Goal: Task Accomplishment & Management: Use online tool/utility

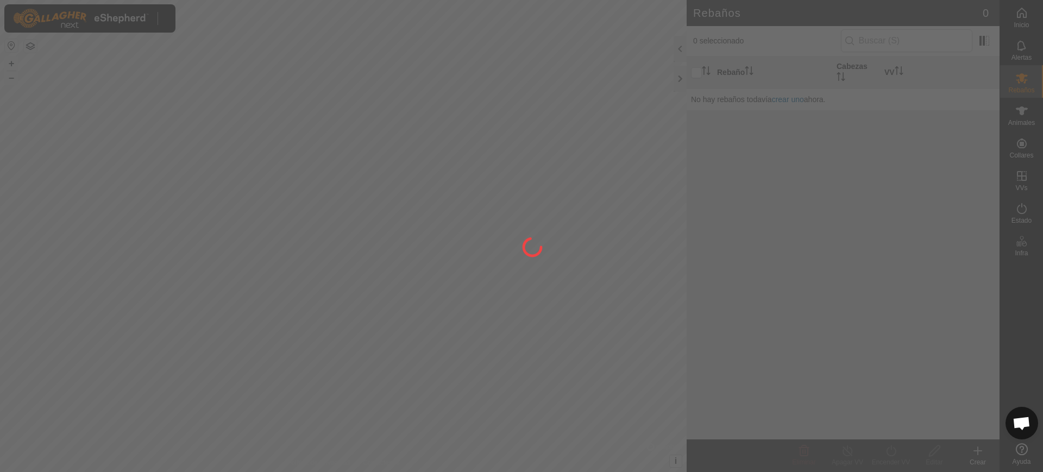
scroll to position [865, 0]
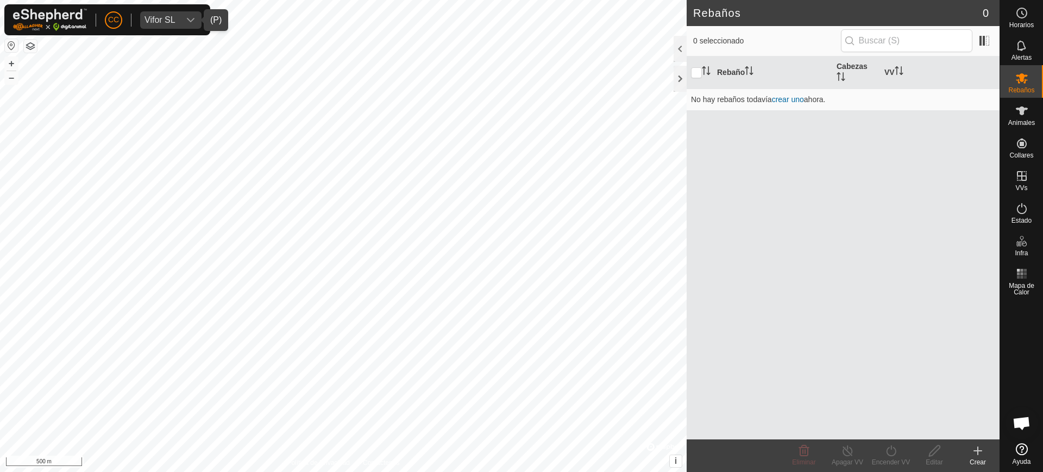
click at [184, 12] on div "dropdown trigger" at bounding box center [191, 19] width 22 height 17
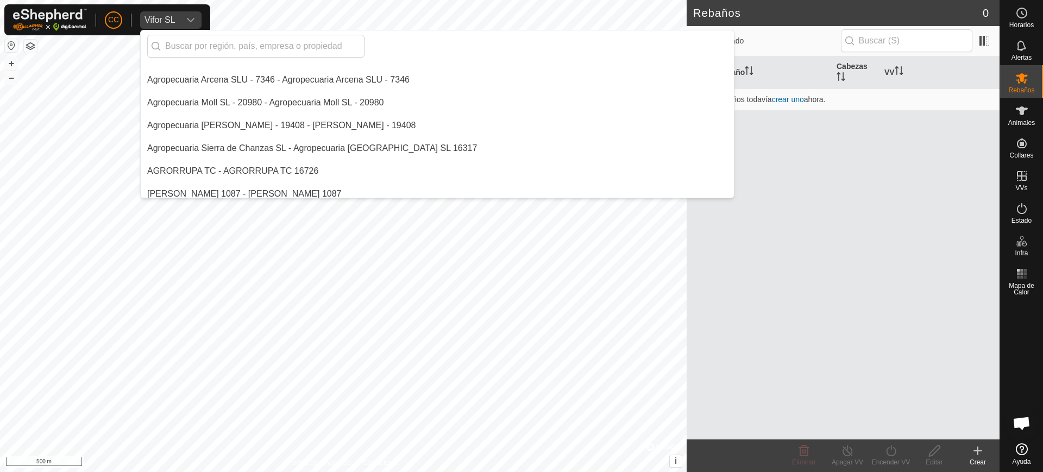
scroll to position [0, 0]
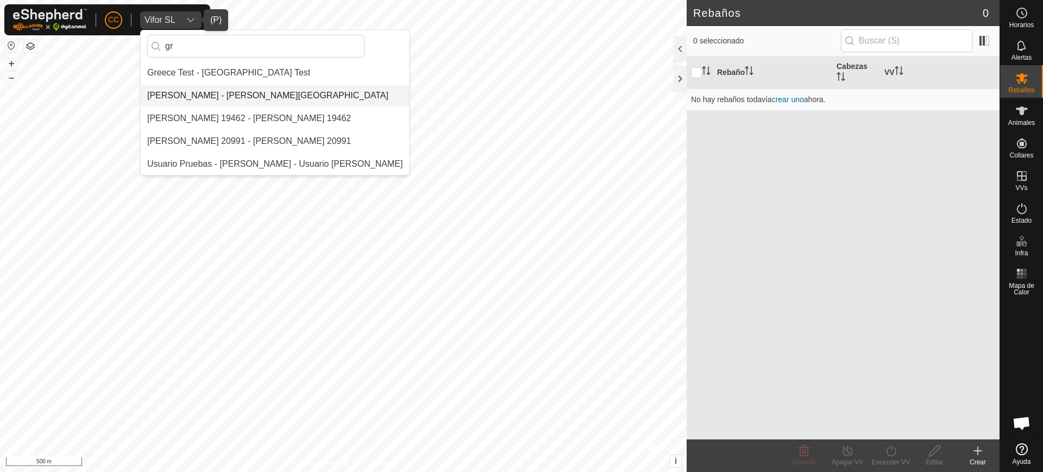
type input "g"
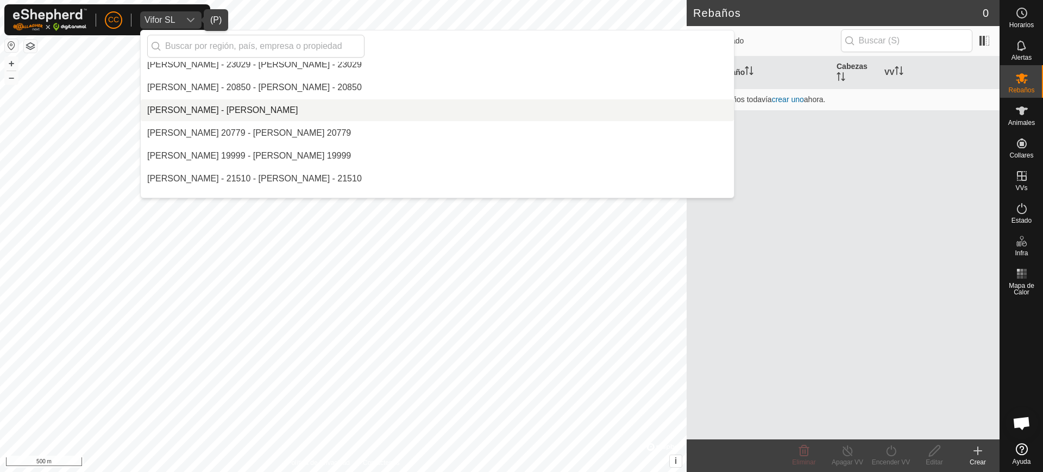
scroll to position [361, 0]
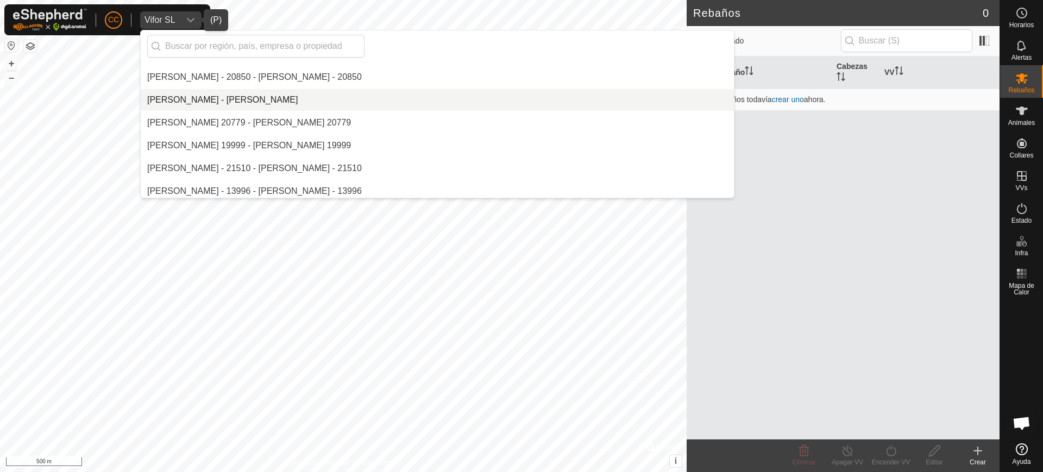
click at [213, 100] on li "[PERSON_NAME] - [PERSON_NAME]" at bounding box center [437, 100] width 593 height 22
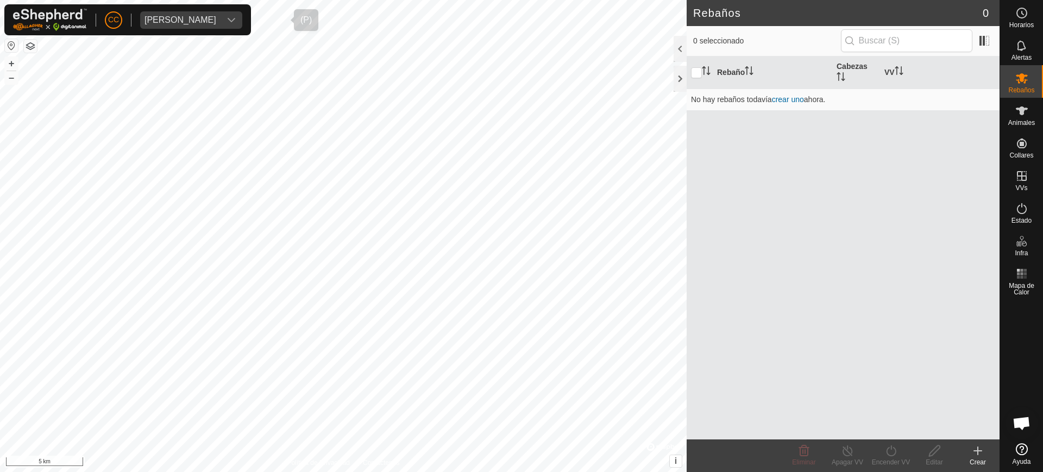
scroll to position [9192, 0]
click at [8, 46] on button "button" at bounding box center [11, 45] width 13 height 13
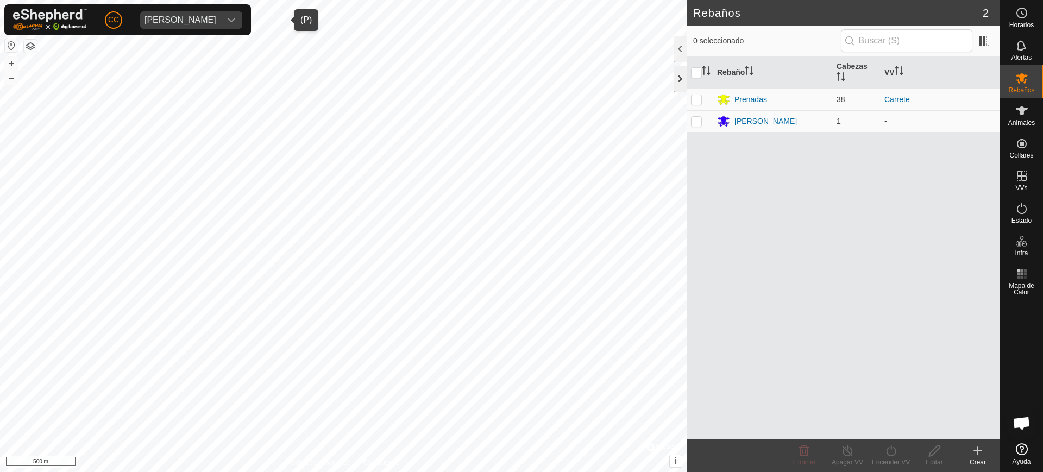
click at [684, 78] on div at bounding box center [679, 79] width 13 height 26
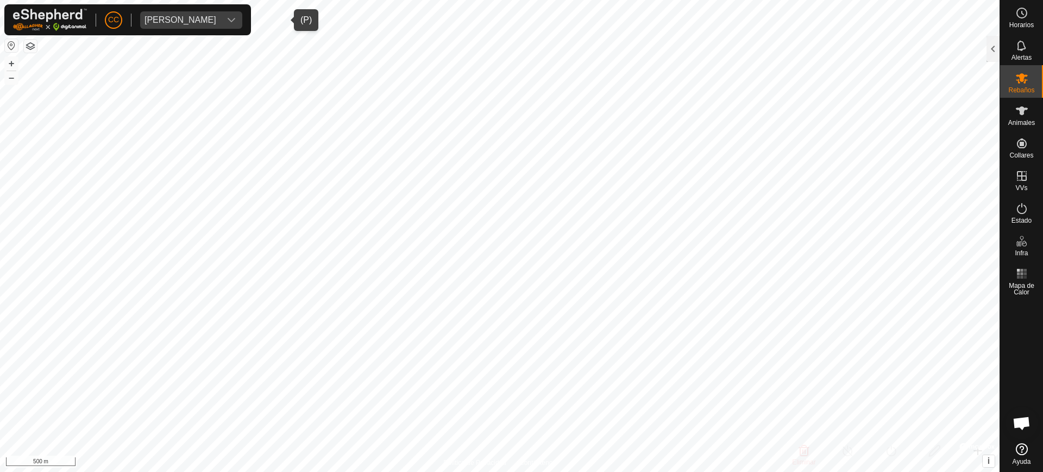
click at [220, 24] on span "[PERSON_NAME]" at bounding box center [180, 19] width 80 height 17
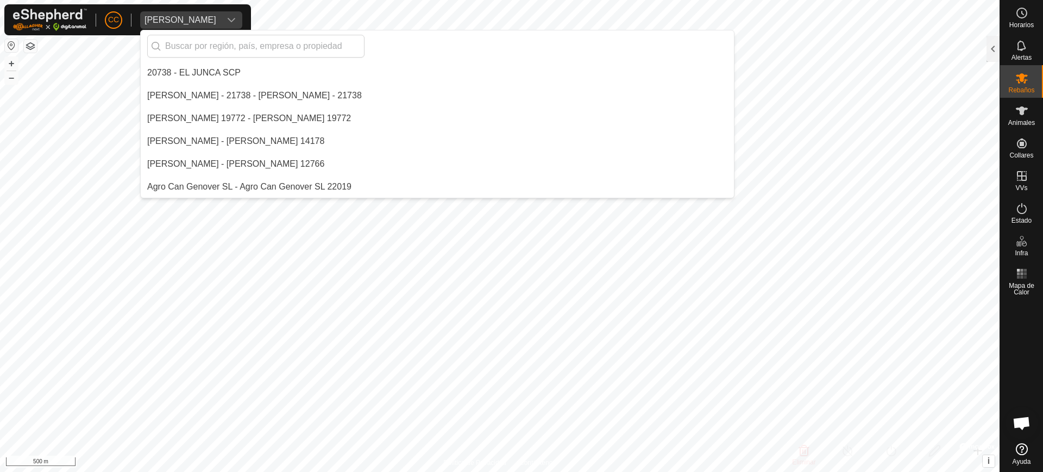
scroll to position [274, 0]
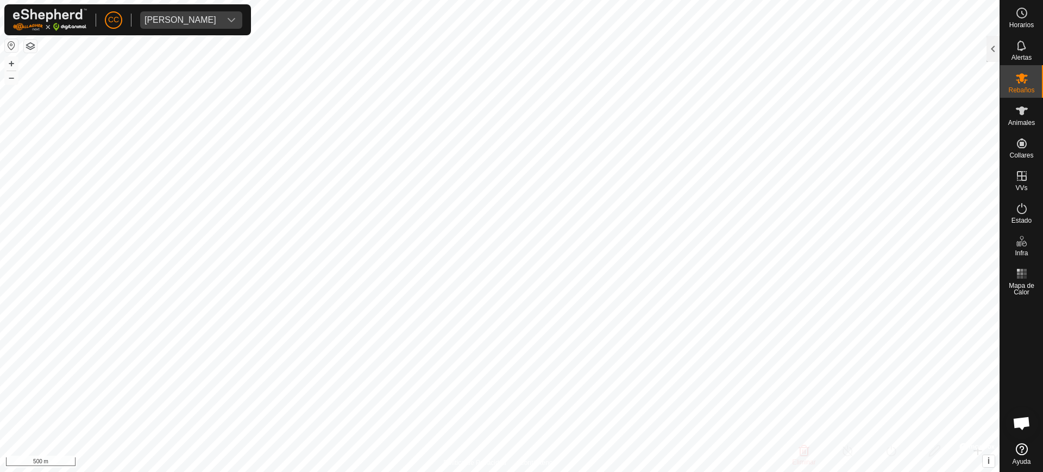
click at [999, 48] on div "Horarios Alertas Rebaños Animales Collares VVs Estado Infra Mapa de Calor Ayuda" at bounding box center [1020, 236] width 43 height 472
click at [991, 51] on div at bounding box center [992, 49] width 13 height 26
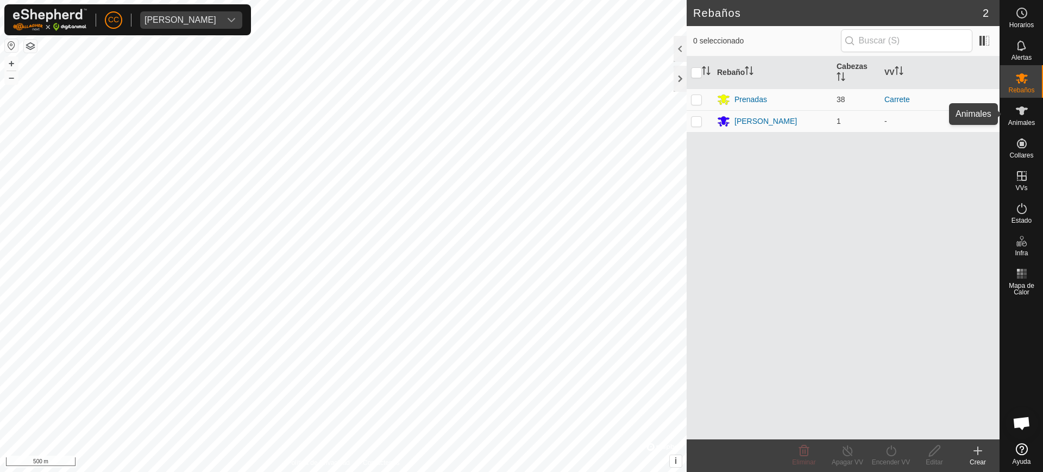
click at [1019, 124] on span "Animales" at bounding box center [1021, 122] width 27 height 7
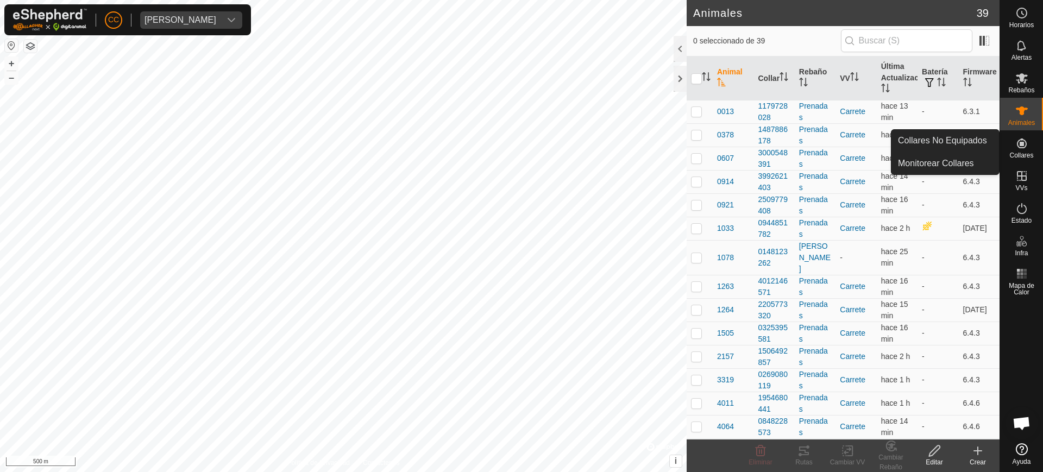
click at [1020, 147] on icon at bounding box center [1021, 143] width 13 height 13
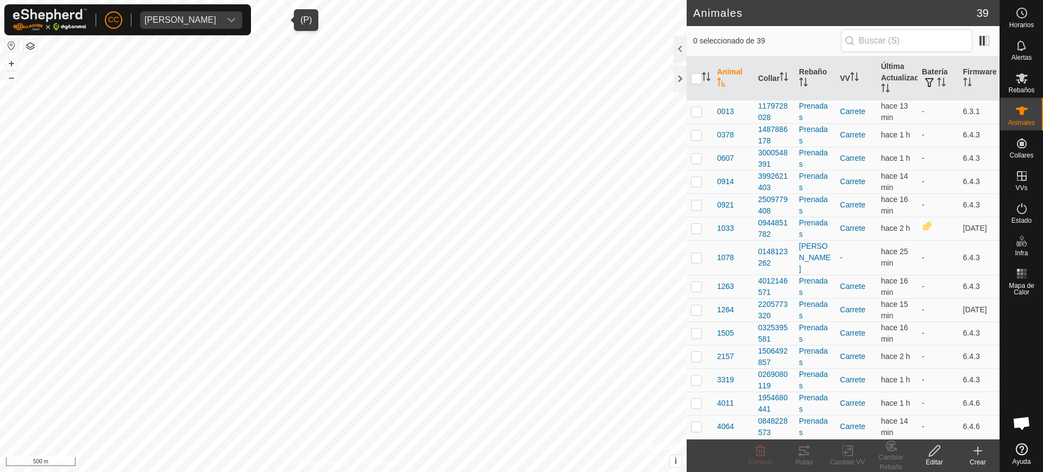
click at [182, 16] on div "[PERSON_NAME]" at bounding box center [180, 20] width 72 height 9
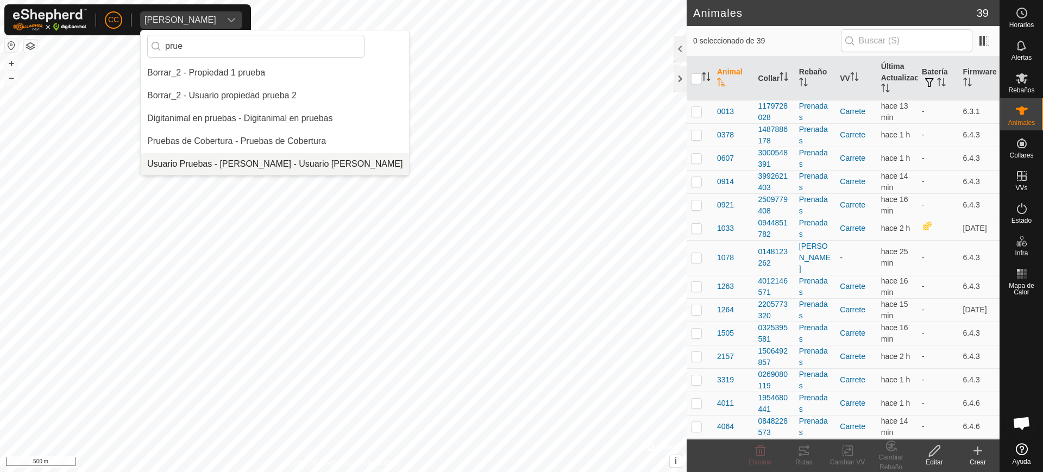
type input "prue"
click at [234, 156] on li "Usuario Pruebas - [PERSON_NAME] - Usuario [PERSON_NAME]" at bounding box center [275, 164] width 268 height 22
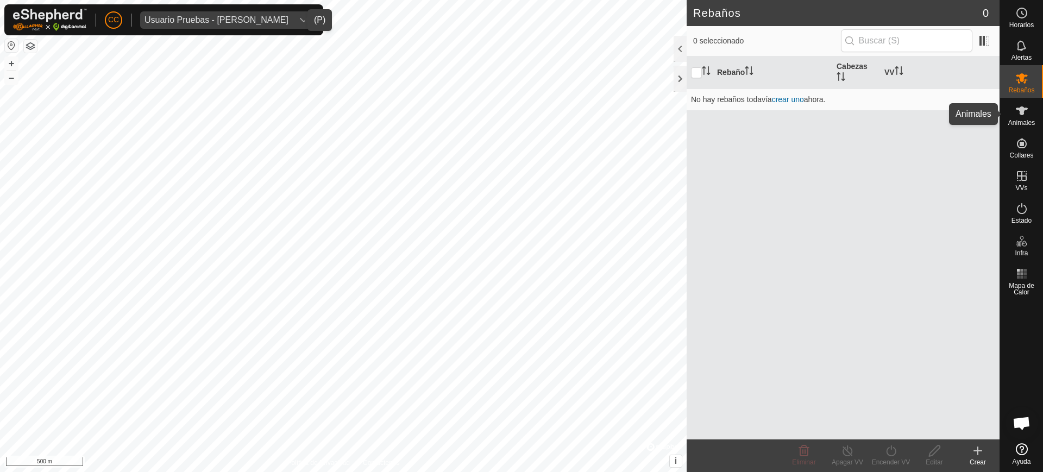
click at [1032, 120] on span "Animales" at bounding box center [1021, 122] width 27 height 7
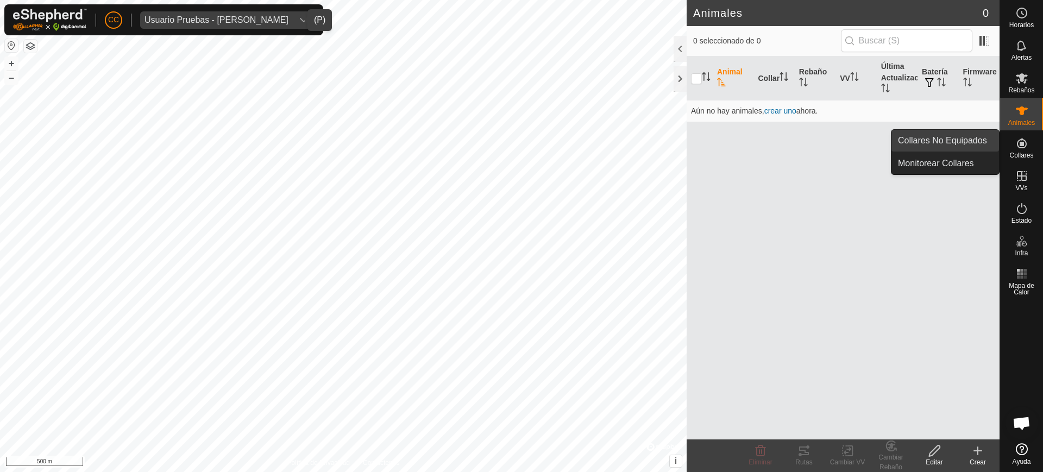
click at [954, 138] on link "Collares No Equipados" at bounding box center [945, 141] width 108 height 22
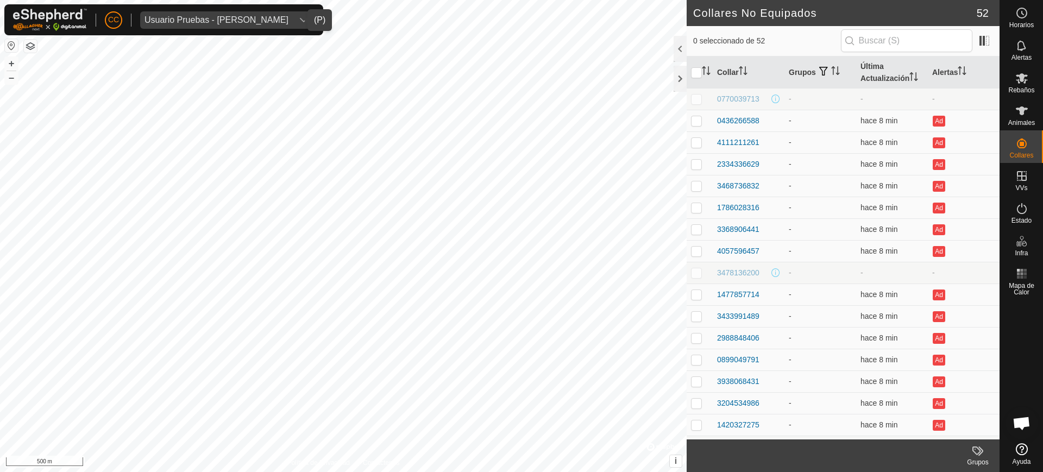
scroll to position [779, 0]
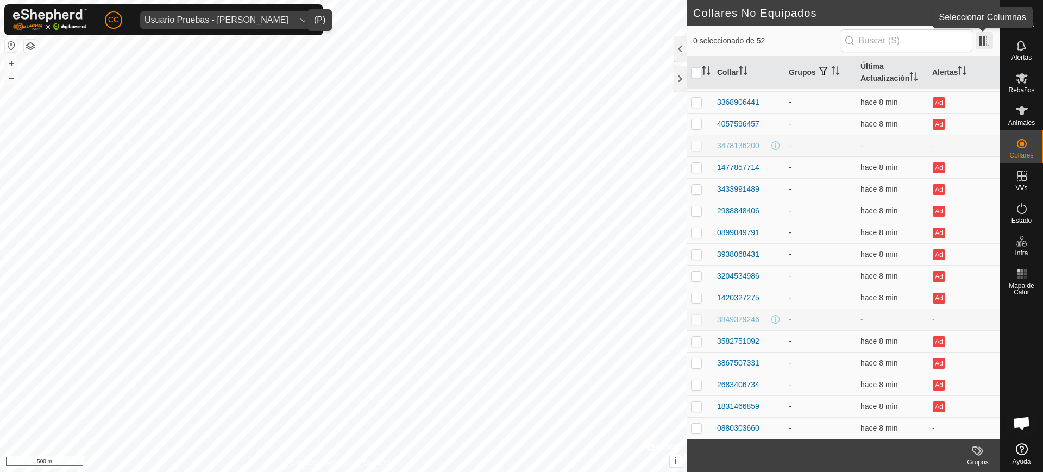
click at [988, 37] on span at bounding box center [983, 40] width 17 height 17
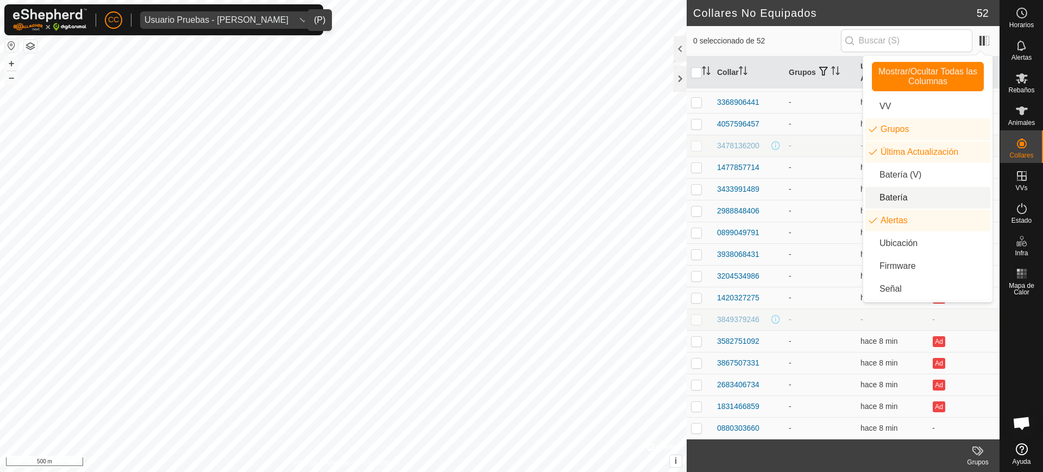
click at [907, 196] on li "Batería" at bounding box center [927, 198] width 125 height 22
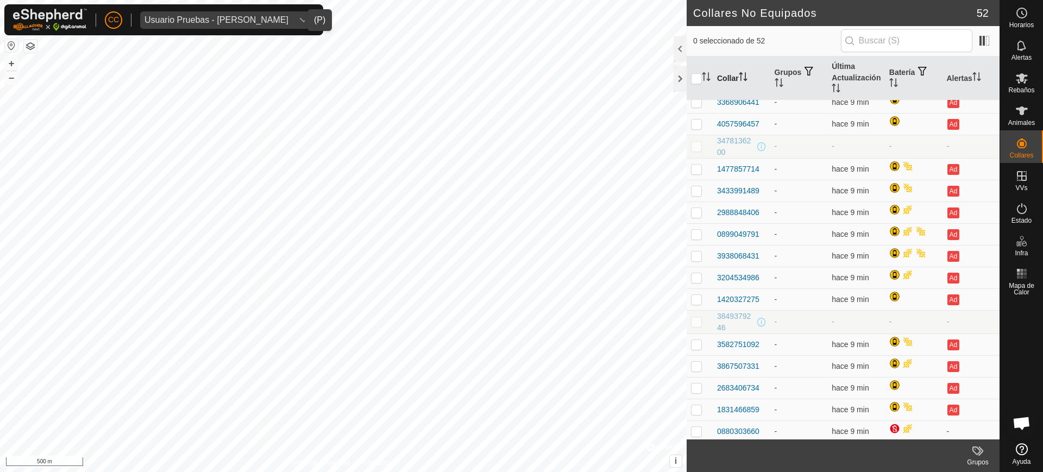
click at [718, 79] on th "Collar" at bounding box center [742, 78] width 58 height 44
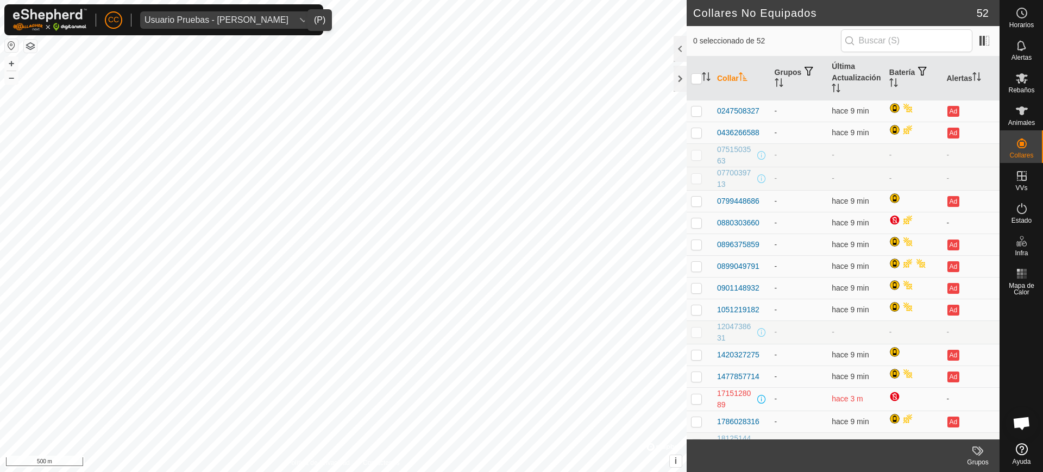
click at [718, 79] on th "Collar" at bounding box center [742, 78] width 58 height 44
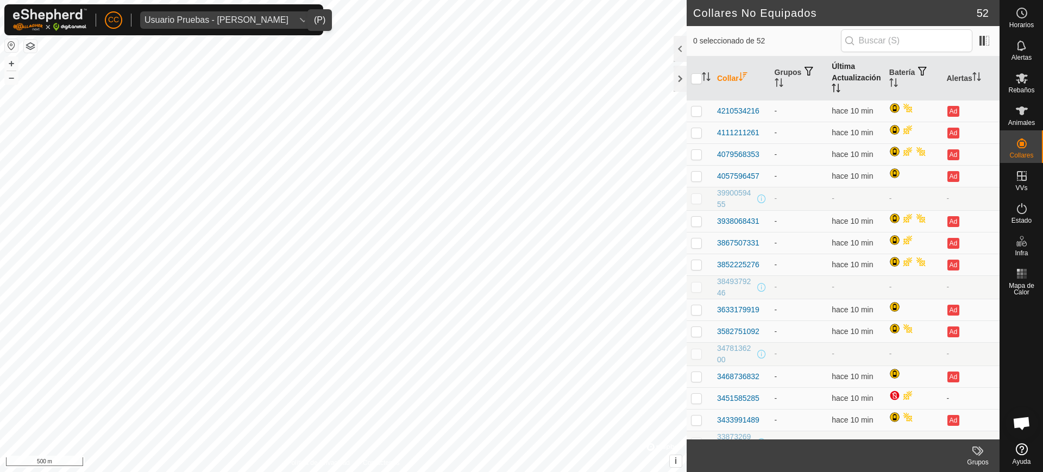
click at [843, 84] on th "Última Actualización" at bounding box center [856, 78] width 58 height 44
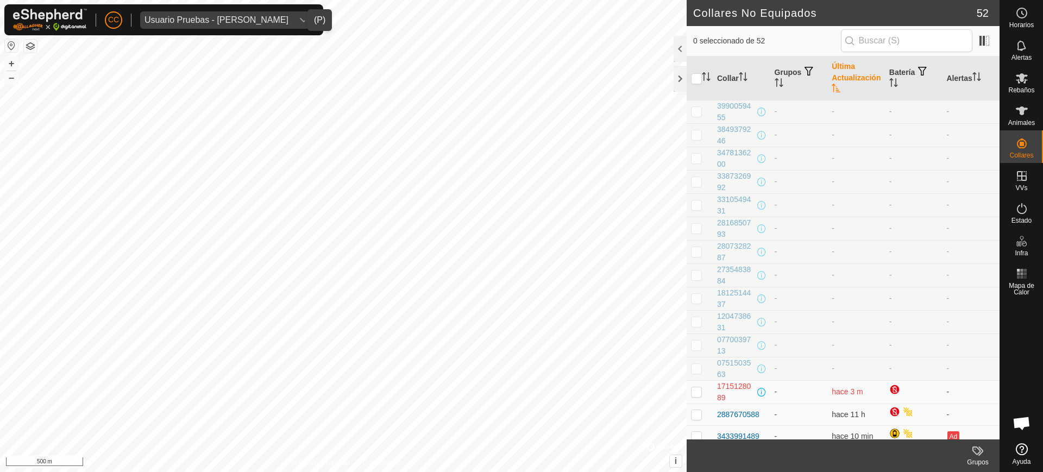
click at [843, 84] on th "Última Actualización" at bounding box center [856, 78] width 58 height 44
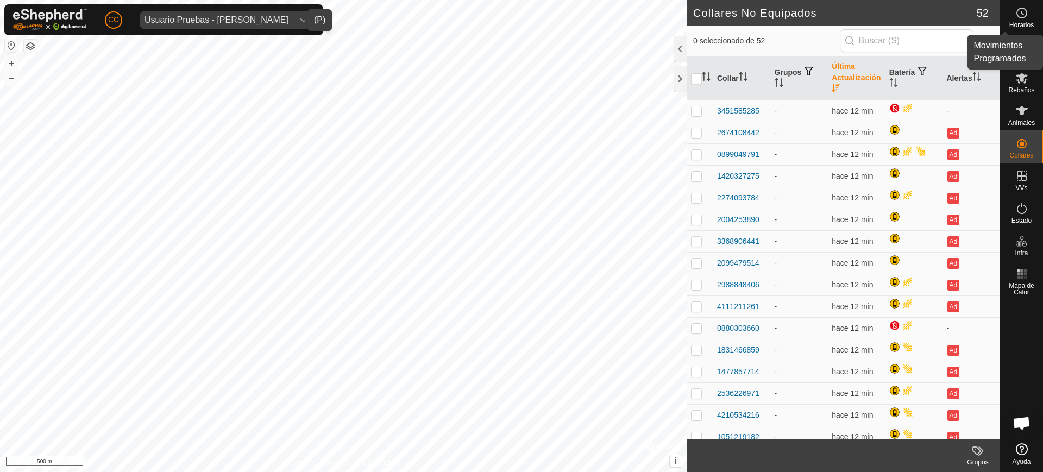
click at [1026, 14] on circle at bounding box center [1022, 13] width 10 height 10
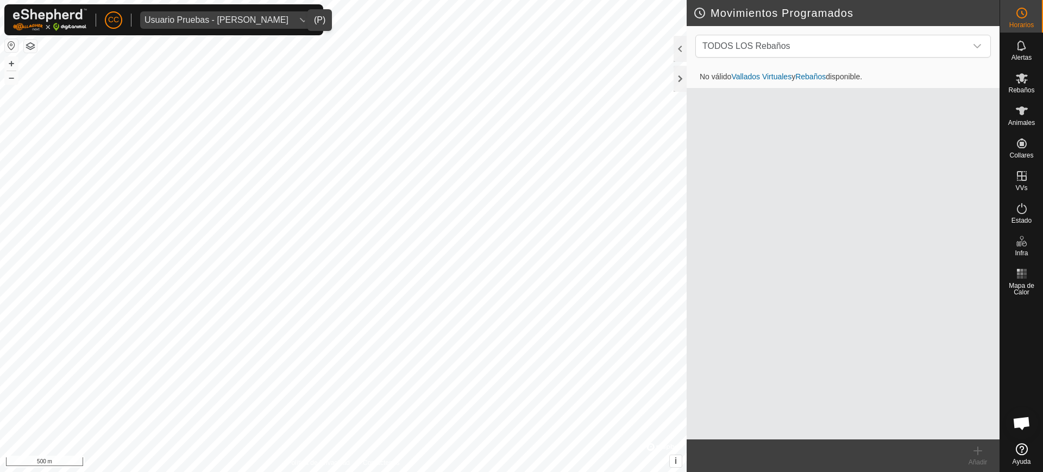
click at [840, 134] on div "No válido Vallados Virtuales y Rebaños disponible." at bounding box center [842, 252] width 313 height 373
click at [1023, 41] on icon at bounding box center [1021, 45] width 13 height 13
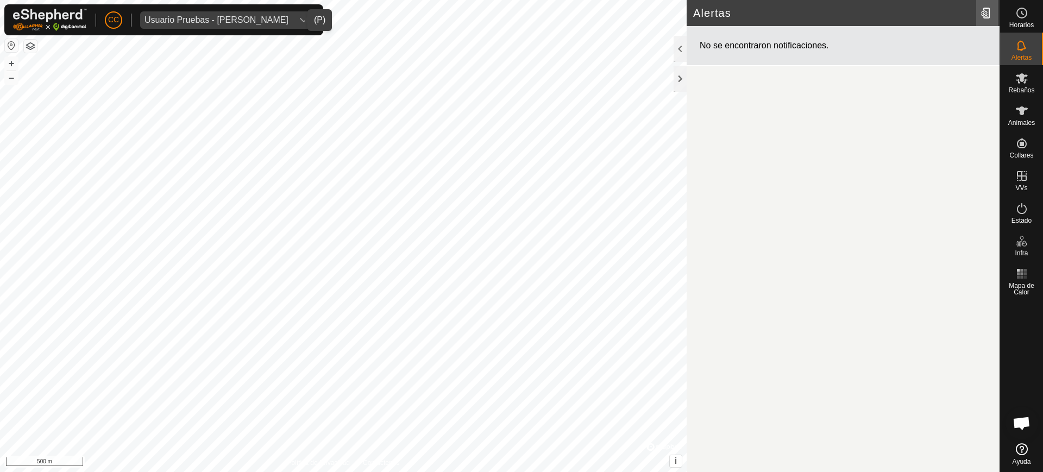
click at [985, 11] on div at bounding box center [987, 13] width 22 height 30
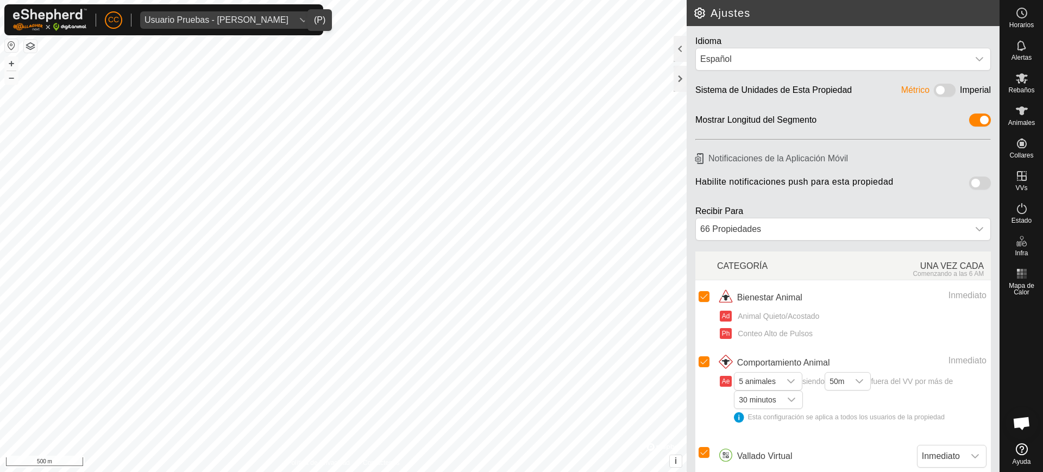
scroll to position [43, 0]
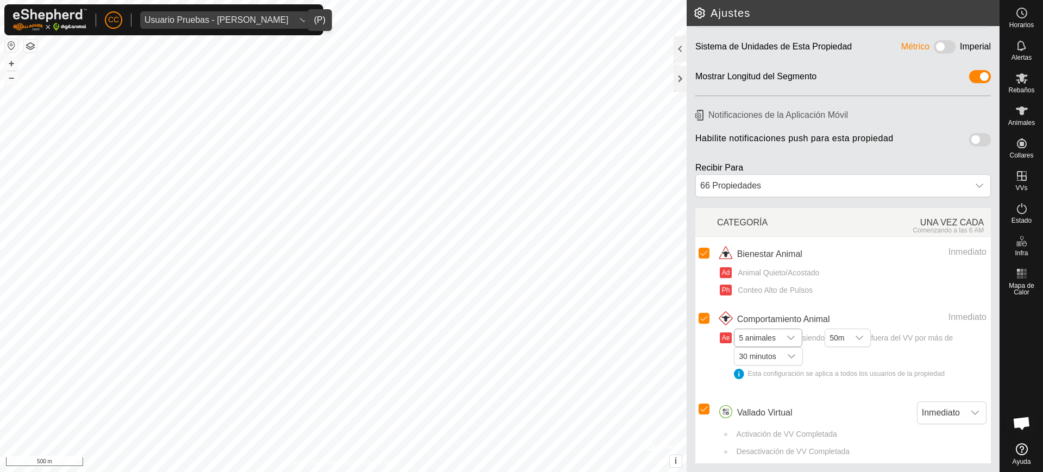
click at [791, 338] on icon "dropdown trigger" at bounding box center [791, 338] width 8 height 4
click at [781, 351] on li "1 animal" at bounding box center [768, 358] width 67 height 19
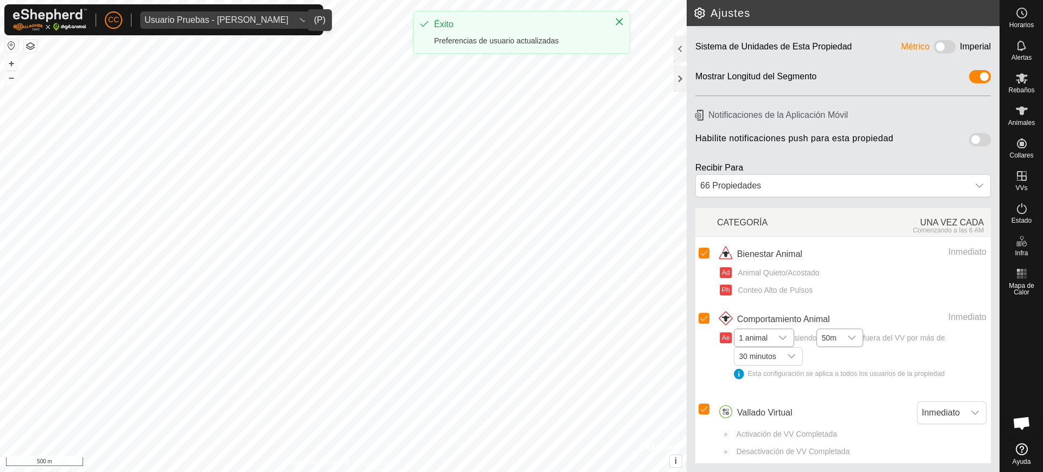
click at [846, 339] on div "dropdown trigger" at bounding box center [852, 337] width 22 height 17
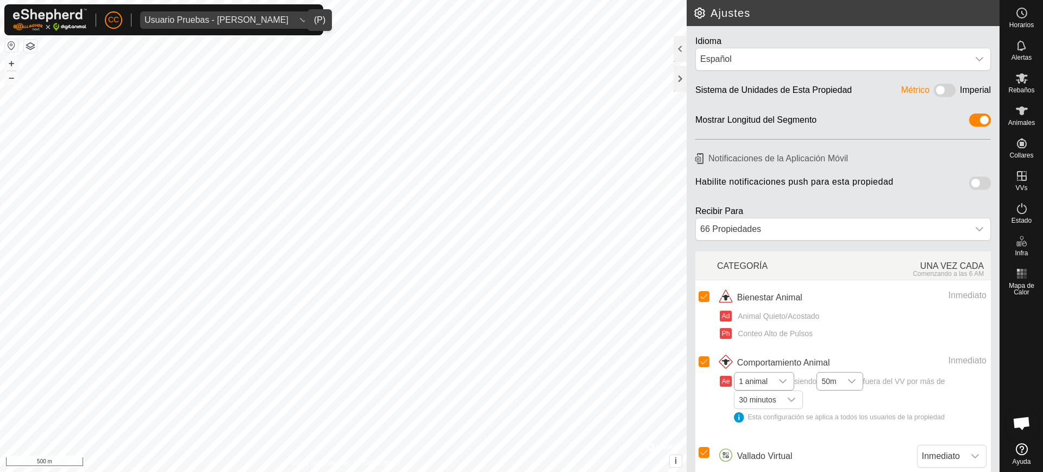
click at [850, 384] on div "dropdown trigger" at bounding box center [852, 381] width 22 height 17
click at [834, 272] on li "20m" at bounding box center [839, 273] width 45 height 19
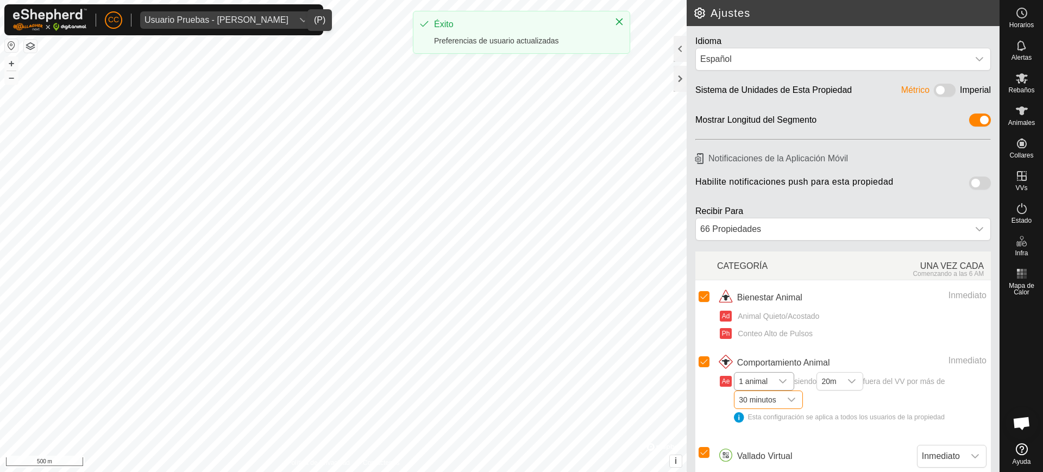
click at [767, 399] on span "30 minutos" at bounding box center [757, 399] width 46 height 17
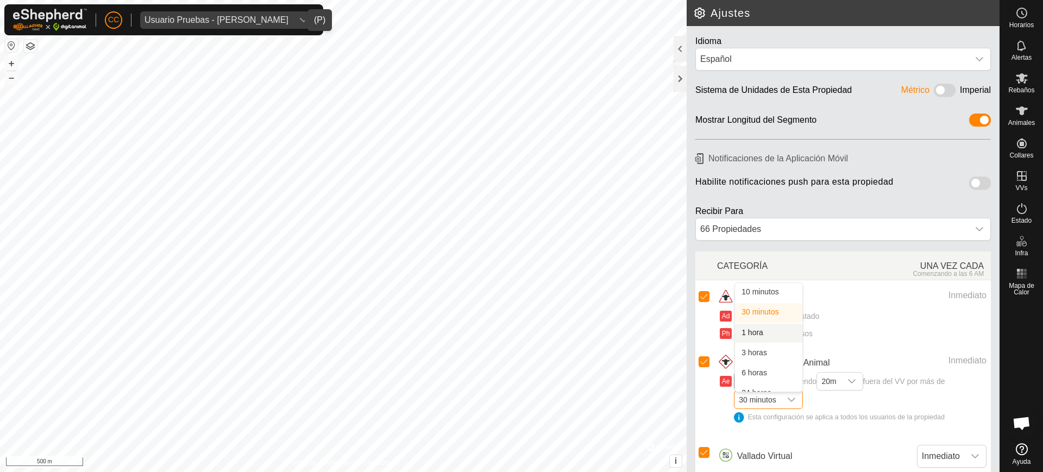
click at [871, 403] on span "1 animal siendo 20m fuera del VV por más de 30 minutos 10 minutos 30 minutos 1 …" at bounding box center [860, 403] width 253 height 54
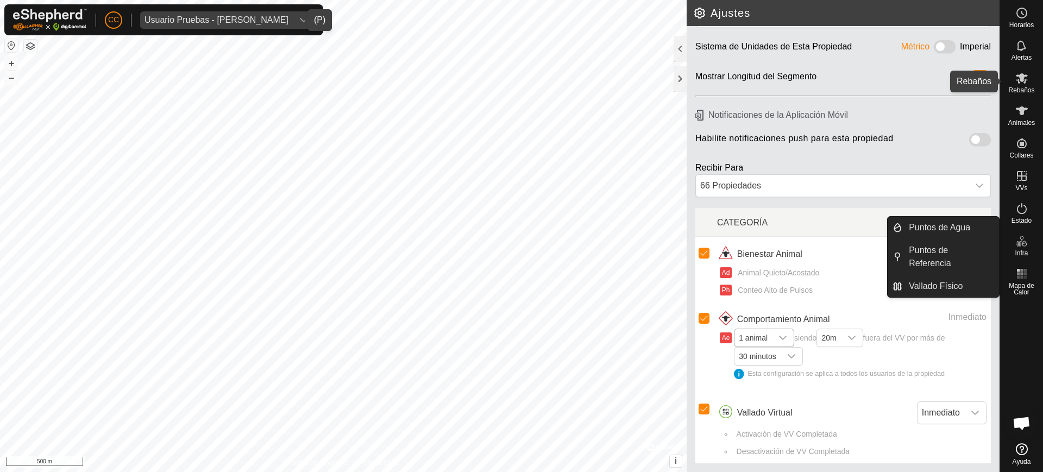
click at [1029, 85] on es-mob-svg-icon at bounding box center [1022, 78] width 20 height 17
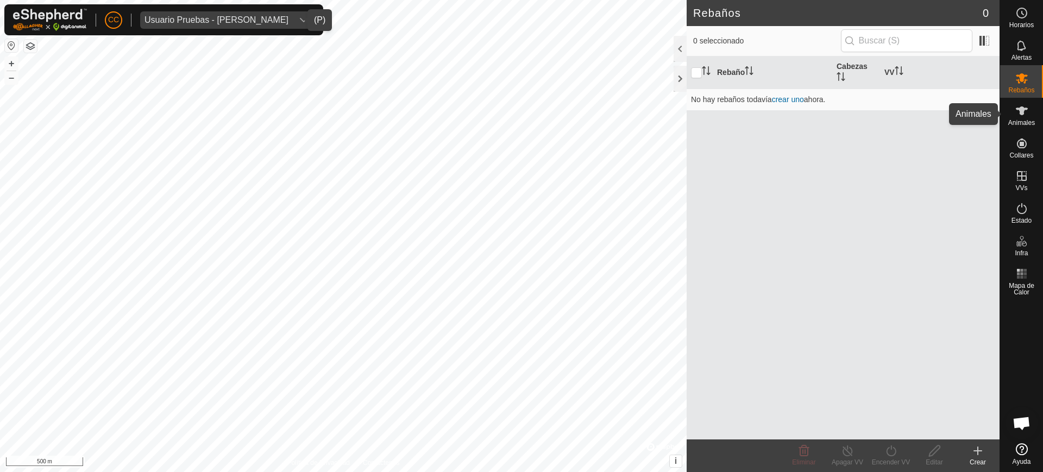
click at [1018, 122] on span "Animales" at bounding box center [1021, 122] width 27 height 7
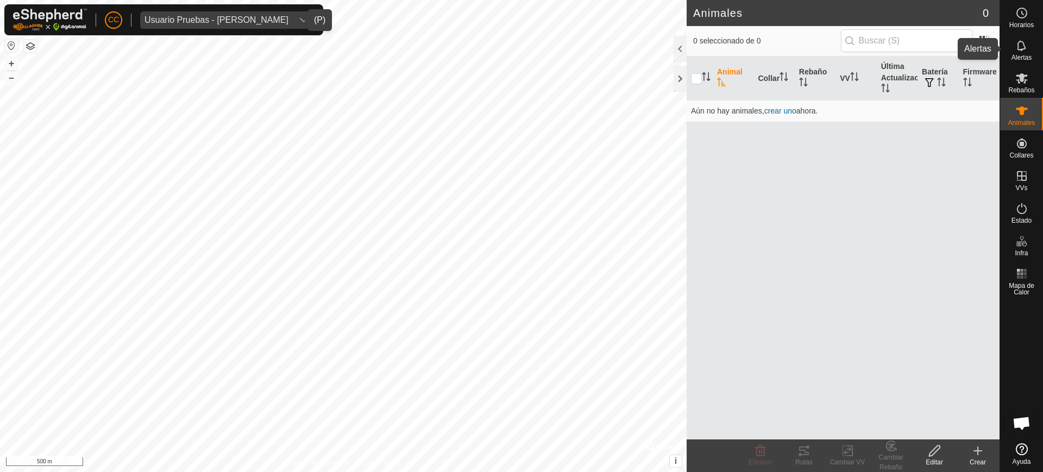
click at [1014, 61] on span "Alertas" at bounding box center [1021, 57] width 20 height 7
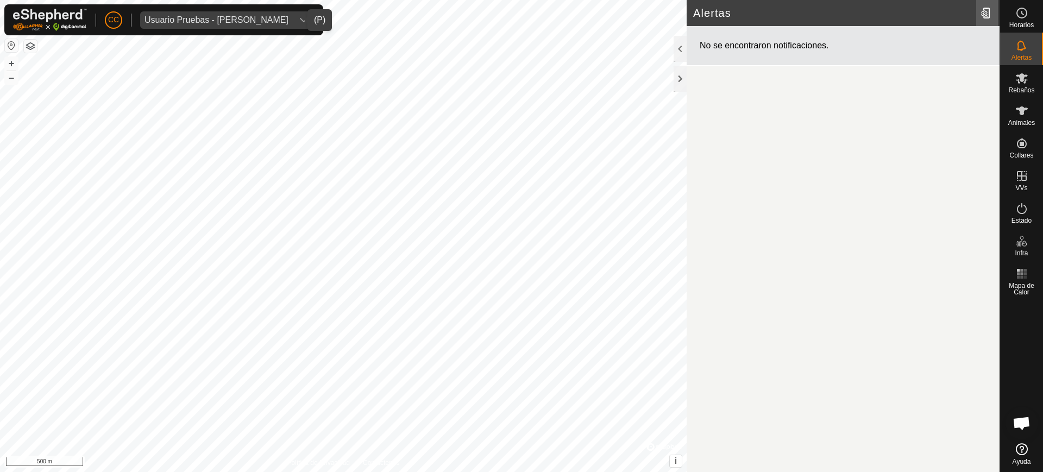
click at [979, 9] on div at bounding box center [987, 13] width 22 height 30
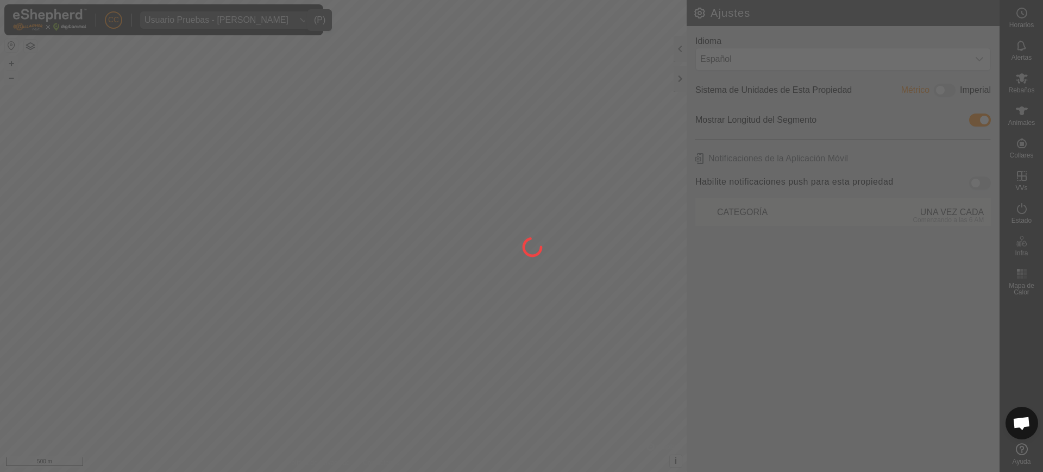
click at [943, 64] on div at bounding box center [521, 236] width 1043 height 472
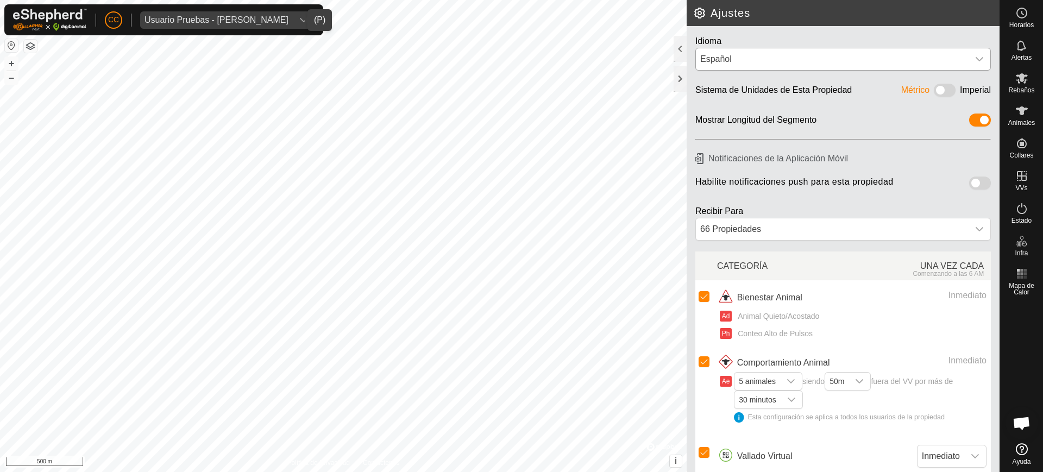
click at [975, 63] on icon "dropdown trigger" at bounding box center [979, 59] width 9 height 9
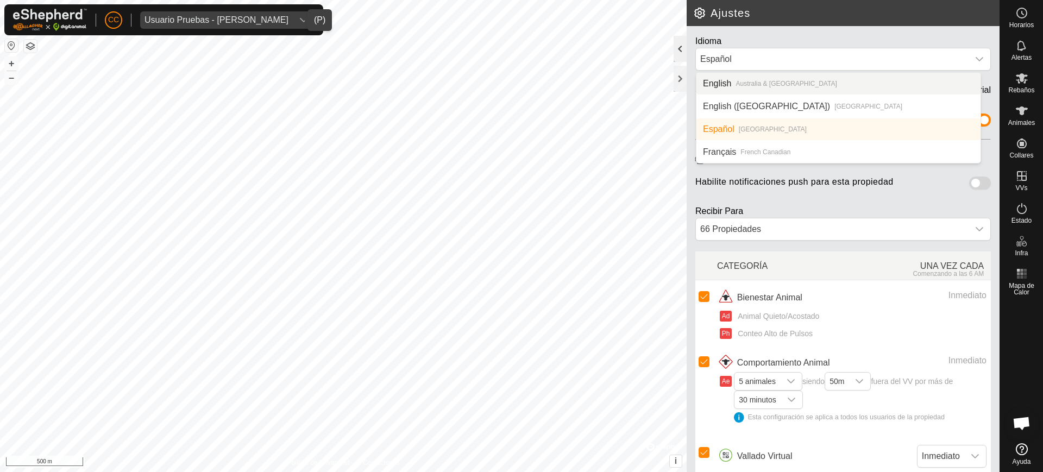
click at [678, 51] on div at bounding box center [679, 49] width 13 height 26
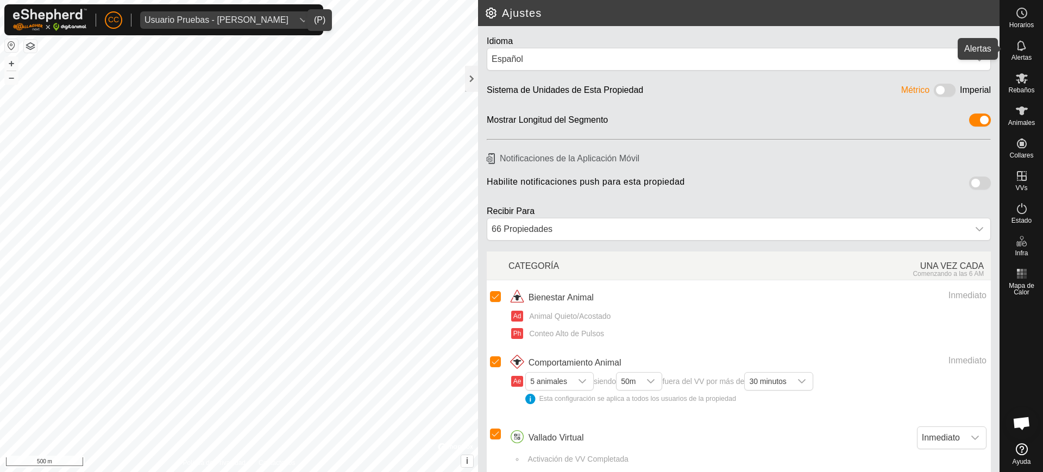
click at [1018, 49] on icon at bounding box center [1021, 45] width 9 height 10
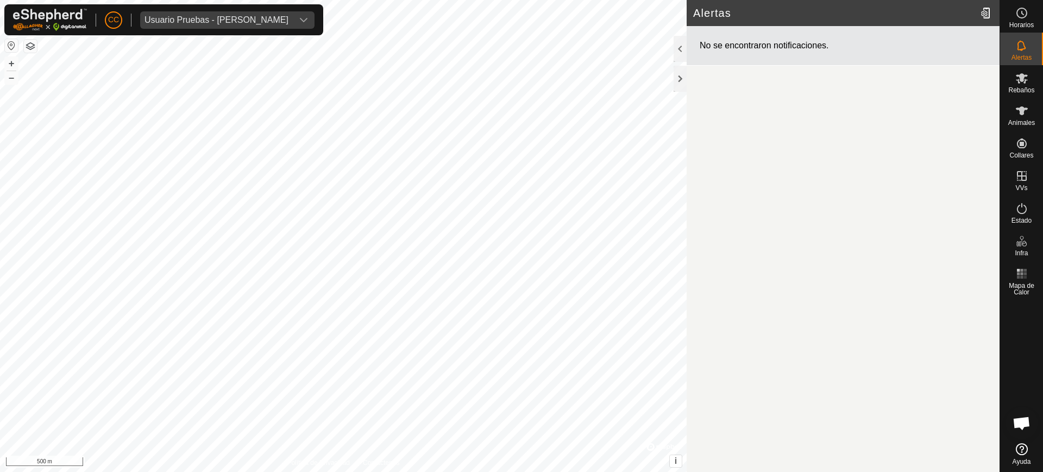
click at [1019, 447] on icon at bounding box center [1022, 449] width 12 height 12
click at [1031, 83] on div "Rebaños" at bounding box center [1021, 81] width 43 height 33
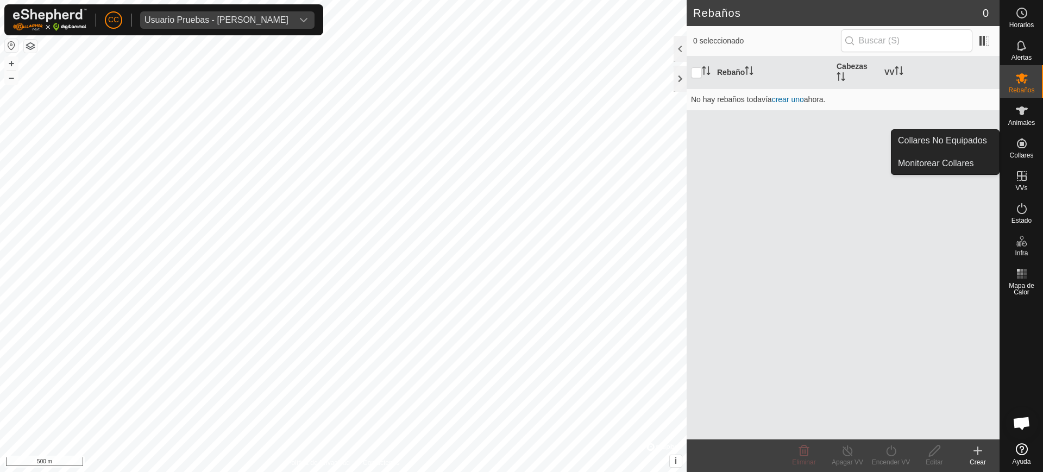
click at [1015, 133] on div "Collares" at bounding box center [1021, 146] width 43 height 33
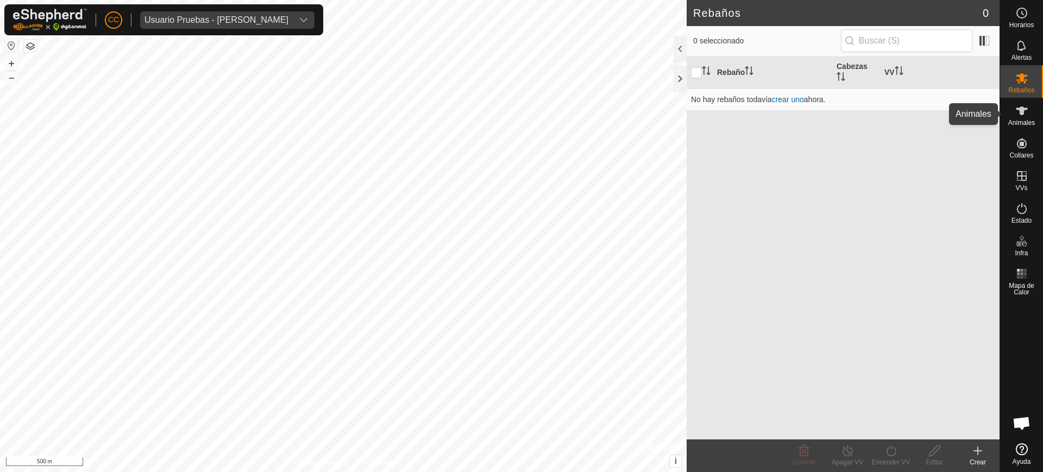
click at [1020, 127] on div "Animales" at bounding box center [1021, 114] width 43 height 33
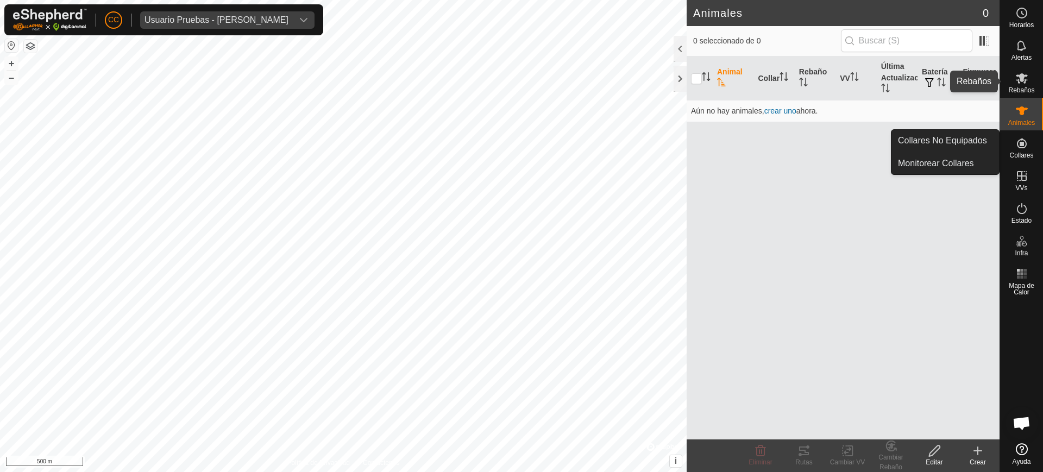
click at [1031, 83] on div "Rebaños" at bounding box center [1021, 81] width 43 height 33
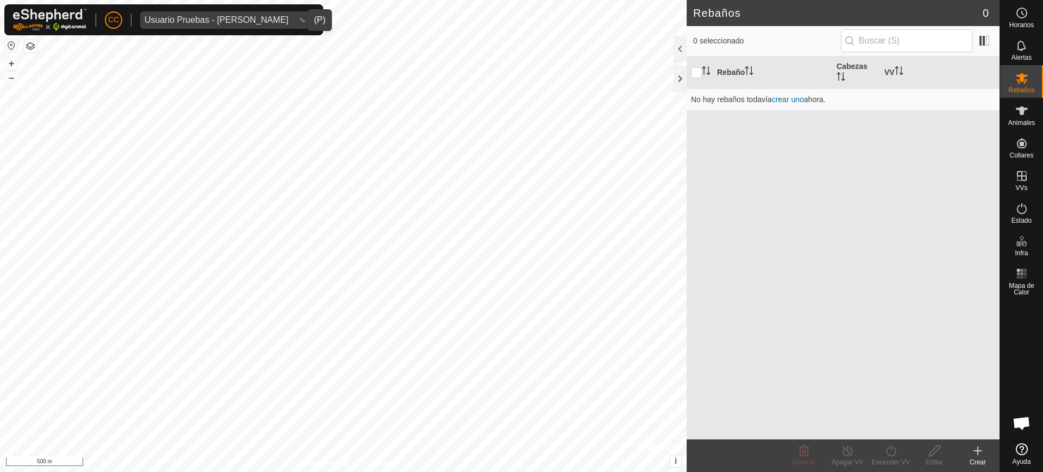
click at [211, 25] on span "Usuario Pruebas - [PERSON_NAME]" at bounding box center [216, 19] width 153 height 17
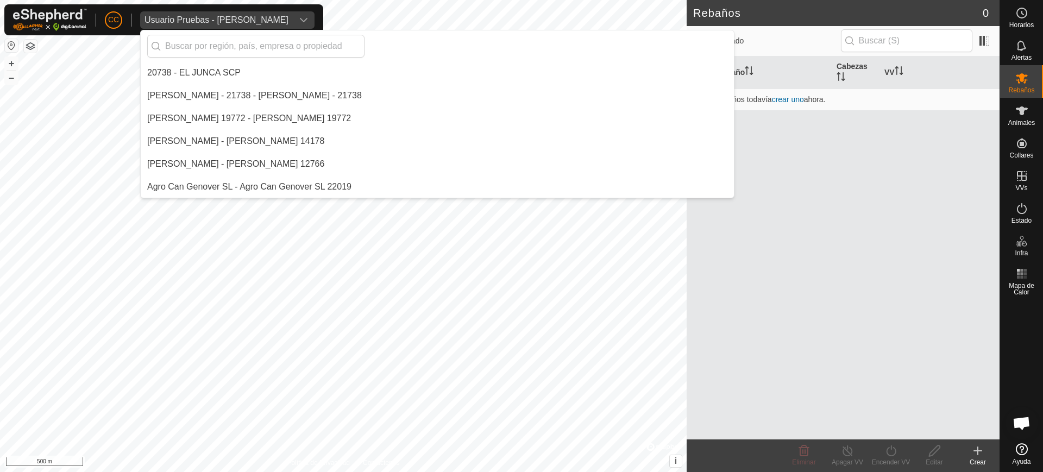
scroll to position [9009, 0]
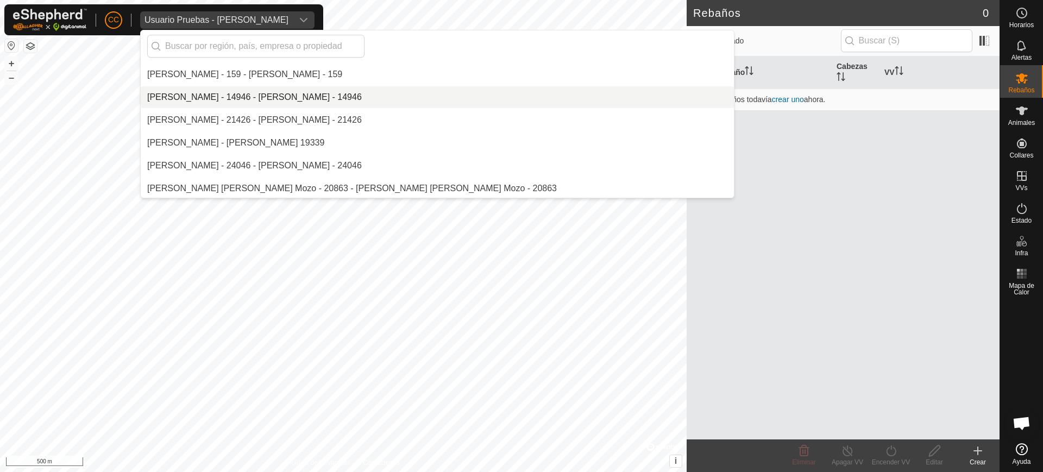
type input "a"
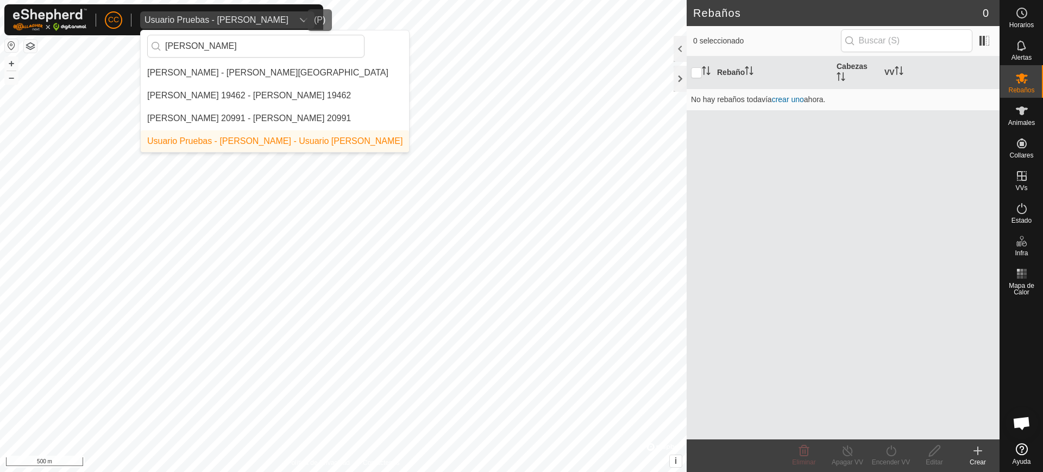
scroll to position [0, 0]
type input "[PERSON_NAME]"
click at [214, 68] on li "[PERSON_NAME] - [PERSON_NAME][GEOGRAPHIC_DATA]" at bounding box center [275, 73] width 268 height 22
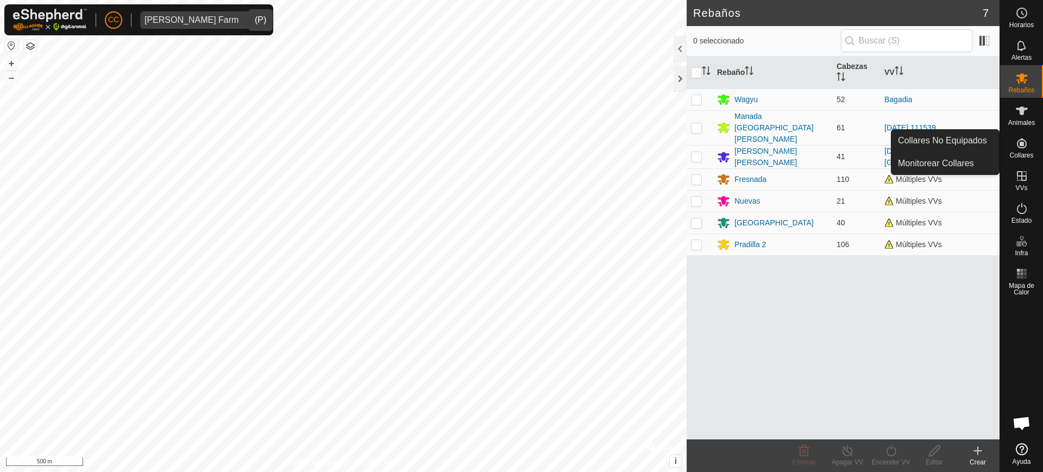
click at [1025, 142] on icon at bounding box center [1022, 143] width 10 height 10
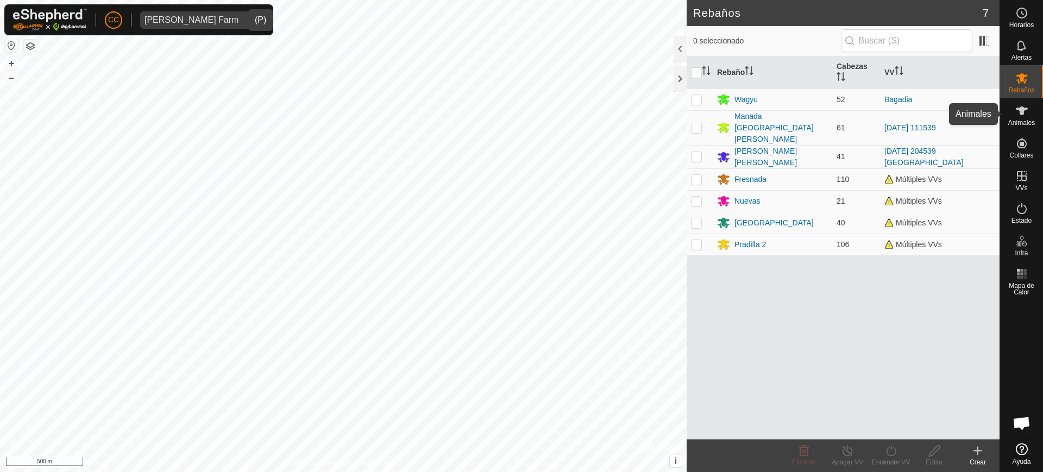
click at [1023, 121] on span "Animales" at bounding box center [1021, 122] width 27 height 7
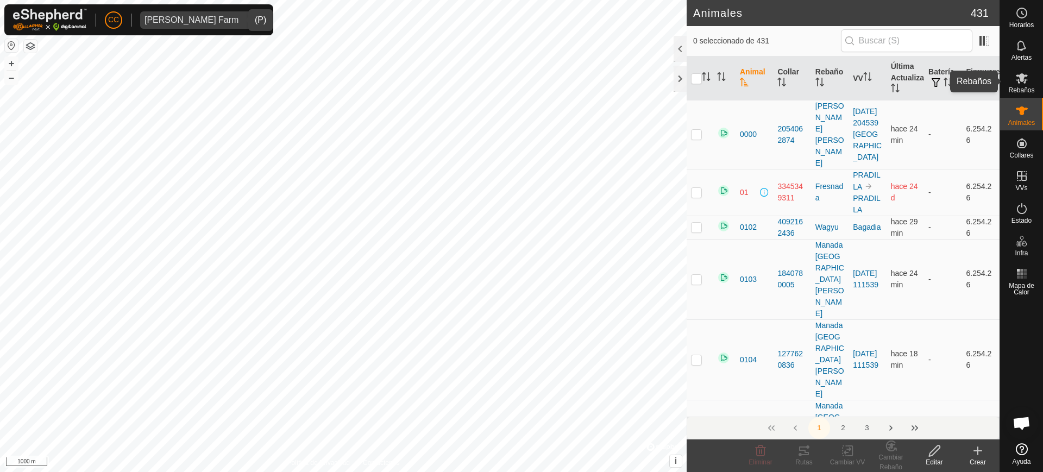
click at [1034, 84] on div "Rebaños" at bounding box center [1021, 81] width 43 height 33
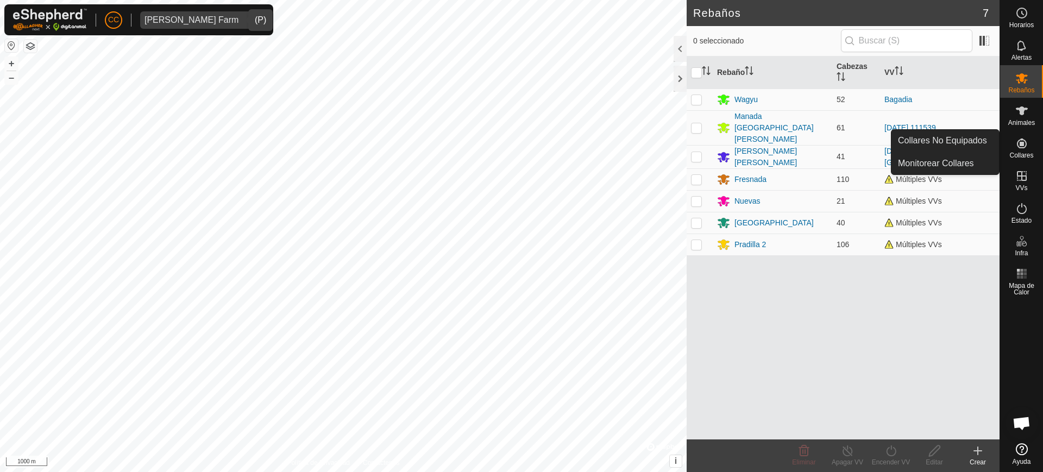
click at [1023, 144] on icon at bounding box center [1022, 143] width 10 height 10
click at [979, 142] on link "Collares No Equipados" at bounding box center [945, 141] width 108 height 22
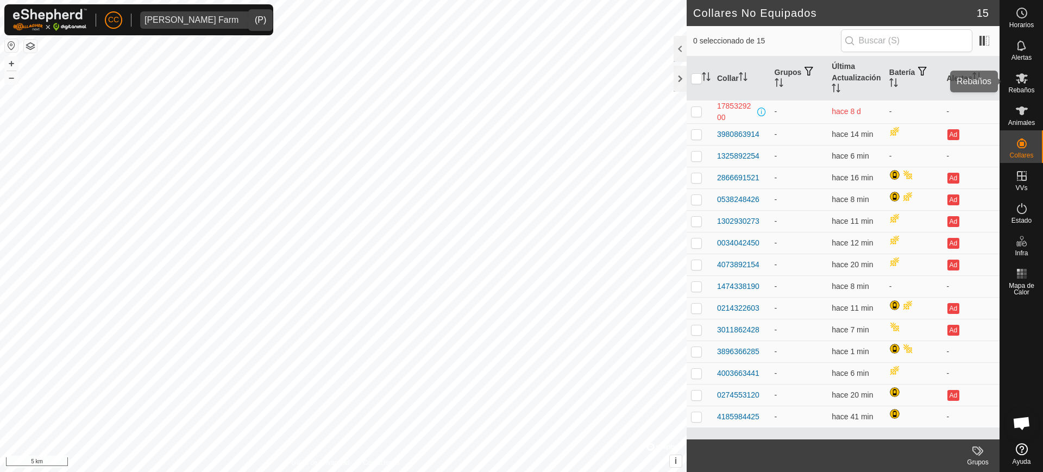
drag, startPoint x: 727, startPoint y: 144, endPoint x: 1022, endPoint y: 68, distance: 304.7
click at [1022, 68] on div "Rebaños" at bounding box center [1021, 81] width 43 height 33
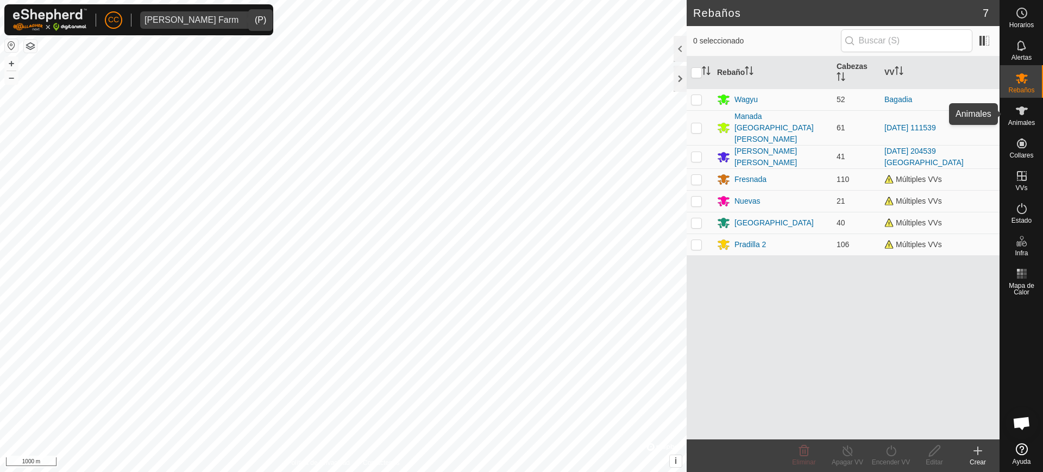
click at [1037, 114] on div "Animales" at bounding box center [1021, 114] width 43 height 33
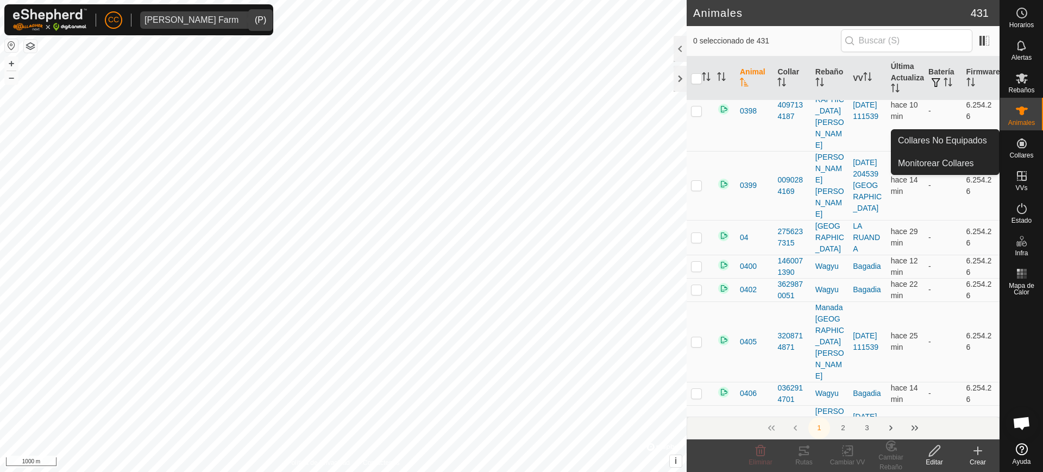
scroll to position [937, 0]
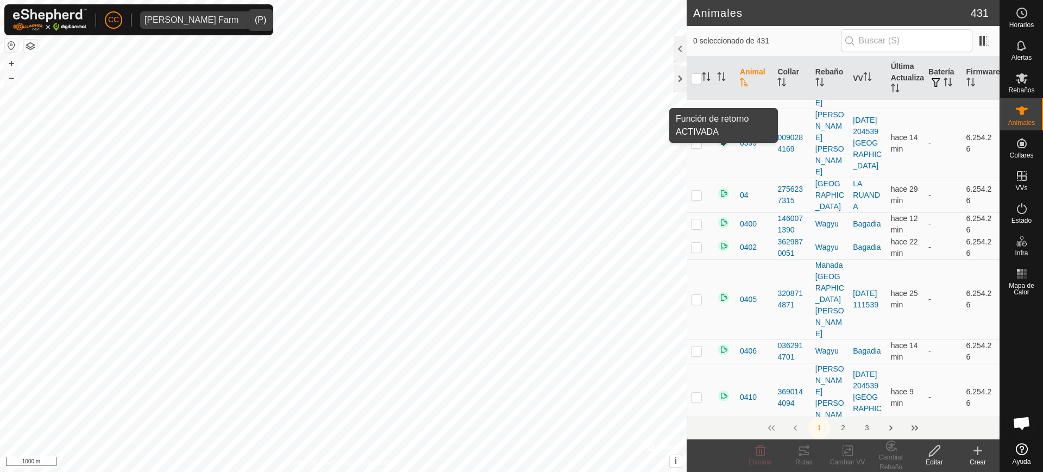
click at [727, 464] on img at bounding box center [723, 470] width 13 height 13
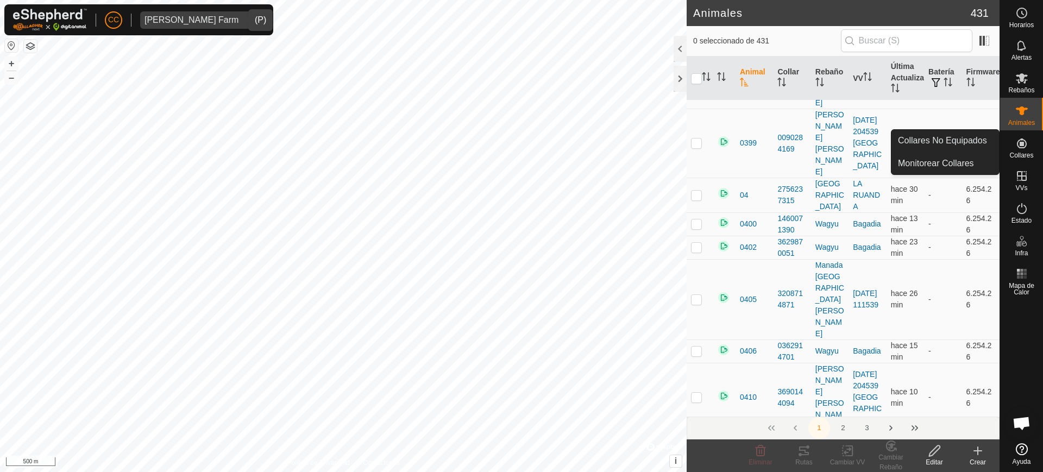
click at [1021, 153] on span "Collares" at bounding box center [1021, 155] width 24 height 7
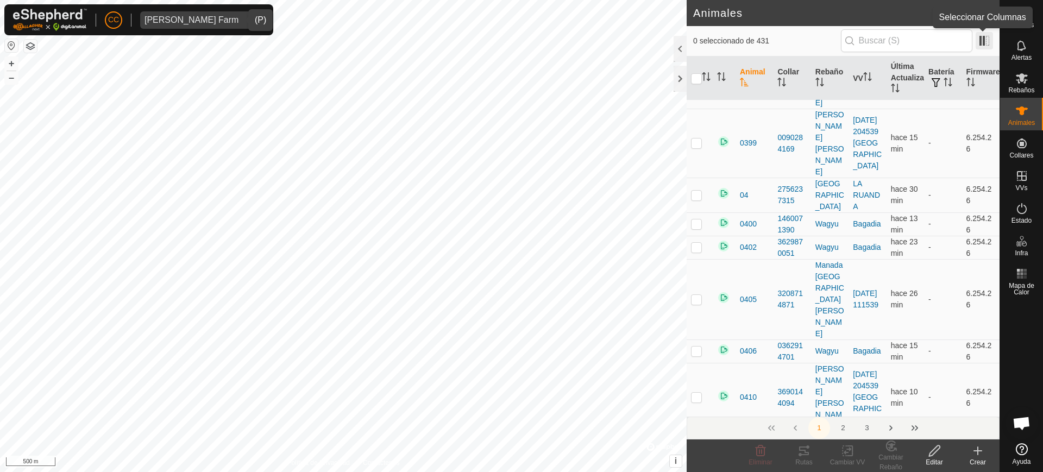
click at [989, 36] on span at bounding box center [983, 40] width 17 height 17
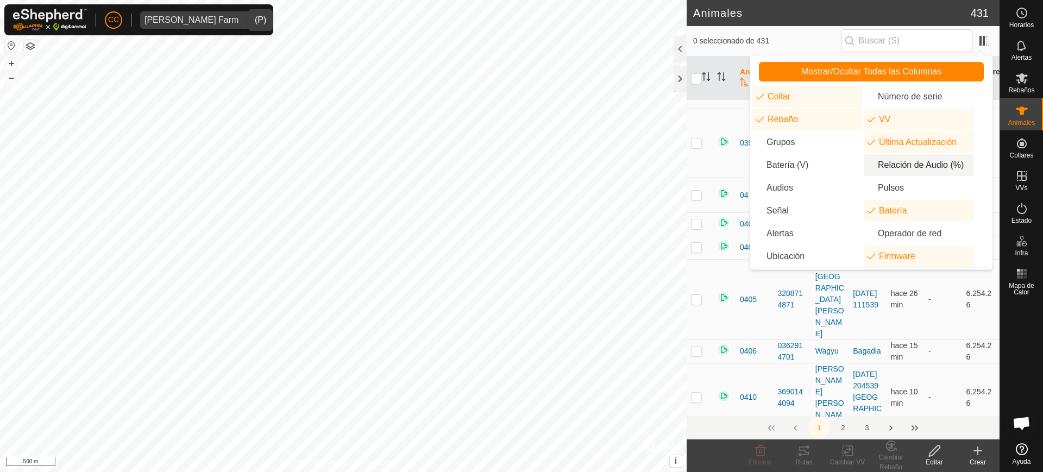
click at [898, 165] on li "Relación de Audio (%)" at bounding box center [918, 165] width 110 height 22
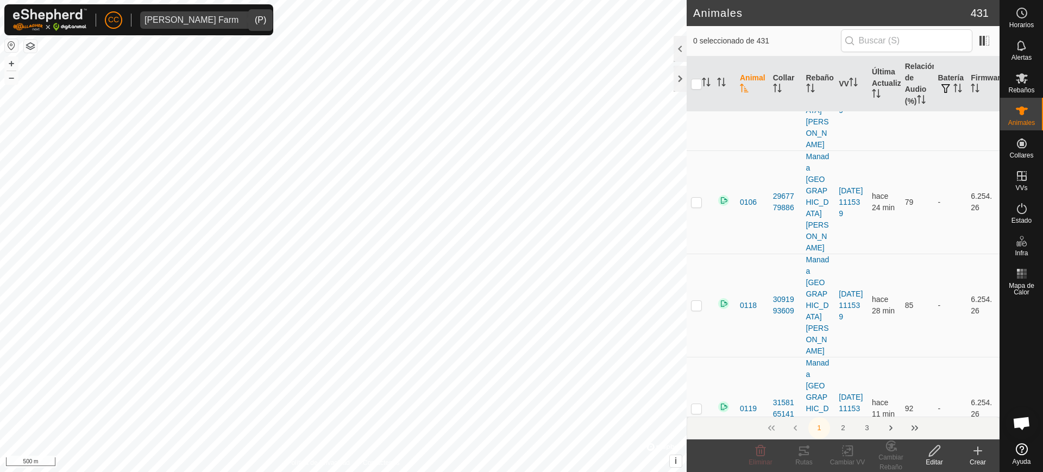
scroll to position [325, 0]
click at [976, 459] on div "Crear" at bounding box center [977, 462] width 43 height 10
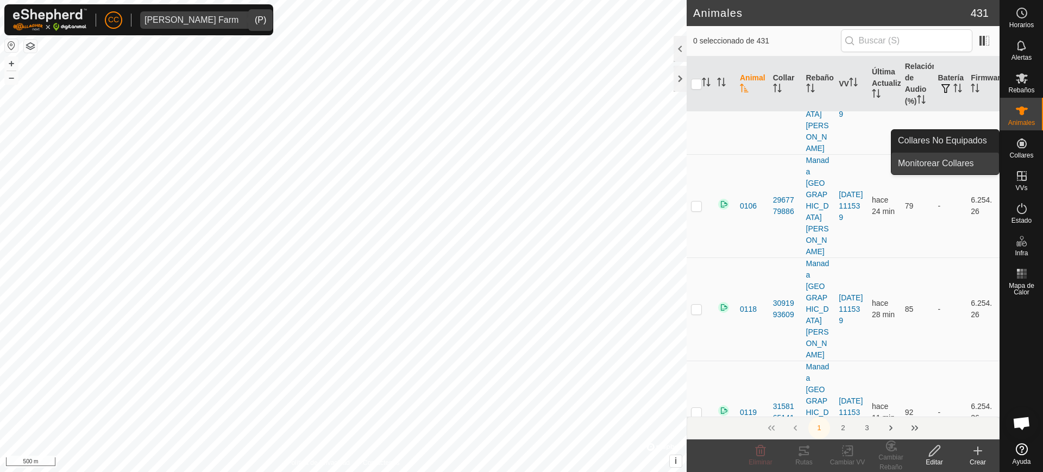
click at [966, 163] on link "Monitorear Collares" at bounding box center [945, 164] width 108 height 22
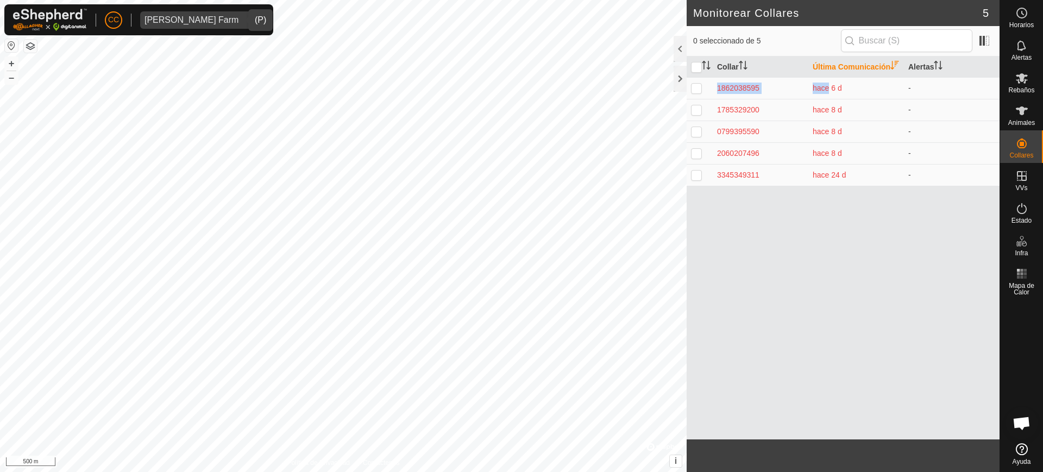
drag, startPoint x: 823, startPoint y: 93, endPoint x: 843, endPoint y: 199, distance: 107.7
click at [843, 199] on div "Collar Última Comunicación Alertas 1862038595 hace 6 d - 1785329200 hace 8 d - …" at bounding box center [842, 247] width 313 height 383
click at [878, 222] on div "Collar Última Comunicación Alertas 1862038595 hace 6 d - 1785329200 hace 8 d - …" at bounding box center [842, 247] width 313 height 383
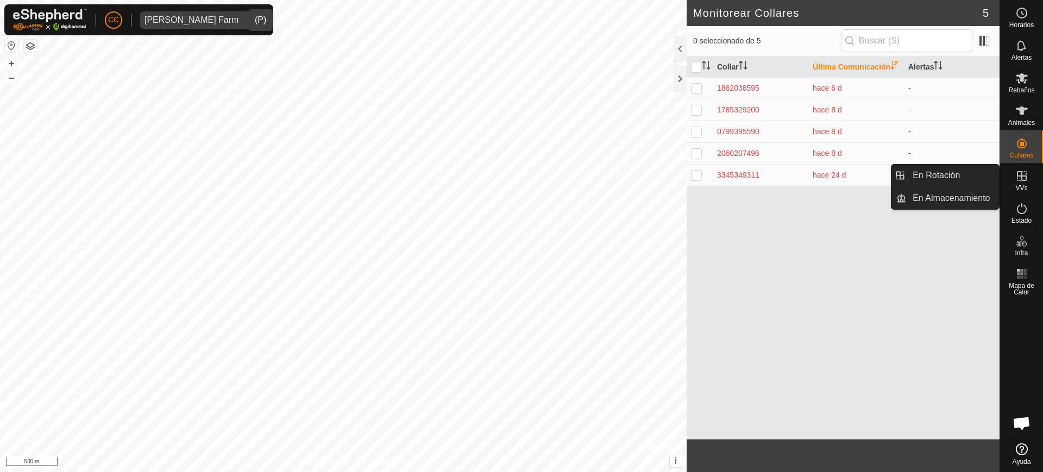
click at [1025, 174] on icon at bounding box center [1021, 175] width 13 height 13
click at [962, 181] on link "En Rotación" at bounding box center [952, 176] width 93 height 22
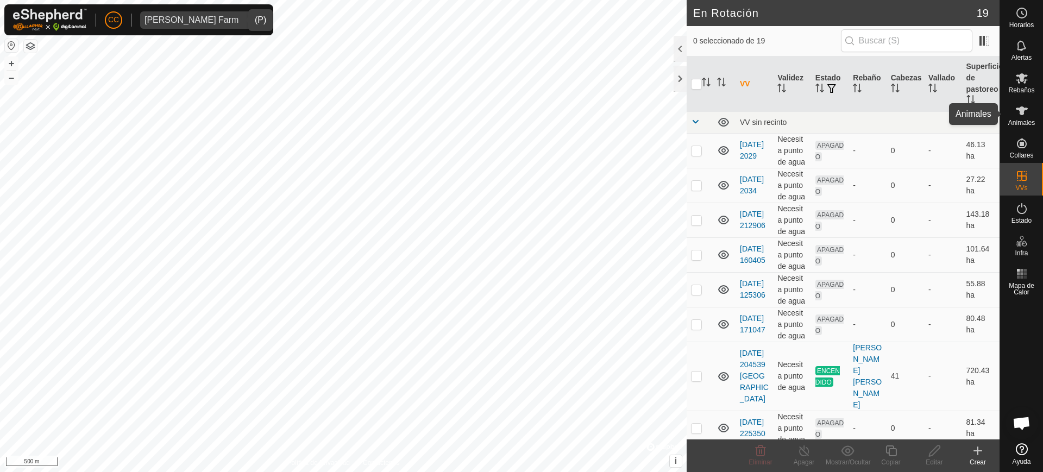
click at [1021, 110] on icon at bounding box center [1022, 110] width 12 height 9
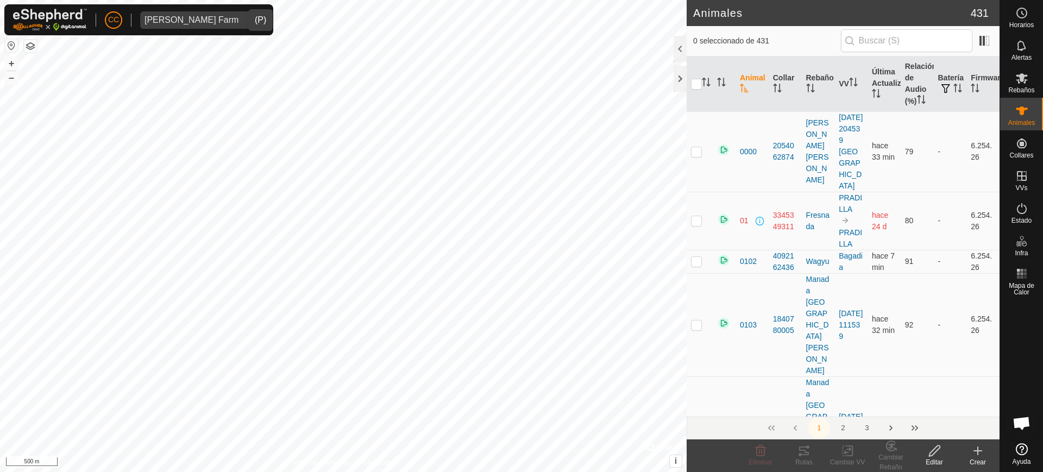
click at [975, 452] on icon at bounding box center [977, 450] width 13 height 13
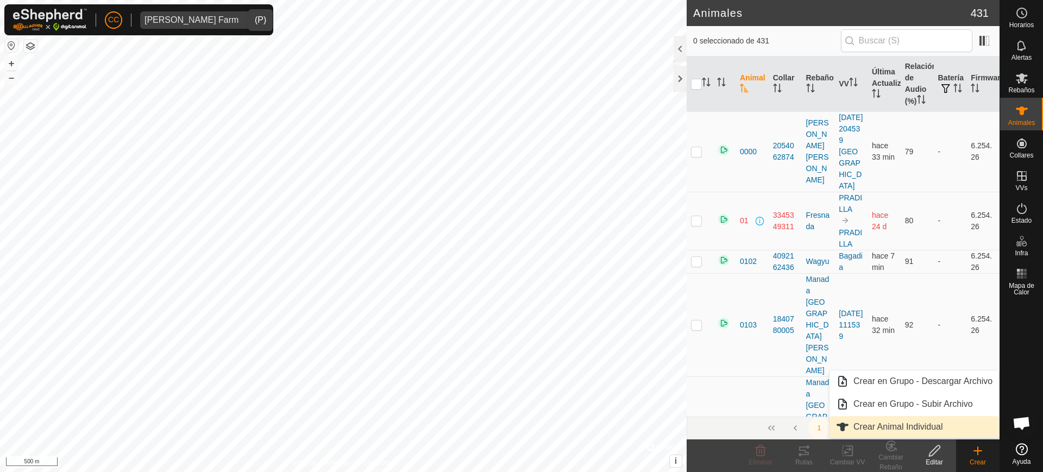
click at [898, 423] on link "Crear Animal Individual" at bounding box center [913, 427] width 169 height 22
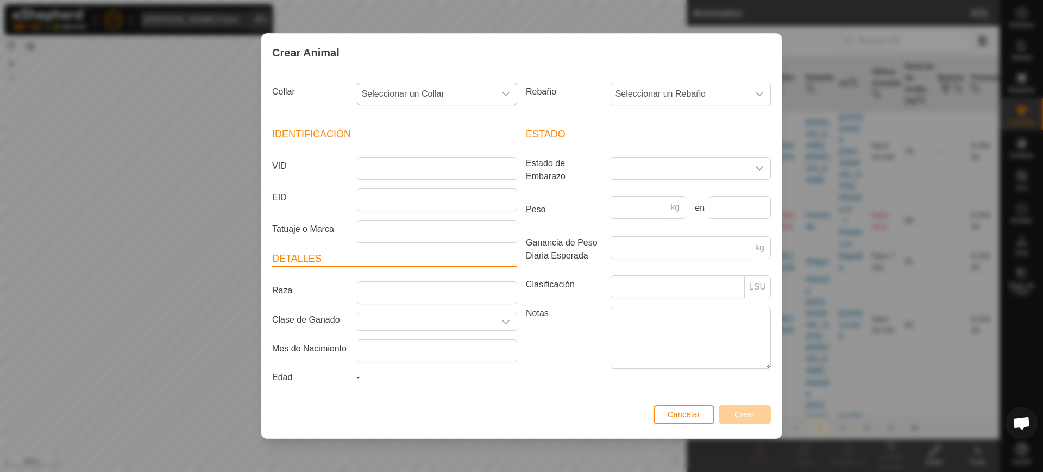
click at [499, 87] on div "dropdown trigger" at bounding box center [506, 94] width 22 height 22
click at [630, 116] on div "Estado Estado de Embarazo Peso kg en Ganancia de Peso Diaria Esperada kg Clasif…" at bounding box center [648, 257] width 254 height 287
click at [373, 163] on input "VID" at bounding box center [437, 168] width 160 height 23
click at [566, 176] on label "Estado de Embarazo" at bounding box center [563, 170] width 85 height 26
click at [715, 169] on span at bounding box center [679, 168] width 137 height 22
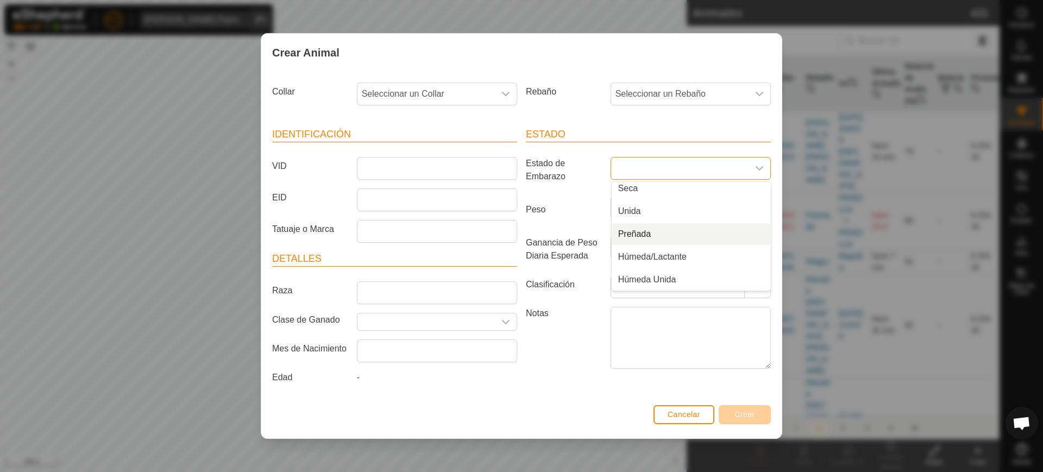
scroll to position [23, 0]
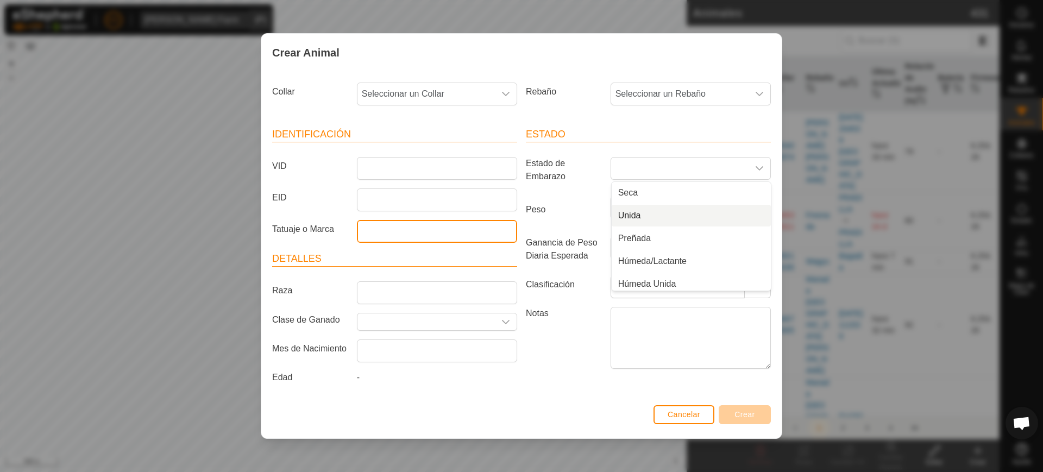
click at [473, 221] on input "Tatuaje o Marca" at bounding box center [437, 231] width 160 height 23
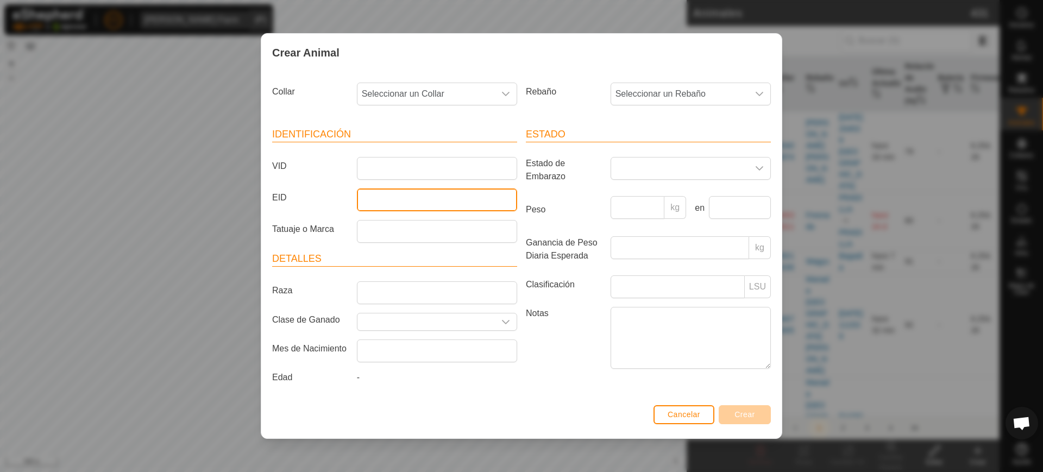
click at [365, 196] on input "EID" at bounding box center [437, 199] width 160 height 23
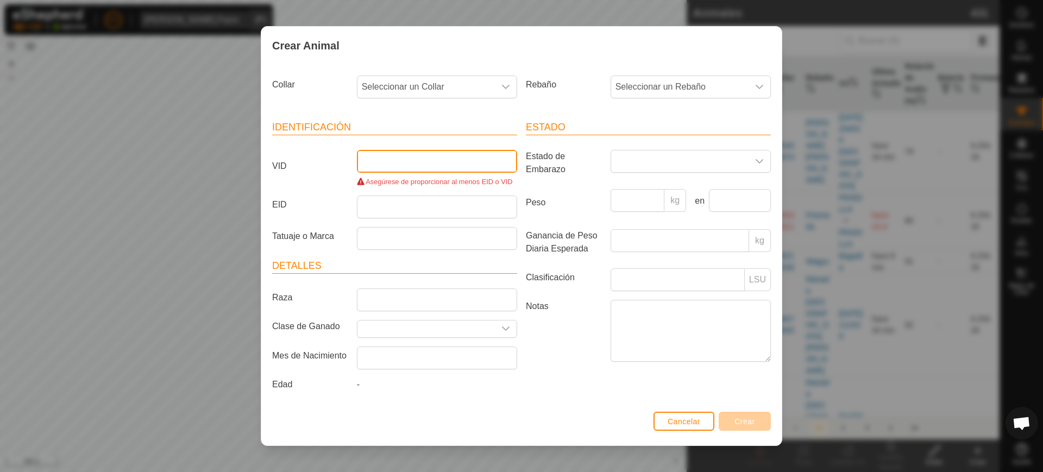
click at [368, 167] on input "VID" at bounding box center [437, 161] width 160 height 23
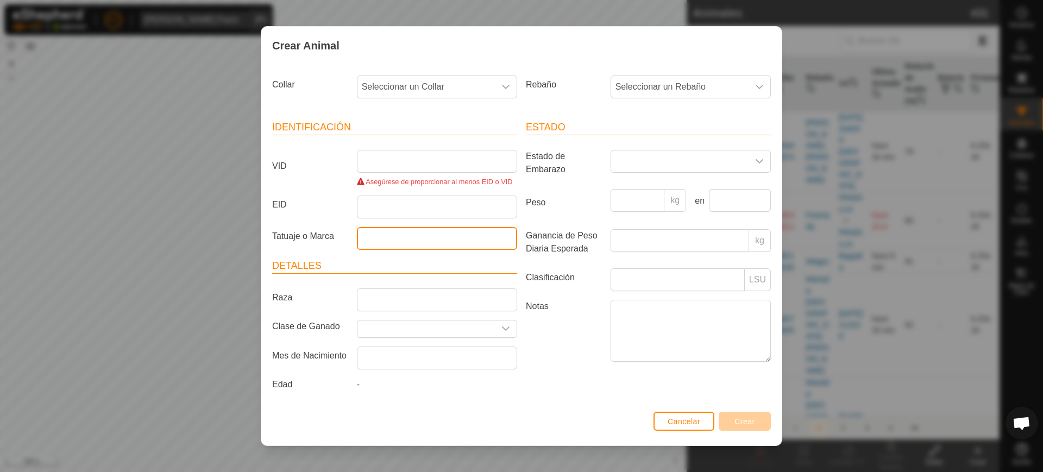
click at [367, 239] on input "Tatuaje o Marca" at bounding box center [437, 238] width 160 height 23
click at [565, 318] on label "Notas" at bounding box center [563, 330] width 85 height 61
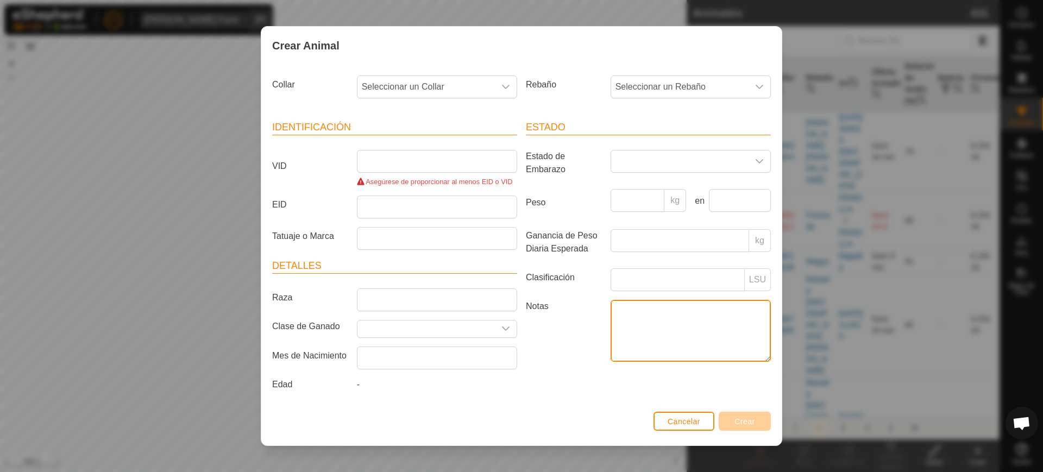
click at [610, 318] on textarea "Notas" at bounding box center [690, 331] width 160 height 62
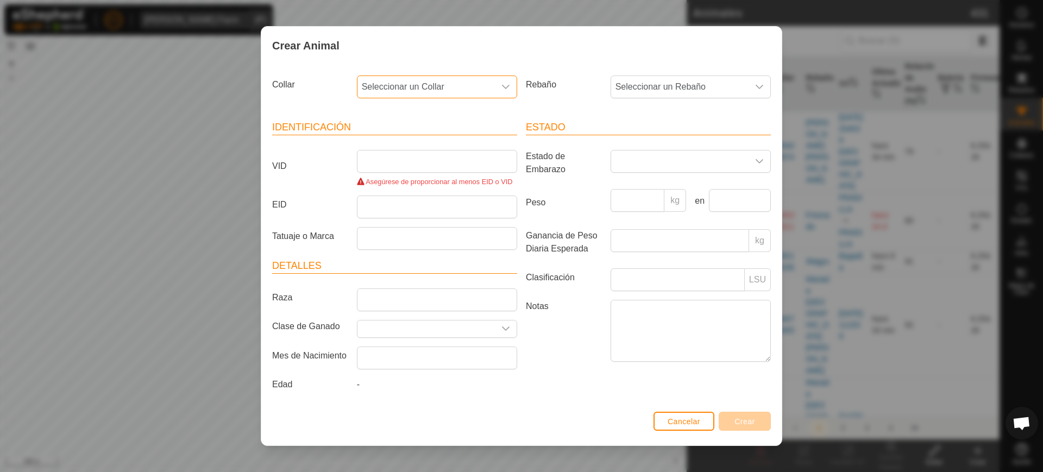
click at [414, 81] on span "Seleccionar un Collar" at bounding box center [425, 87] width 137 height 22
click at [592, 103] on div "Rebaño Seleccionar un Rebaño" at bounding box center [648, 91] width 254 height 40
click at [415, 171] on input "VID" at bounding box center [437, 161] width 160 height 23
click at [709, 89] on span "Seleccionar un Rebaño" at bounding box center [679, 87] width 137 height 22
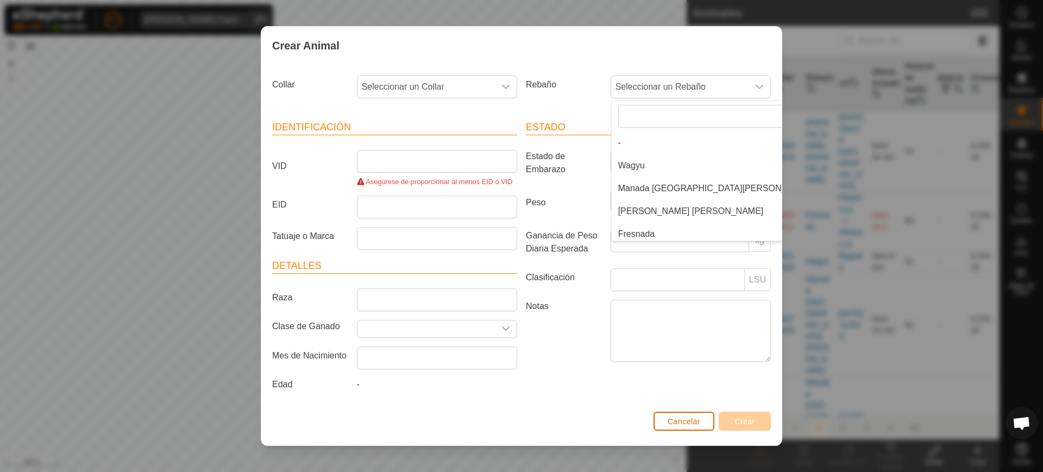
click at [686, 424] on span "Cancelar" at bounding box center [683, 421] width 33 height 9
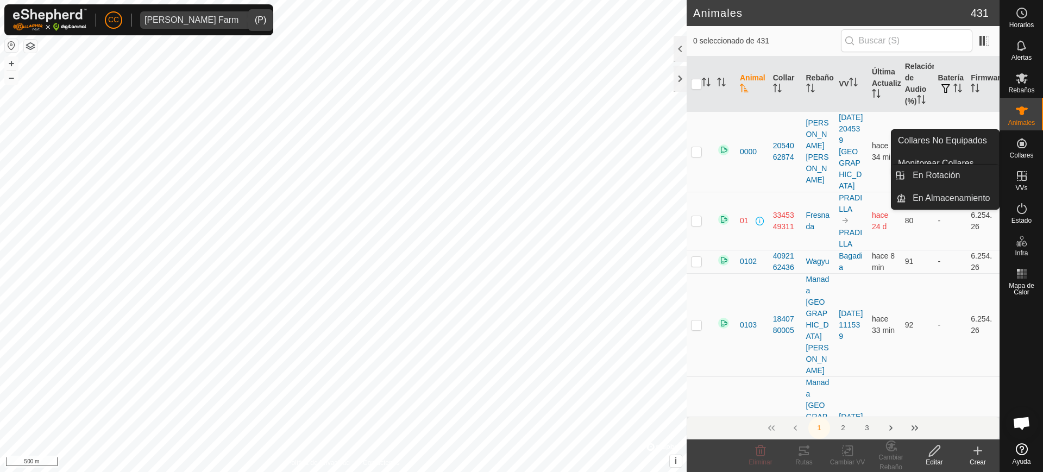
click at [1029, 185] on div "VVs" at bounding box center [1021, 179] width 43 height 33
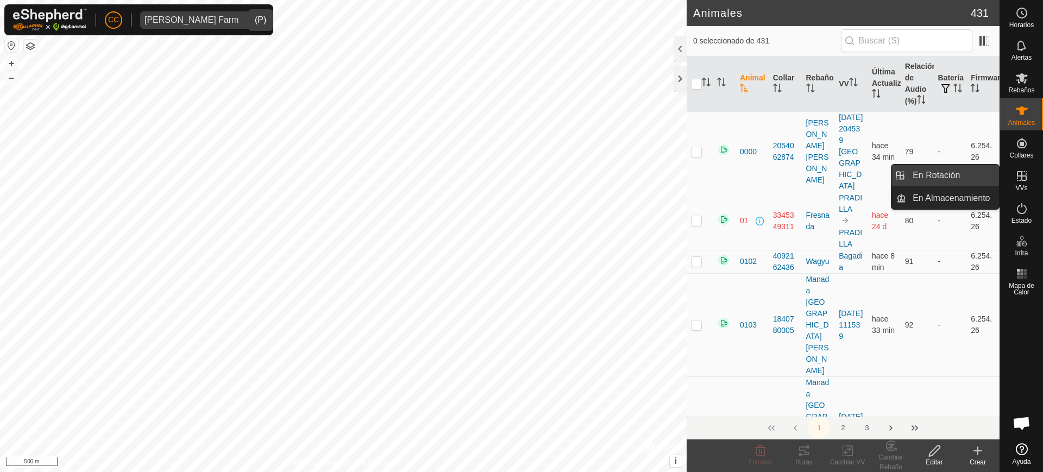
click at [975, 180] on link "En Rotación" at bounding box center [952, 176] width 93 height 22
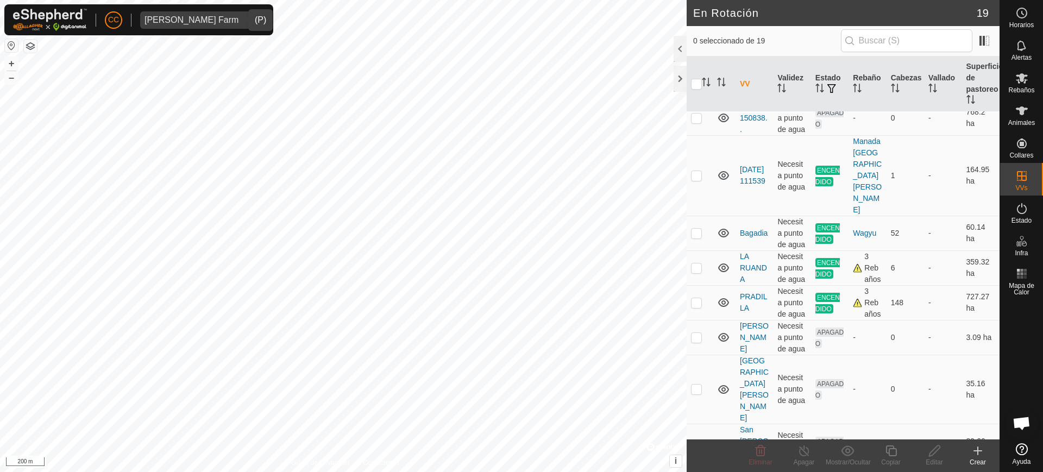
scroll to position [480, 0]
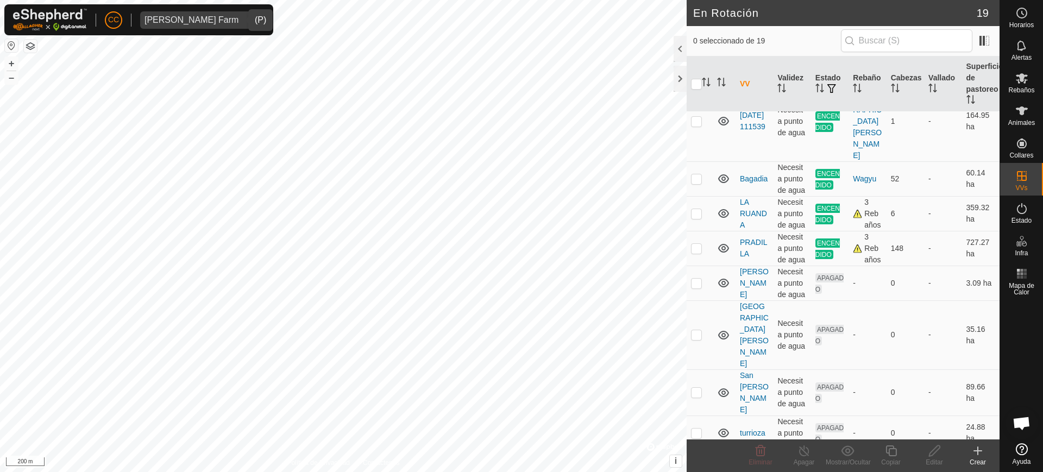
click at [156, 19] on div "[PERSON_NAME] Farm" at bounding box center [191, 20] width 94 height 9
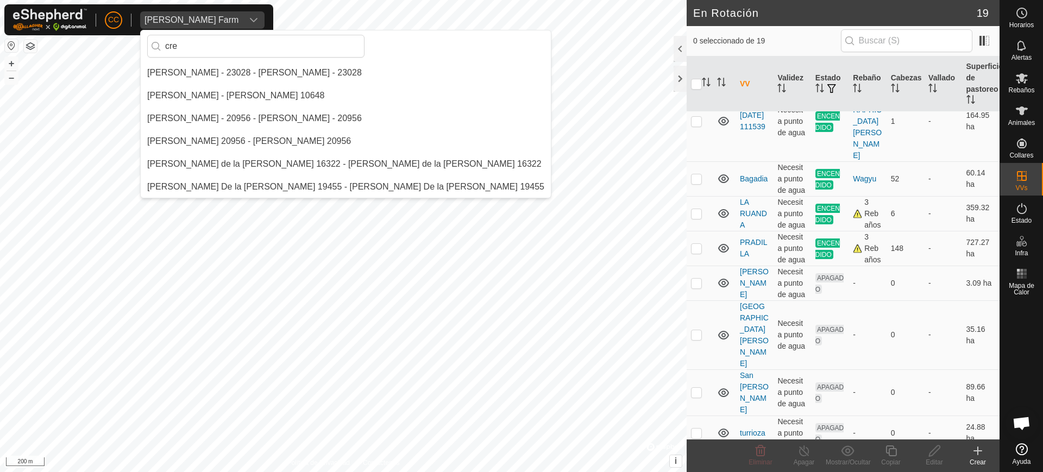
scroll to position [0, 0]
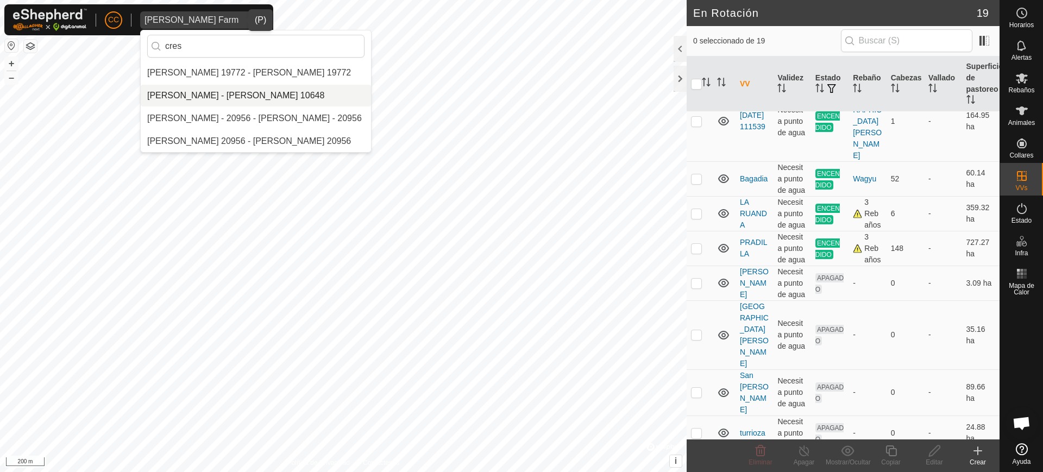
type input "cres"
click at [254, 103] on li "[PERSON_NAME] - [PERSON_NAME] 10648" at bounding box center [256, 96] width 230 height 22
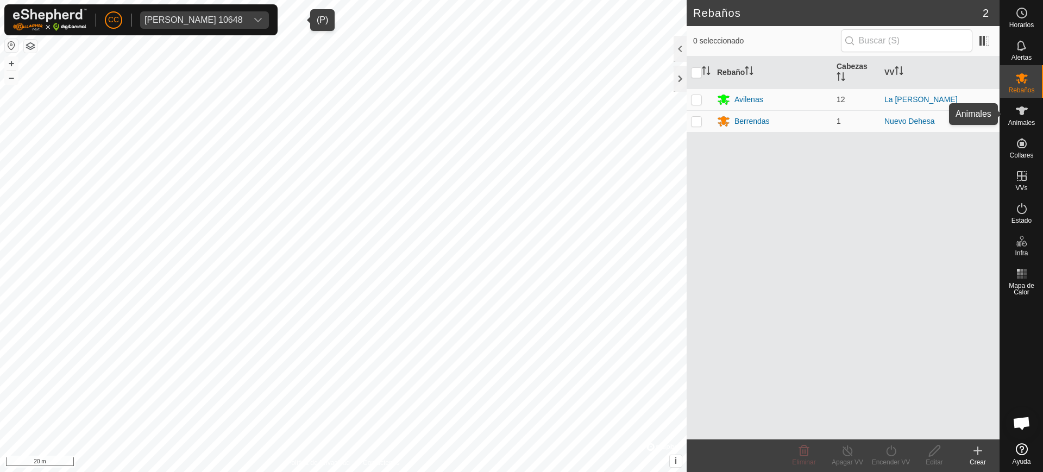
click at [1017, 125] on span "Animales" at bounding box center [1021, 122] width 27 height 7
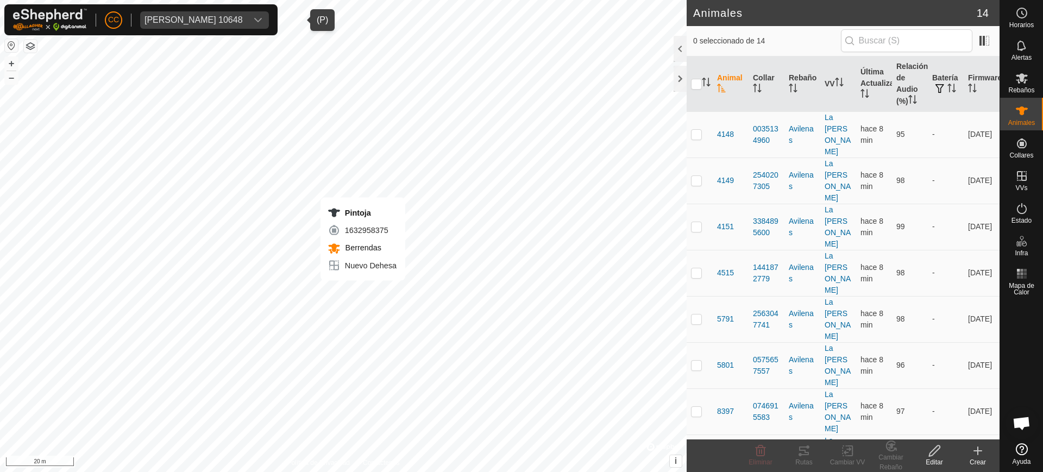
checkbox input "true"
drag, startPoint x: 909, startPoint y: 412, endPoint x: 714, endPoint y: 403, distance: 195.2
click at [29, 44] on button "button" at bounding box center [30, 46] width 13 height 13
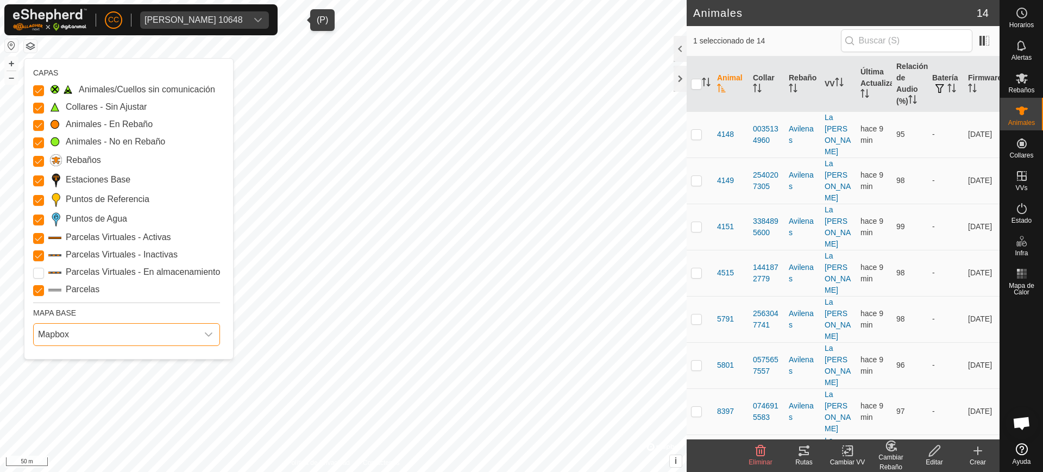
click at [124, 332] on span "Mapbox" at bounding box center [116, 335] width 164 height 22
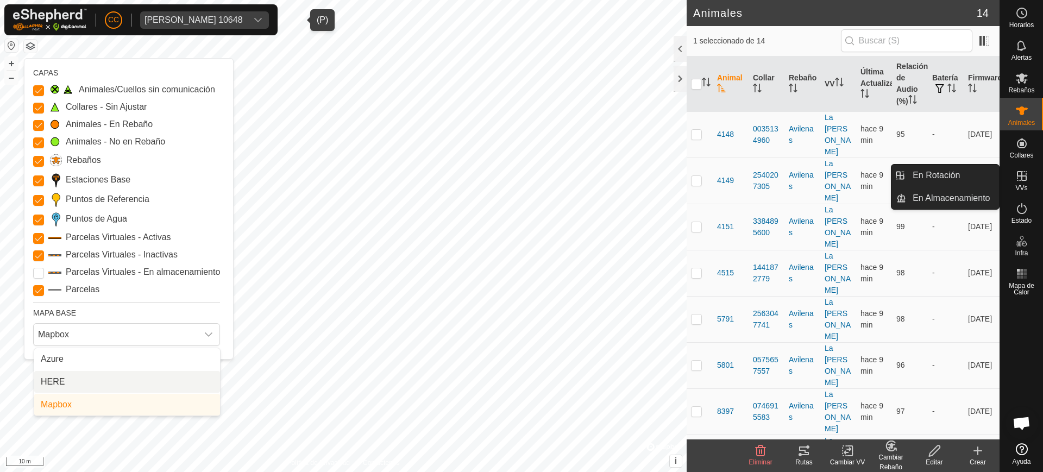
click at [1024, 177] on icon at bounding box center [1021, 175] width 13 height 13
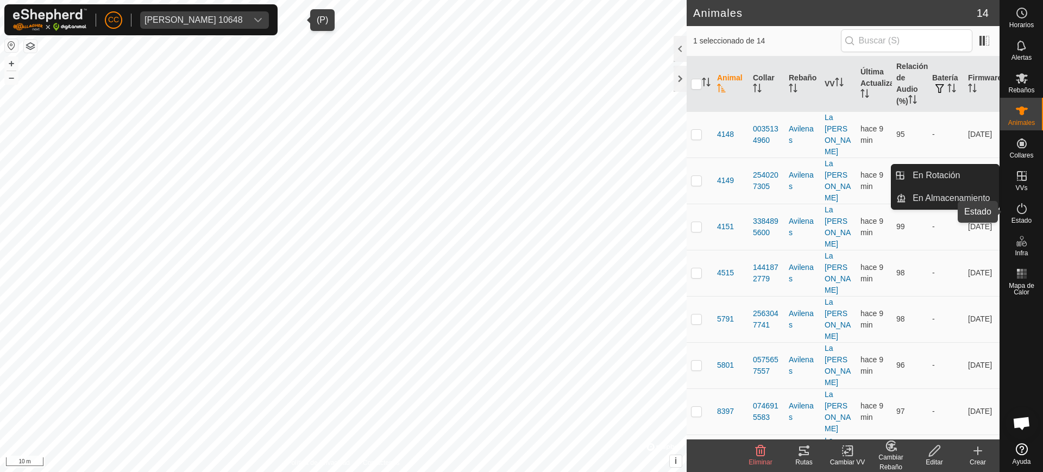
click at [1019, 207] on icon at bounding box center [1021, 208] width 13 height 13
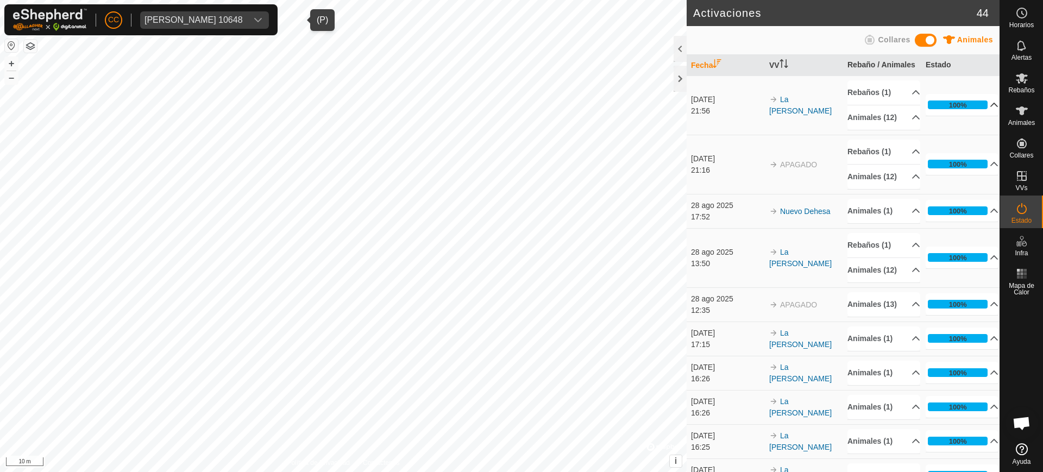
click at [980, 116] on p-accordion-header "100%" at bounding box center [961, 105] width 73 height 22
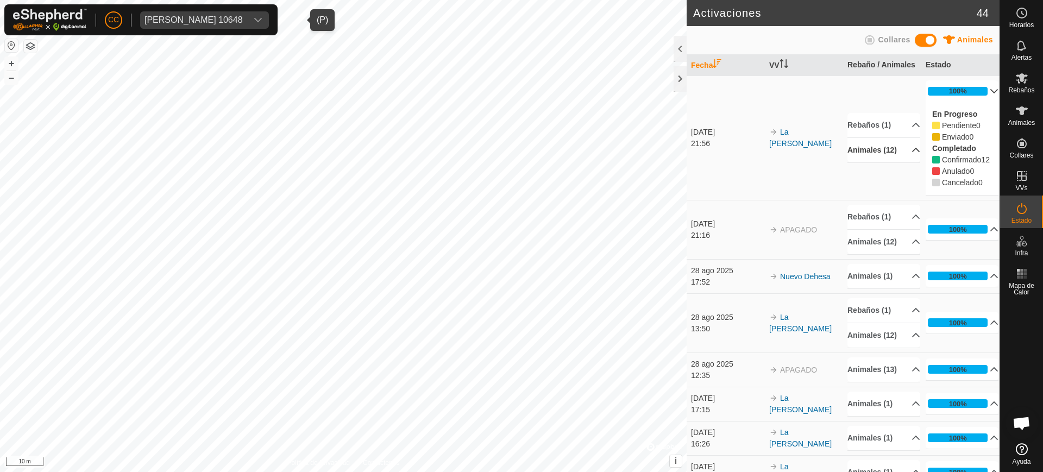
click at [887, 162] on p-accordion-header "Animales (12)" at bounding box center [883, 150] width 73 height 24
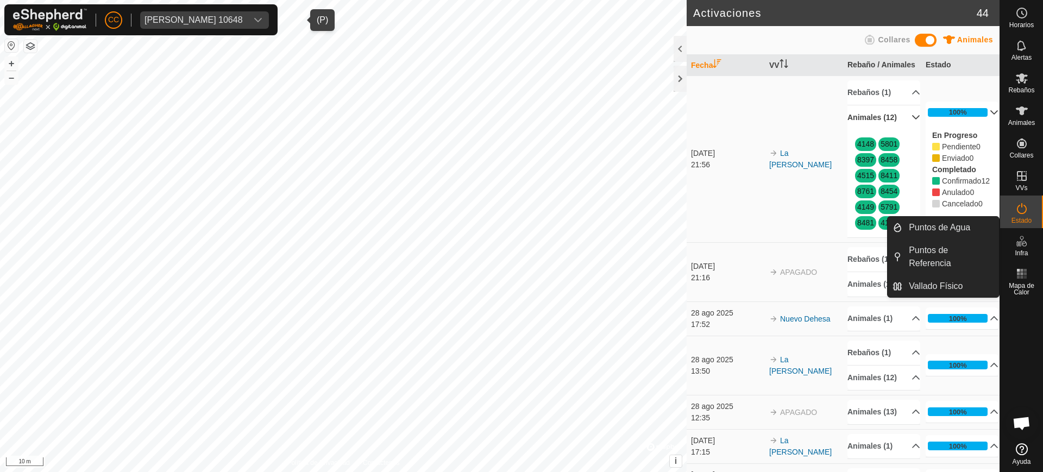
click at [1019, 245] on icon at bounding box center [1021, 241] width 13 height 13
click at [961, 226] on link "Puntos de Agua" at bounding box center [950, 228] width 97 height 22
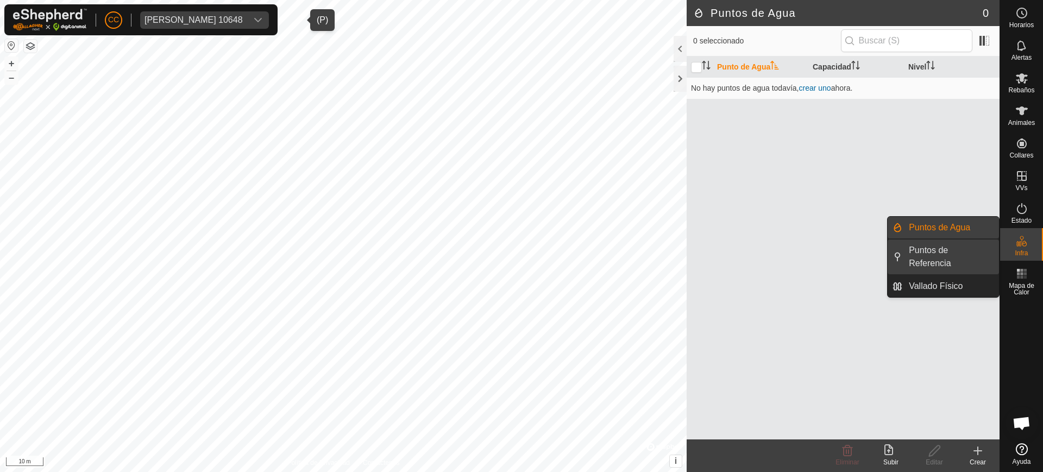
click at [948, 253] on link "Puntos de Referencia" at bounding box center [950, 256] width 97 height 35
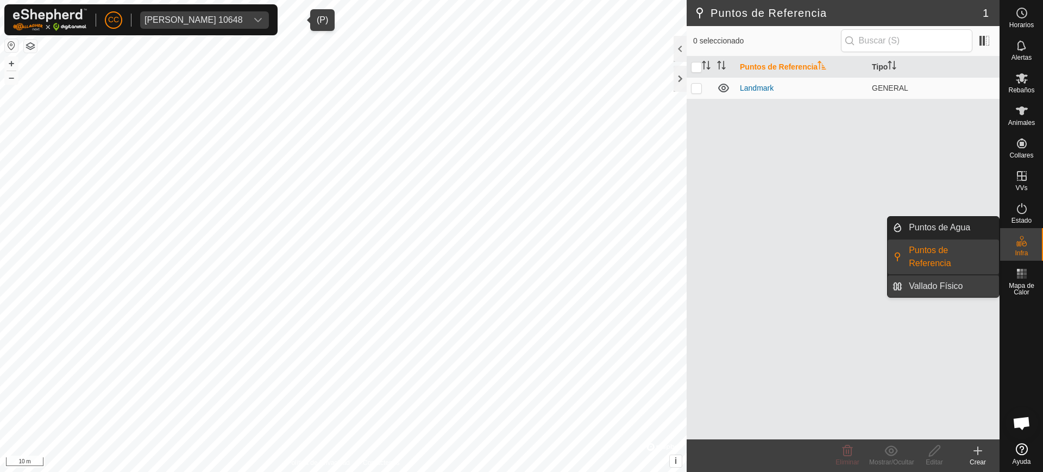
click at [938, 280] on link "Vallado Físico" at bounding box center [950, 286] width 97 height 22
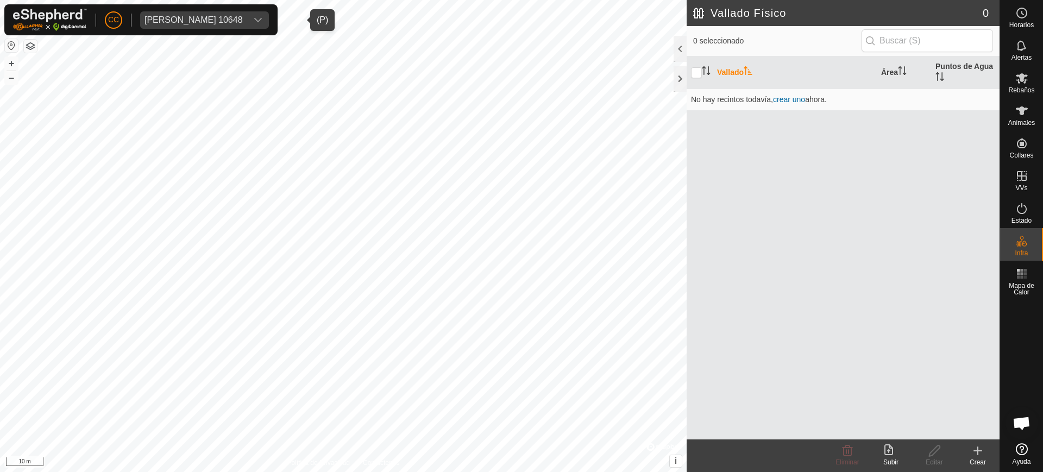
click at [242, 16] on div "[PERSON_NAME] 10648" at bounding box center [193, 20] width 98 height 9
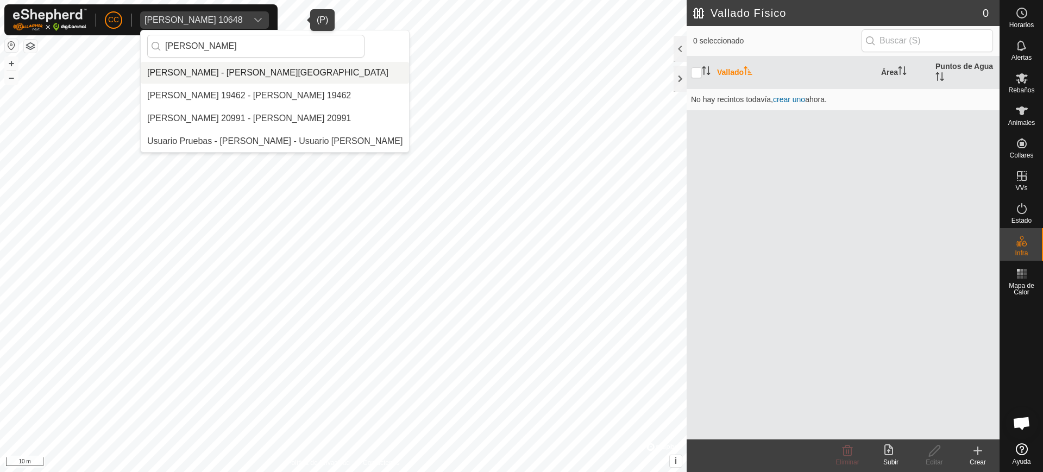
type input "[PERSON_NAME]"
click at [231, 71] on li "[PERSON_NAME] - [PERSON_NAME][GEOGRAPHIC_DATA]" at bounding box center [275, 73] width 268 height 22
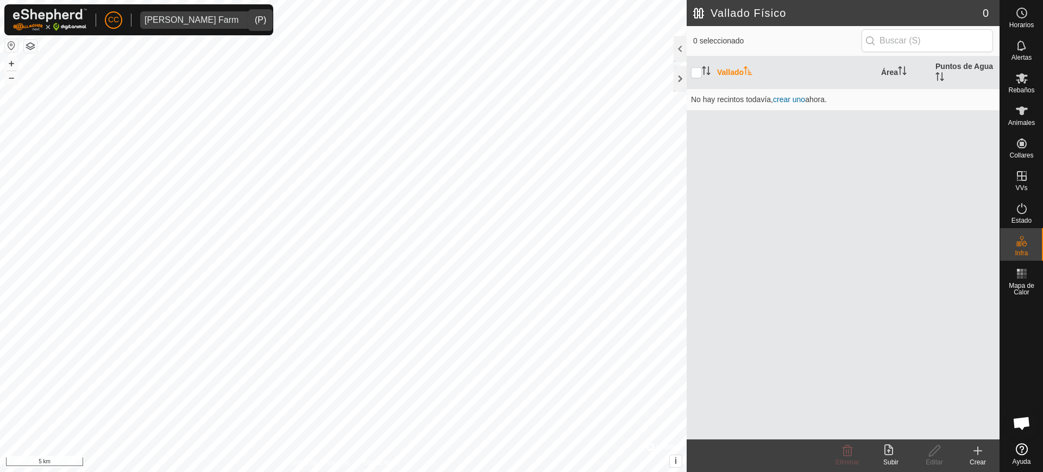
click at [1020, 250] on div "CC [PERSON_NAME] Farm Horarios Alertas Rebaños Animales Collares VVs Estado Inf…" at bounding box center [521, 236] width 1043 height 472
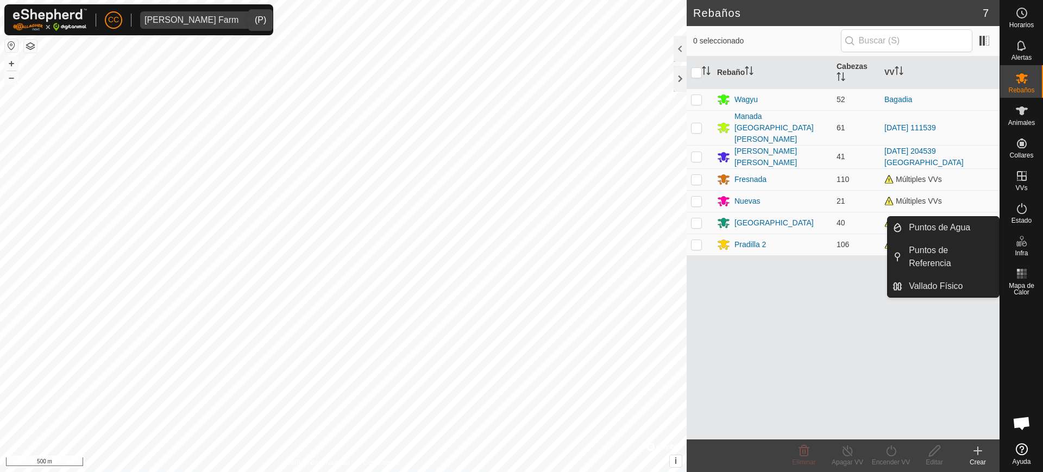
click at [1018, 250] on span "Infra" at bounding box center [1020, 253] width 13 height 7
click at [949, 249] on link "Puntos de Referencia" at bounding box center [950, 256] width 97 height 35
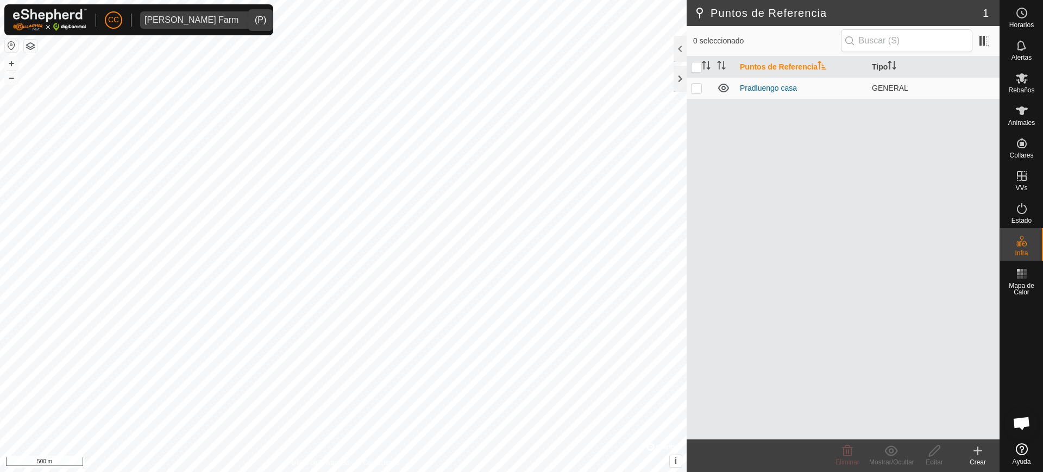
click at [977, 455] on icon at bounding box center [977, 450] width 13 height 13
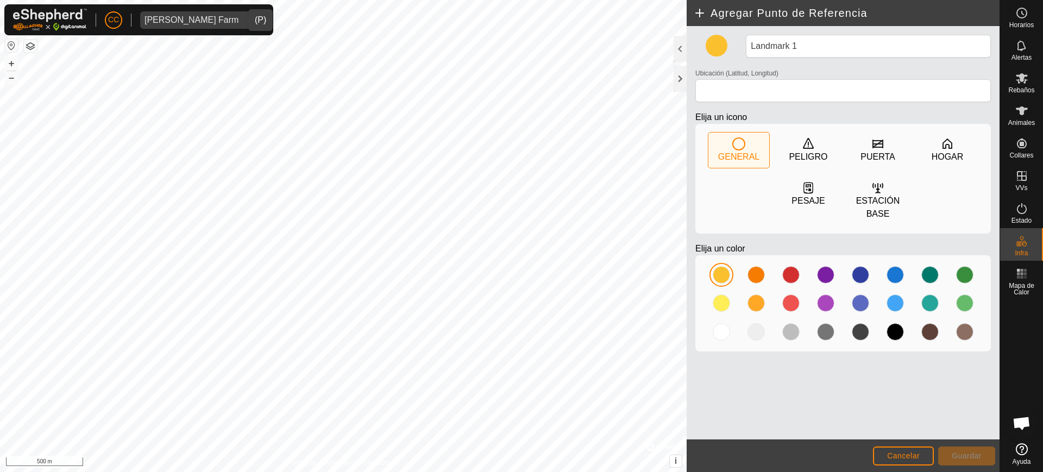
click at [739, 154] on div "GENERAL" at bounding box center [738, 156] width 41 height 13
drag, startPoint x: 803, startPoint y: 42, endPoint x: 712, endPoint y: 35, distance: 91.6
click at [712, 35] on div "Landmark 1 Ubicación (Latitud, Longitud) Elija un icono GENERAL PELIGRO PUERTA …" at bounding box center [843, 197] width 304 height 325
click at [910, 453] on span "Cancelar" at bounding box center [903, 455] width 33 height 9
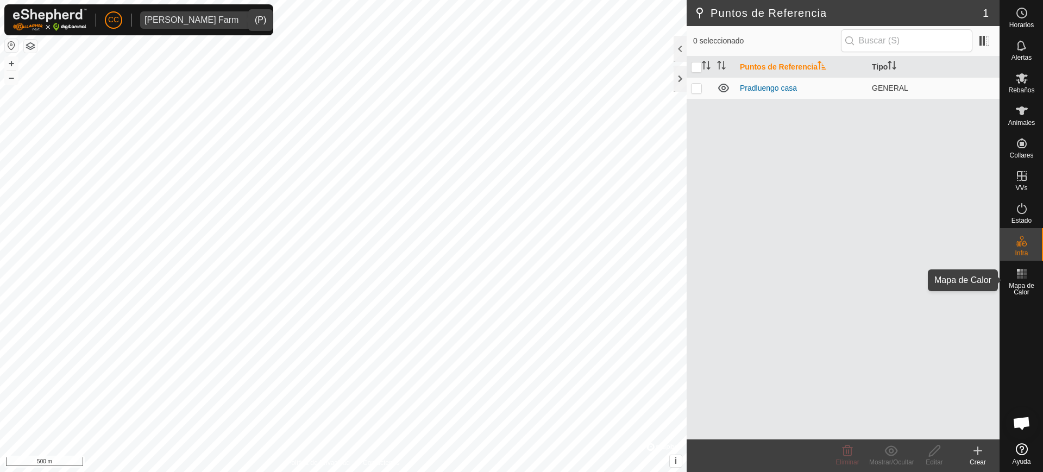
click at [1019, 285] on span "Mapa de Calor" at bounding box center [1021, 288] width 37 height 13
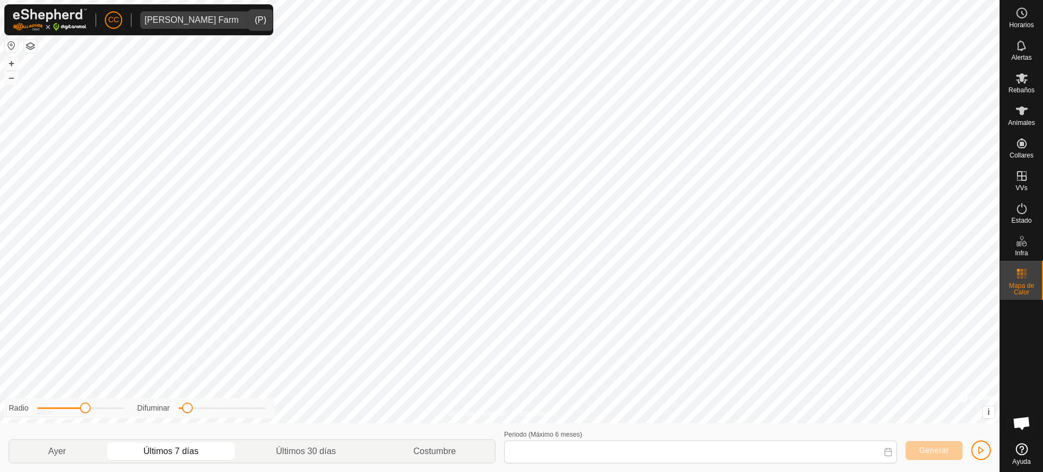
type input "[DATE] - [DATE]"
click at [979, 447] on span "button" at bounding box center [980, 450] width 9 height 9
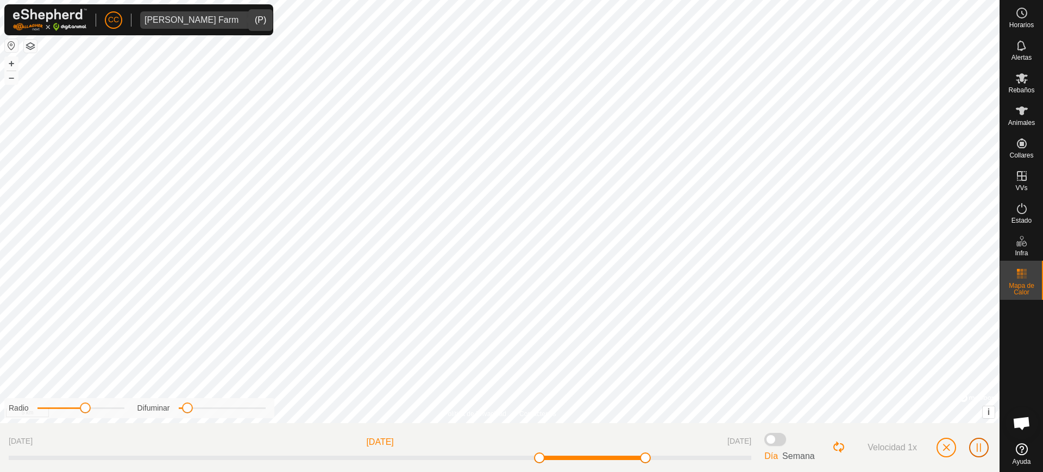
click at [978, 447] on span "button" at bounding box center [978, 447] width 9 height 9
click at [940, 447] on button "button" at bounding box center [946, 448] width 20 height 20
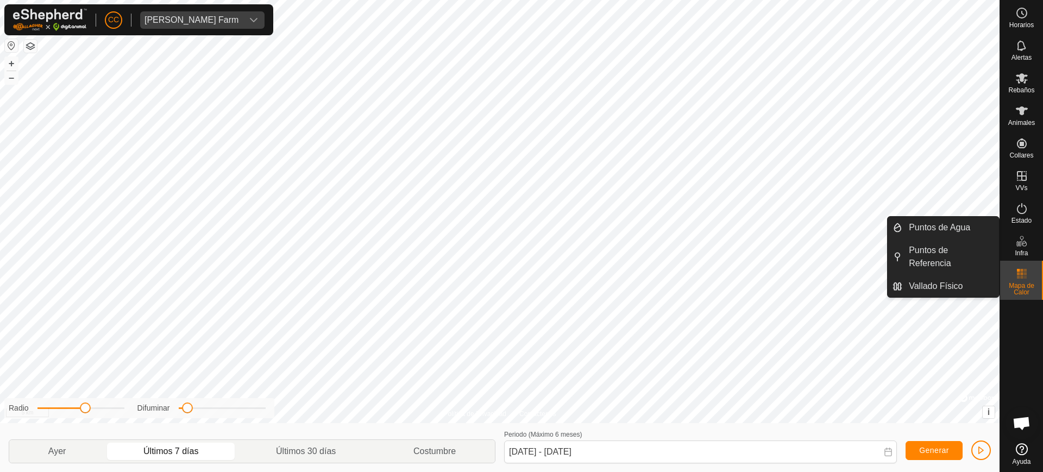
click at [1026, 256] on span "Infra" at bounding box center [1020, 253] width 13 height 7
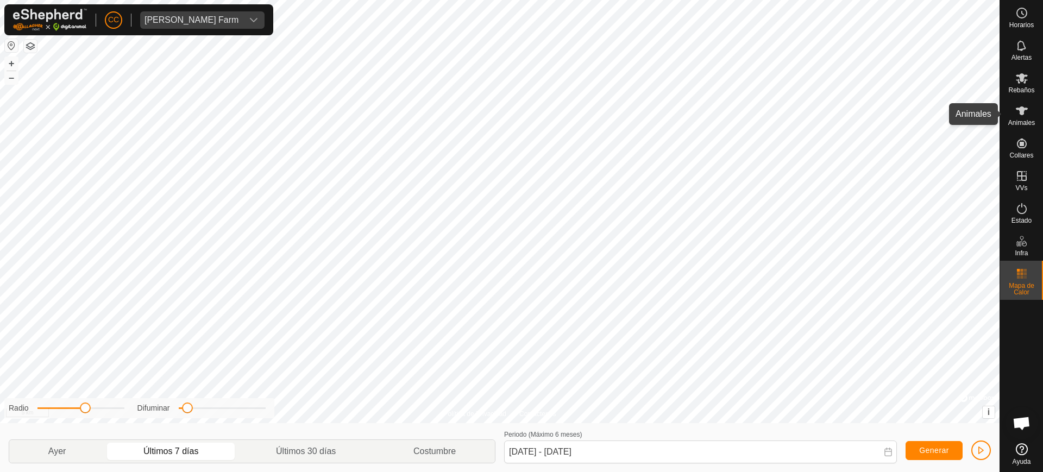
click at [1024, 111] on icon at bounding box center [1021, 110] width 13 height 13
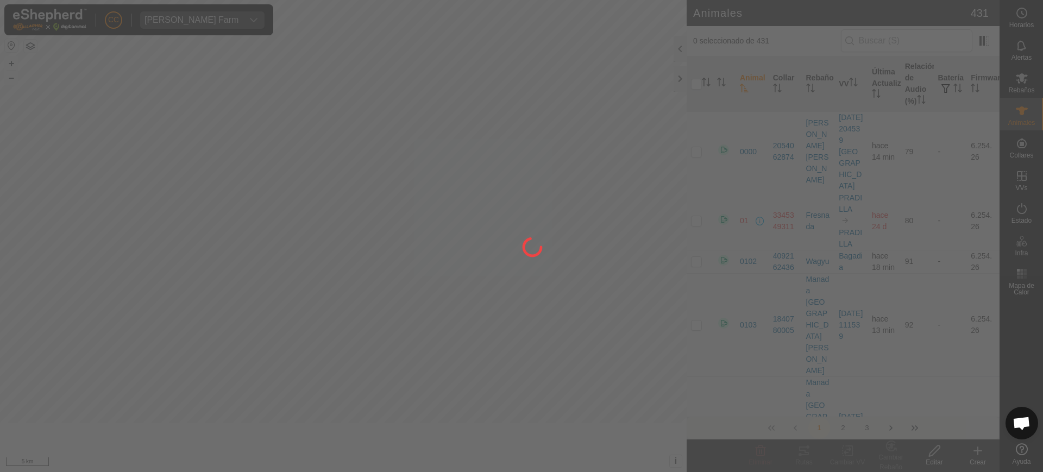
click at [678, 82] on div at bounding box center [521, 236] width 1043 height 472
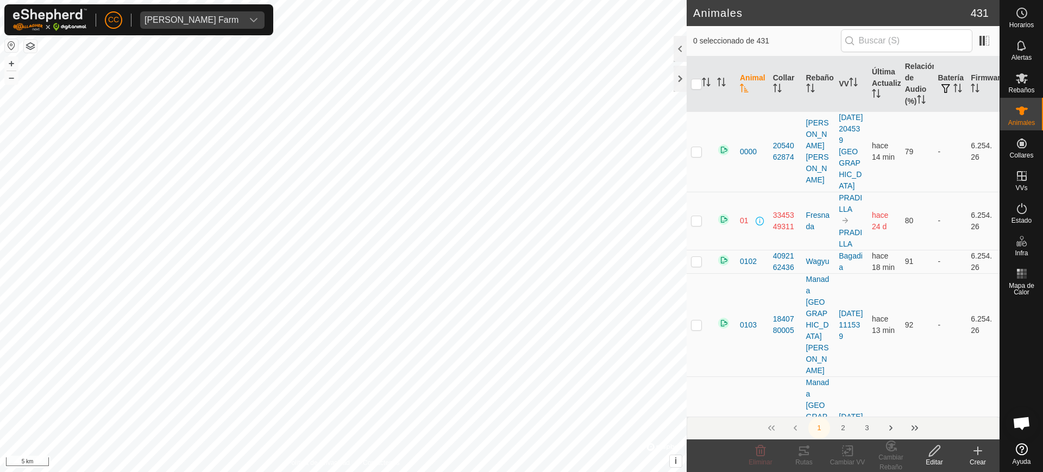
click at [678, 82] on div at bounding box center [679, 79] width 13 height 26
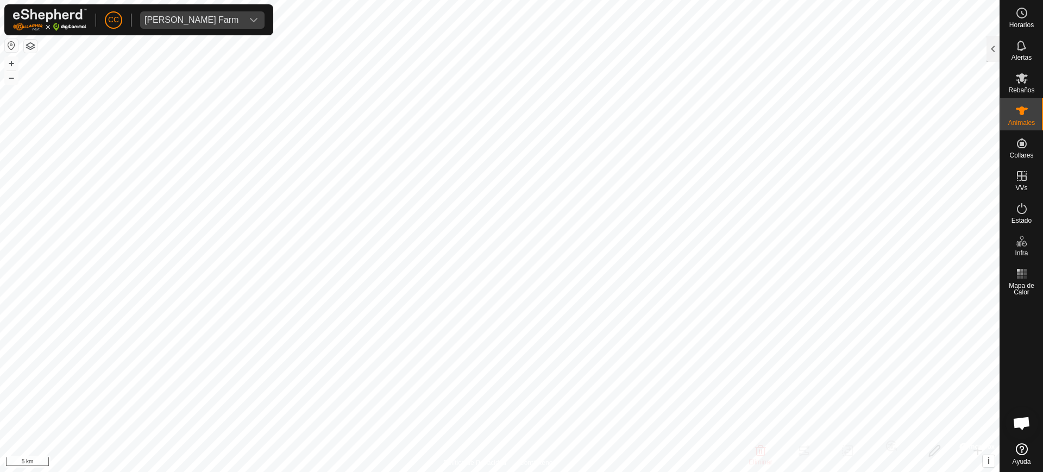
click at [24, 45] on button "button" at bounding box center [30, 46] width 13 height 13
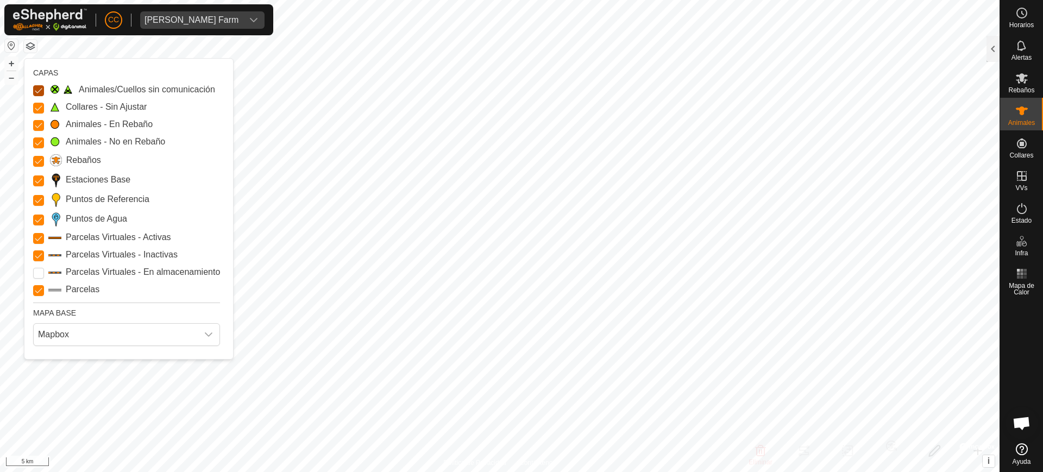
click at [37, 87] on Issue "Animales/Cuellos sin comunicación" at bounding box center [38, 90] width 11 height 11
click at [33, 109] on Unfitted "Collares - Sin Ajustar" at bounding box center [38, 108] width 11 height 11
click at [37, 90] on Issue "Animales/Cuellos sin comunicación" at bounding box center [38, 90] width 11 height 11
click at [38, 110] on Unfitted "Collares - Sin Ajustar" at bounding box center [38, 108] width 11 height 11
click at [94, 337] on span "Mapbox" at bounding box center [116, 335] width 164 height 22
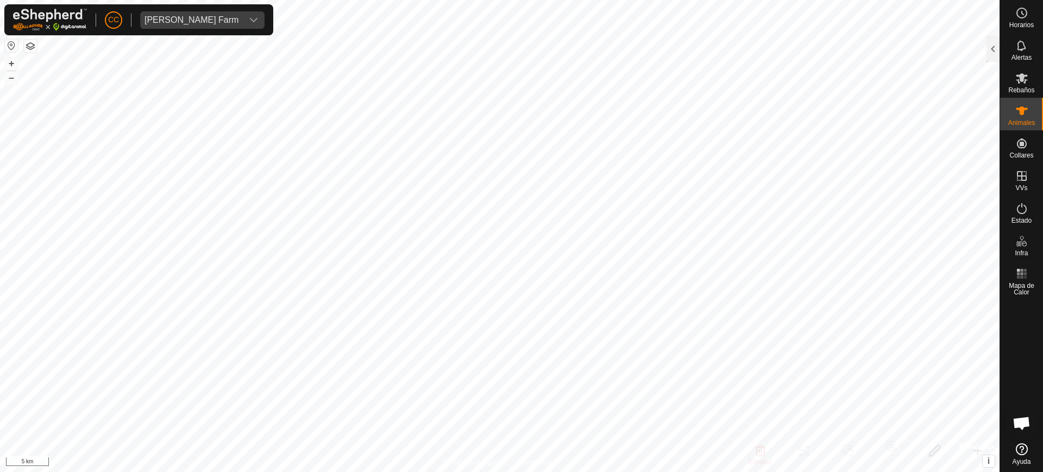
click at [1001, 219] on div "Estado" at bounding box center [1021, 212] width 43 height 33
click at [1028, 213] on es-activation-svg-icon at bounding box center [1022, 208] width 20 height 17
click at [178, 18] on div "[PERSON_NAME] Farm" at bounding box center [191, 20] width 94 height 9
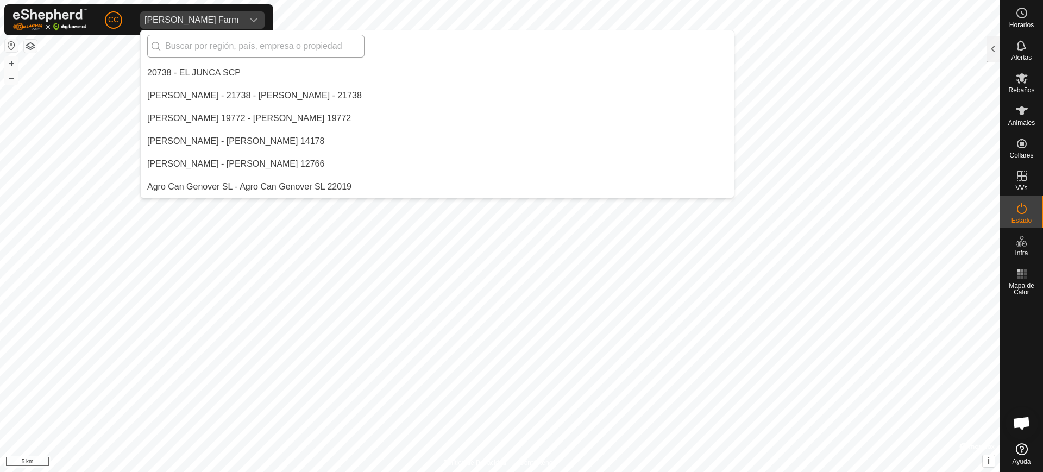
scroll to position [3627, 0]
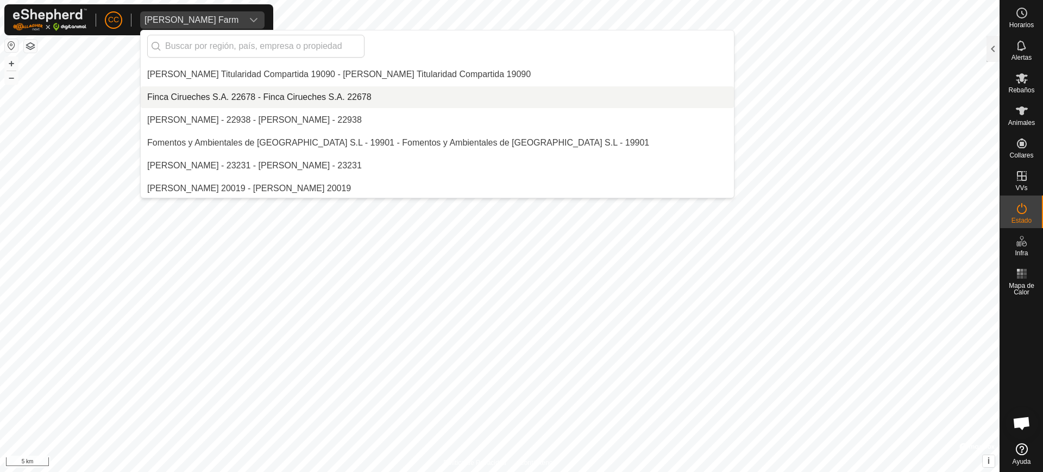
click at [204, 90] on li "Finca Cirueches S.A. 22678 - Finca Cirueches S.A. 22678" at bounding box center [437, 97] width 593 height 22
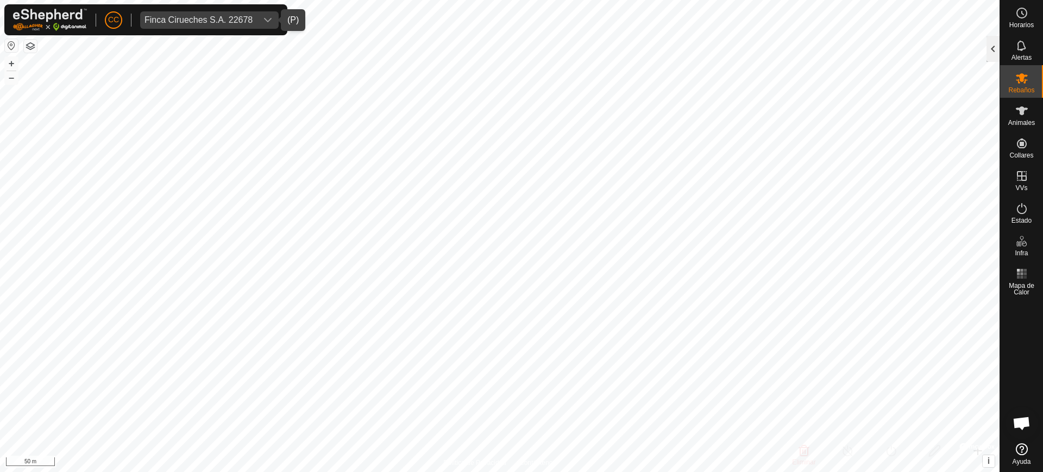
click at [992, 40] on div at bounding box center [992, 49] width 13 height 26
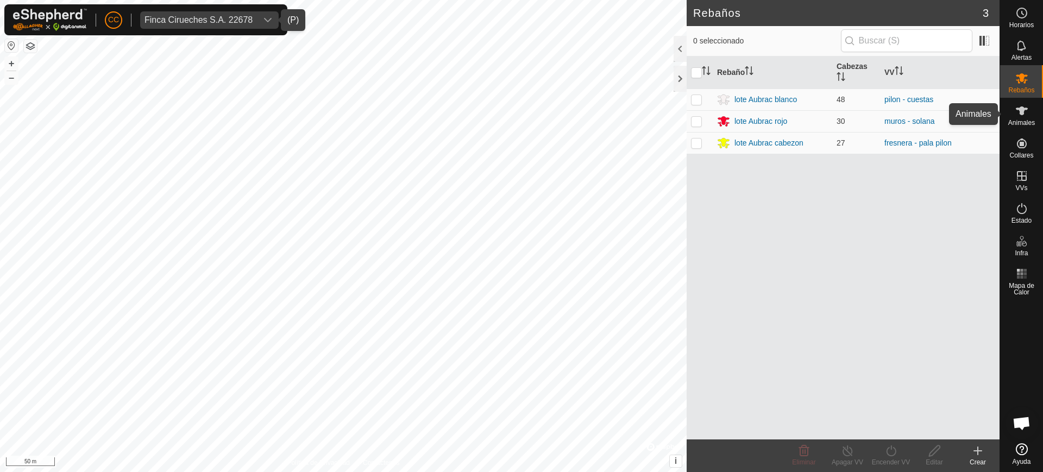
click at [1019, 123] on span "Animales" at bounding box center [1021, 122] width 27 height 7
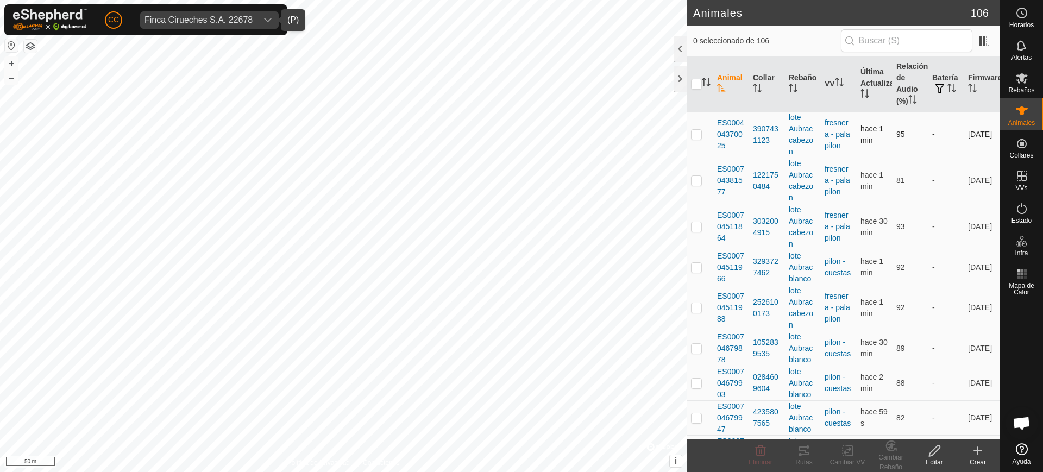
click at [695, 137] on p-checkbox at bounding box center [696, 134] width 11 height 9
checkbox input "true"
click at [694, 182] on p-checkbox at bounding box center [696, 180] width 11 height 9
checkbox input "true"
click at [695, 230] on p-checkbox at bounding box center [696, 226] width 11 height 9
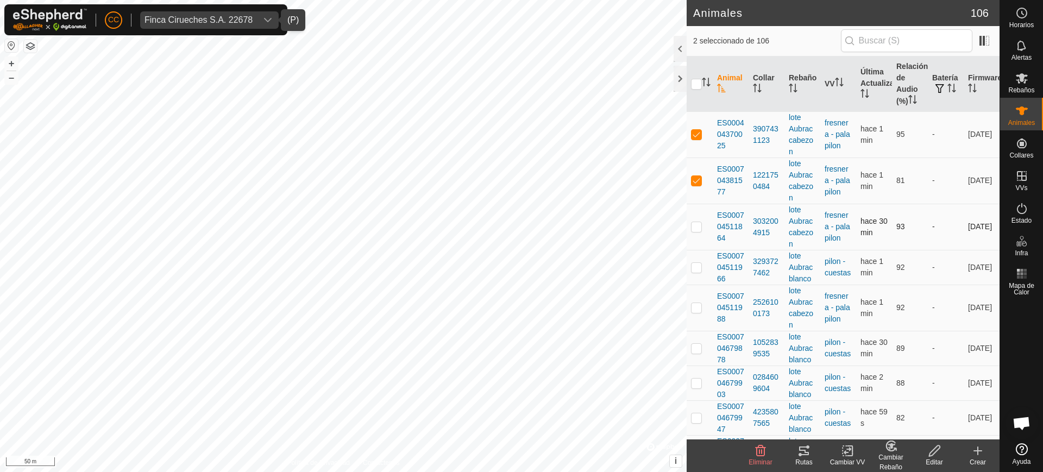
checkbox input "true"
click at [808, 456] on icon at bounding box center [803, 450] width 13 height 13
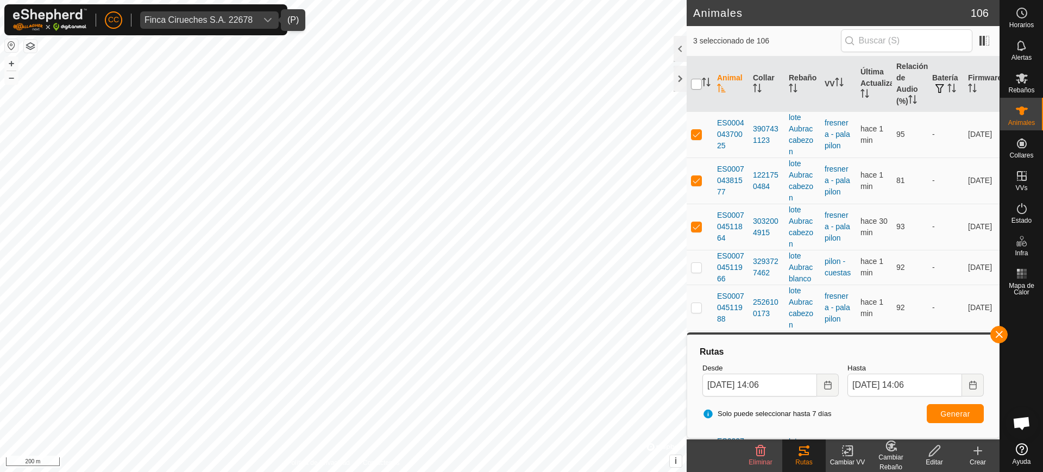
click at [696, 80] on input "checkbox" at bounding box center [696, 84] width 11 height 11
checkbox input "true"
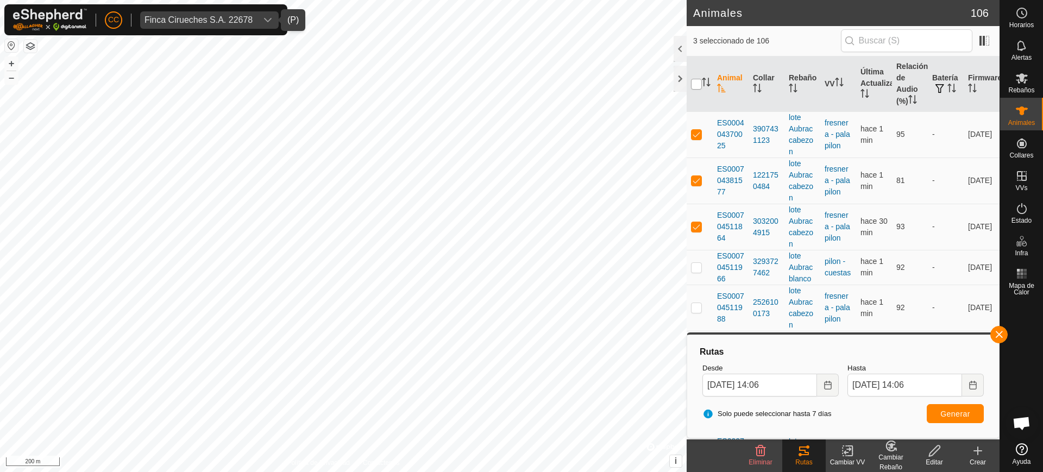
checkbox input "true"
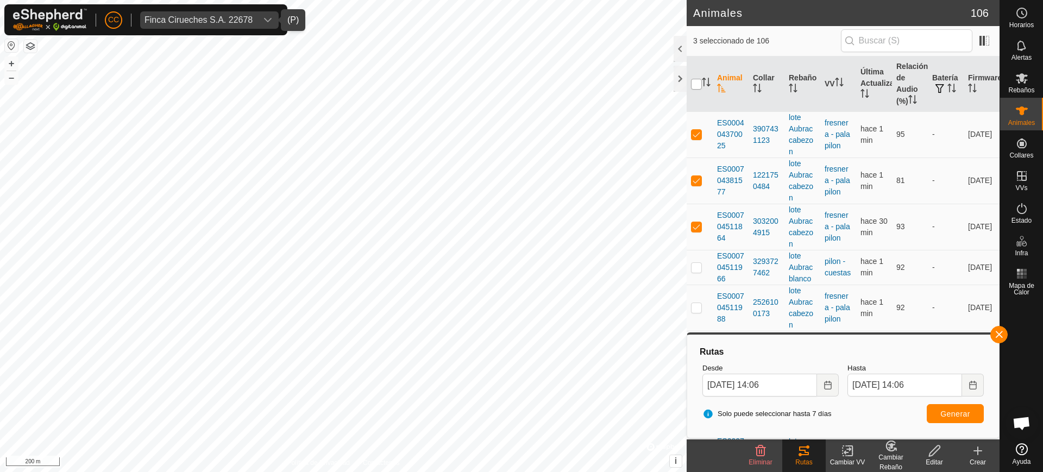
checkbox input "true"
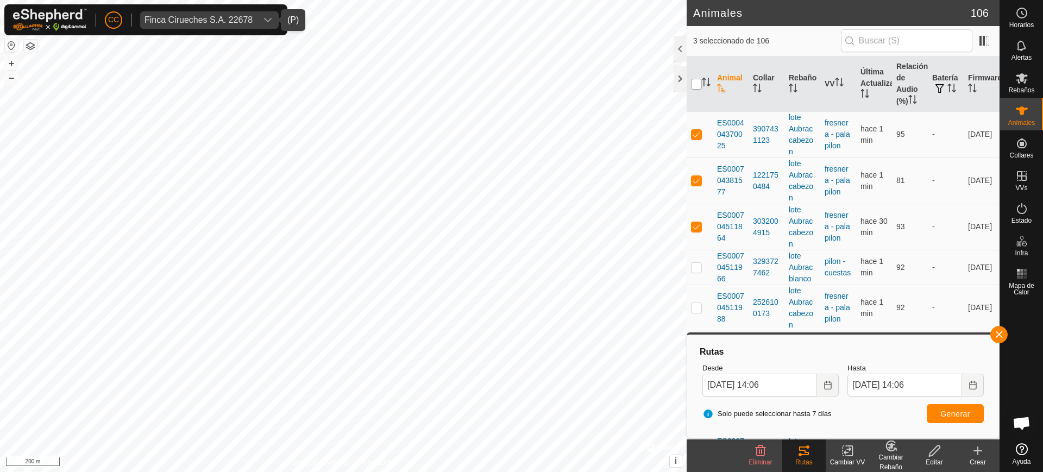
checkbox input "true"
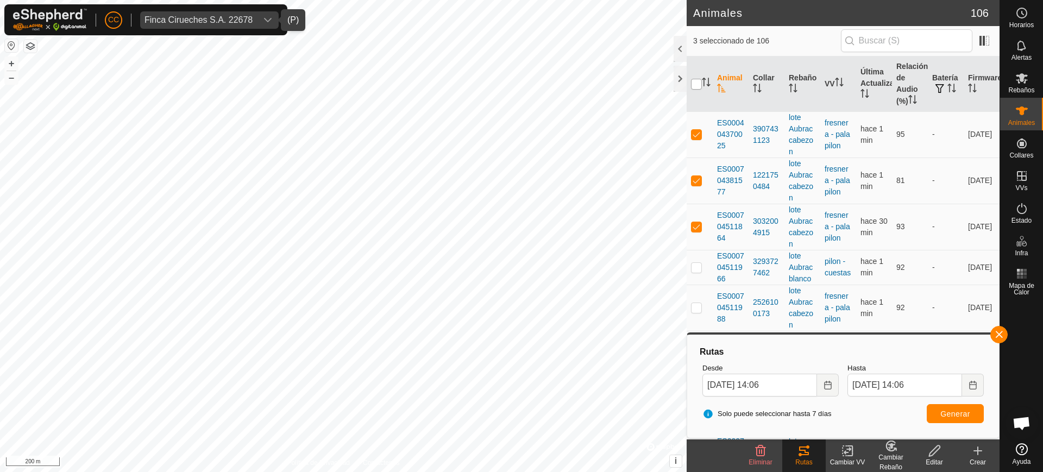
checkbox input "true"
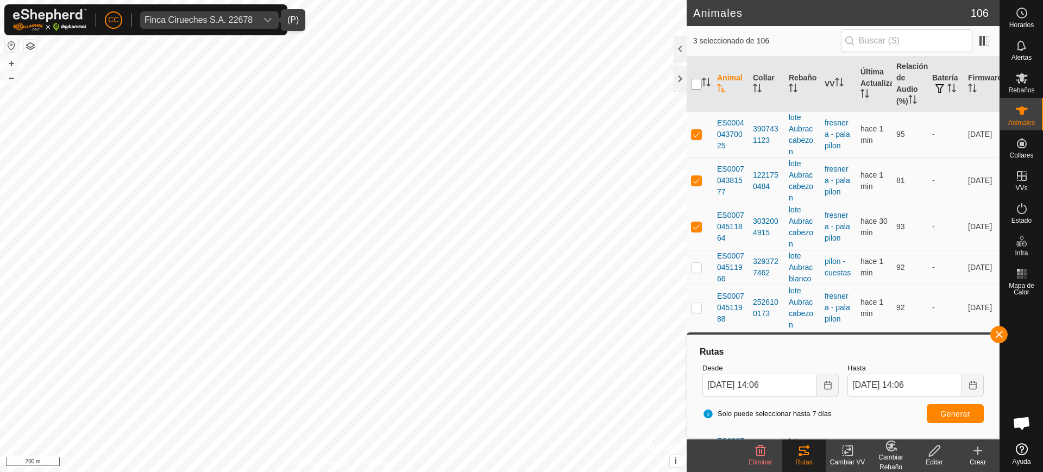
checkbox input "true"
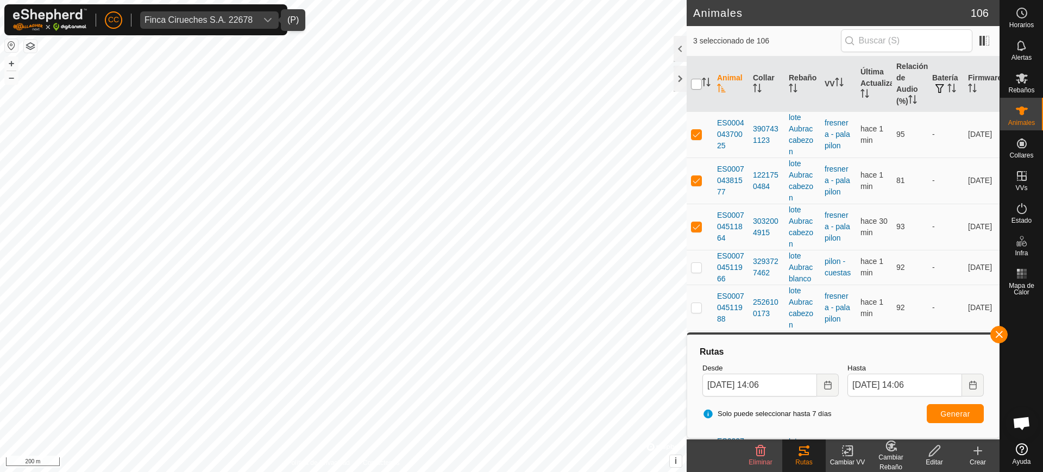
checkbox input "true"
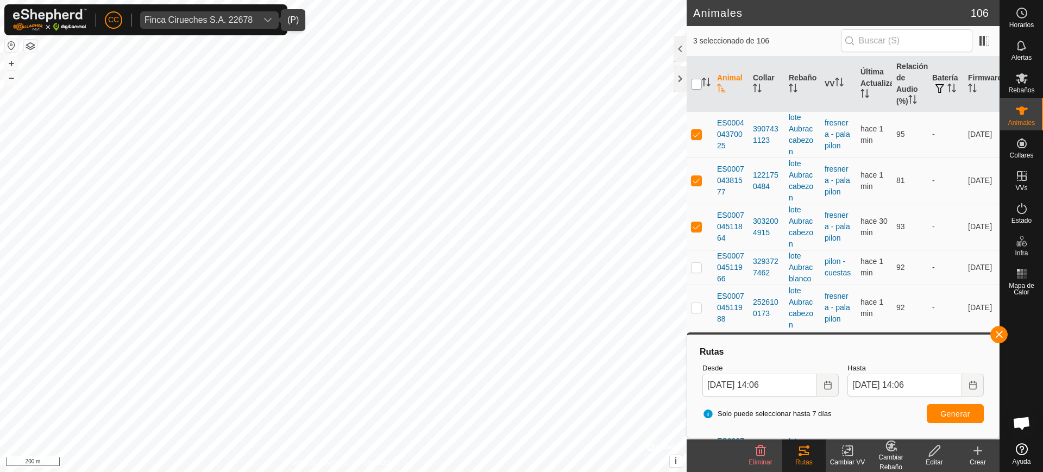
checkbox input "true"
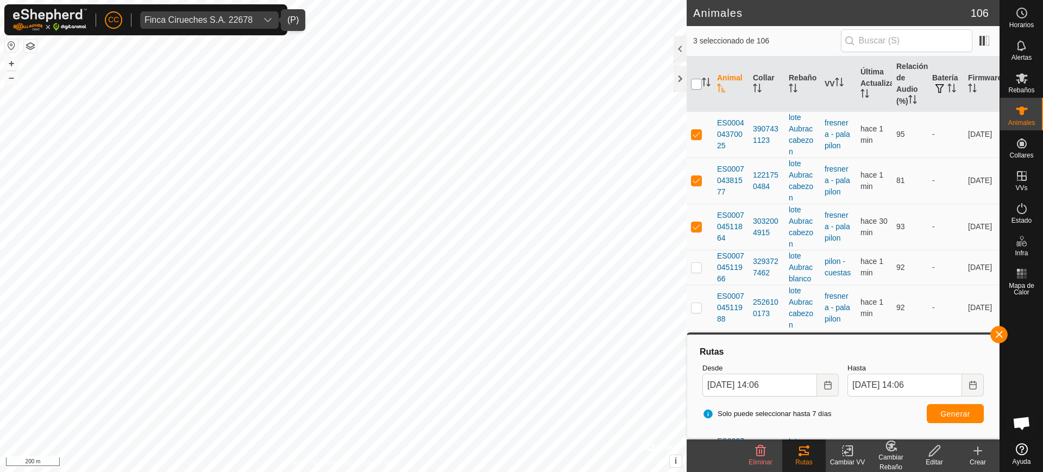
checkbox input "true"
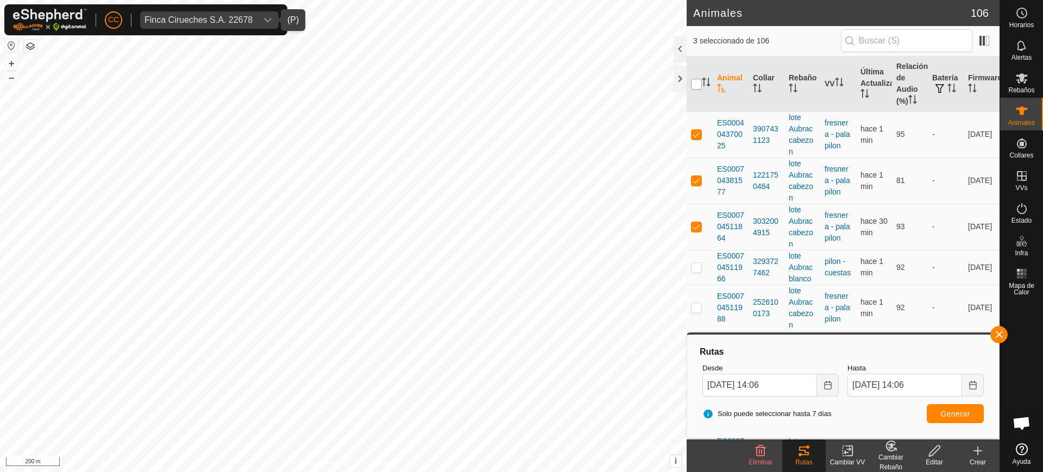
checkbox input "true"
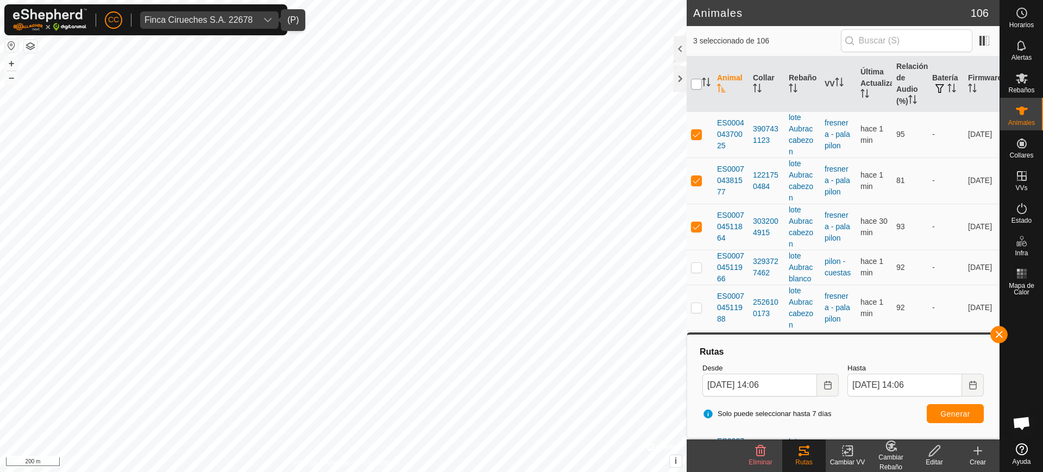
checkbox input "true"
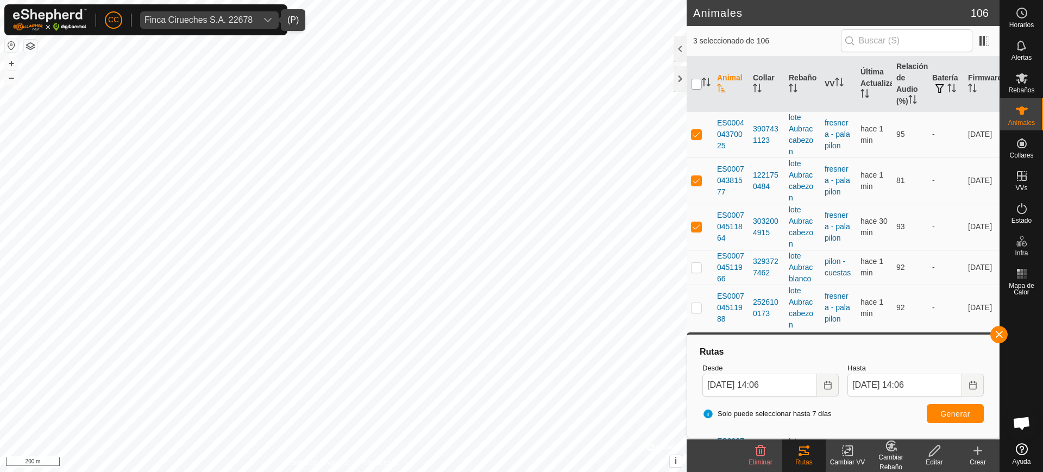
checkbox input "true"
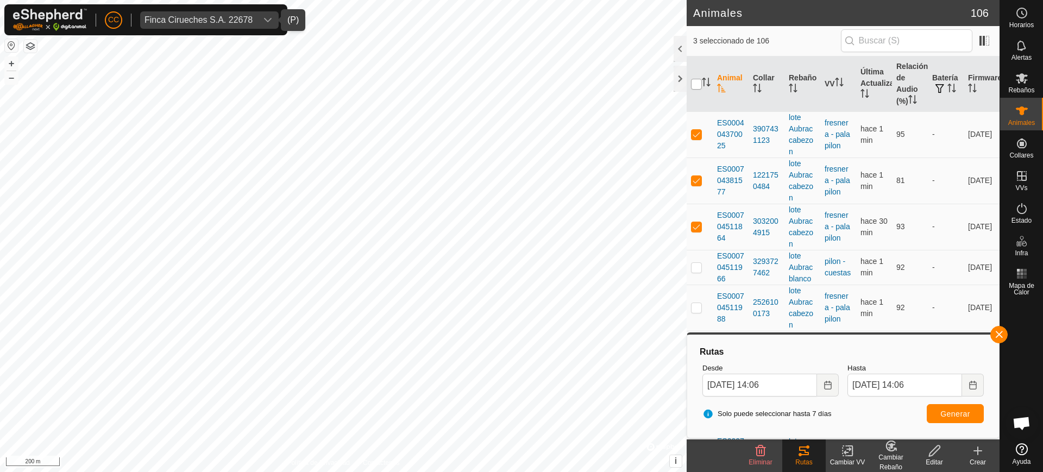
checkbox input "true"
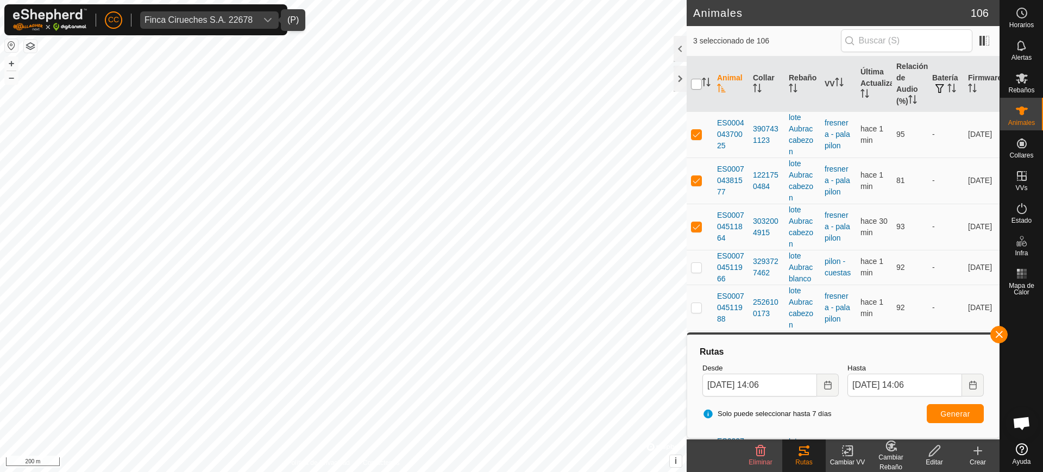
checkbox input "true"
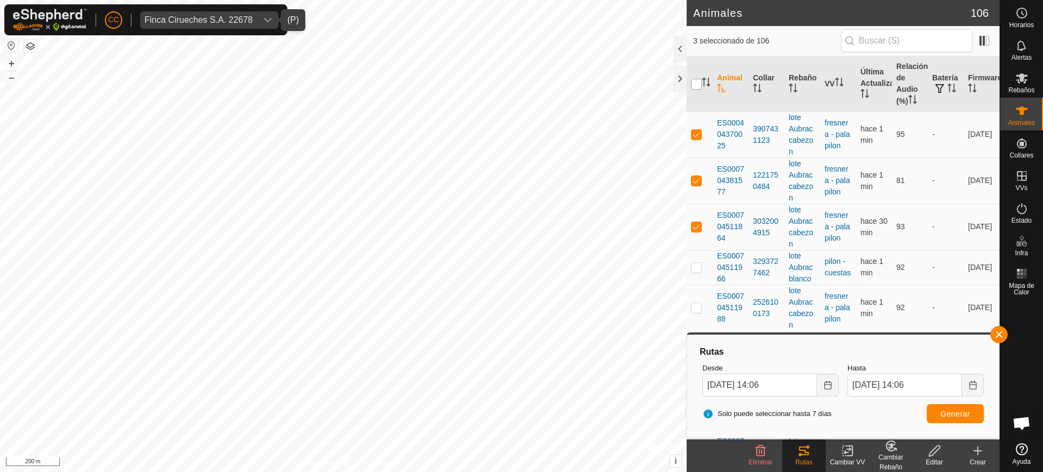
checkbox input "true"
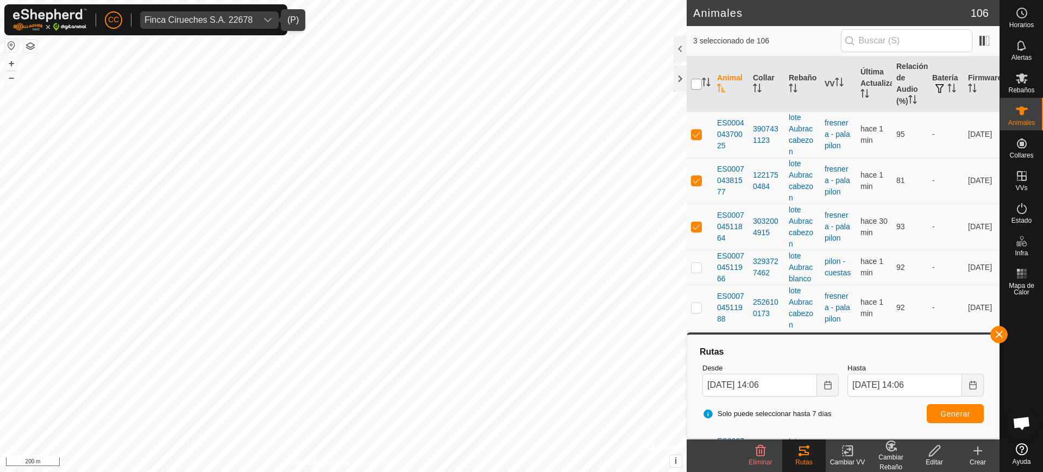
checkbox input "true"
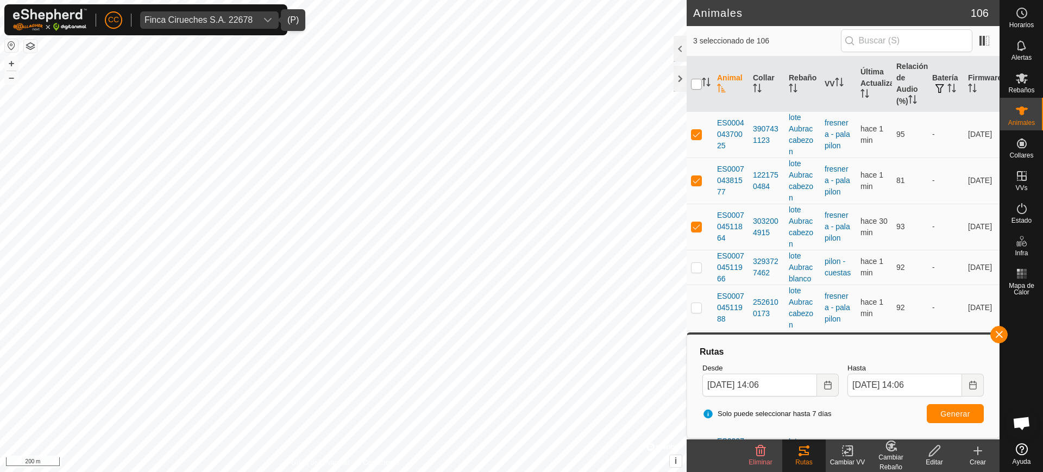
checkbox input "true"
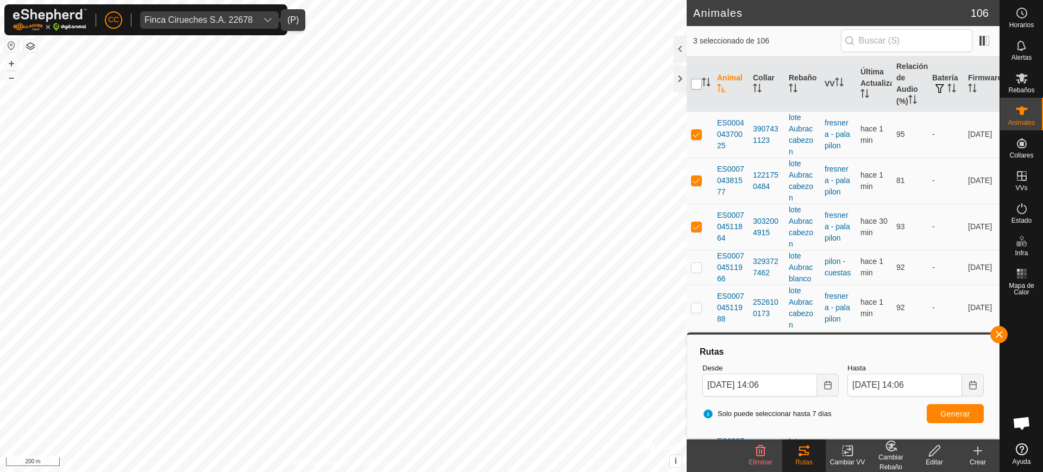
checkbox input "true"
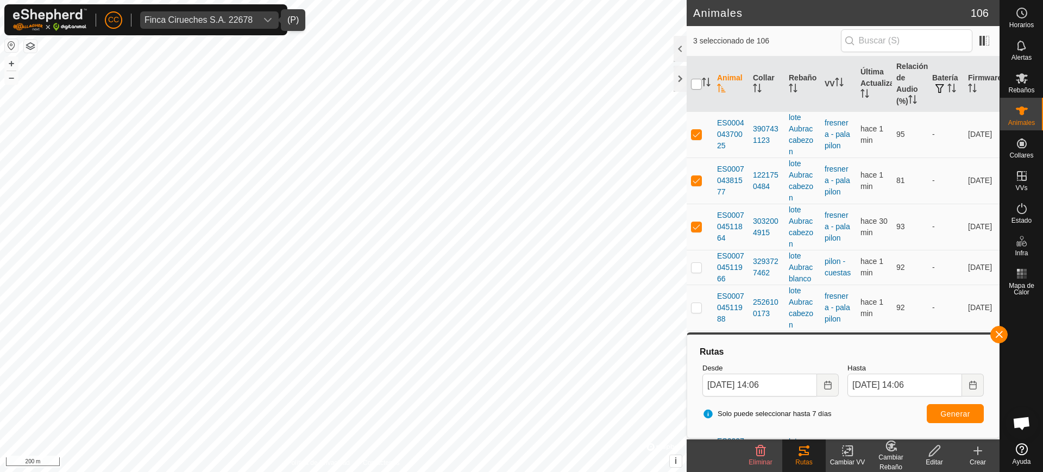
checkbox input "true"
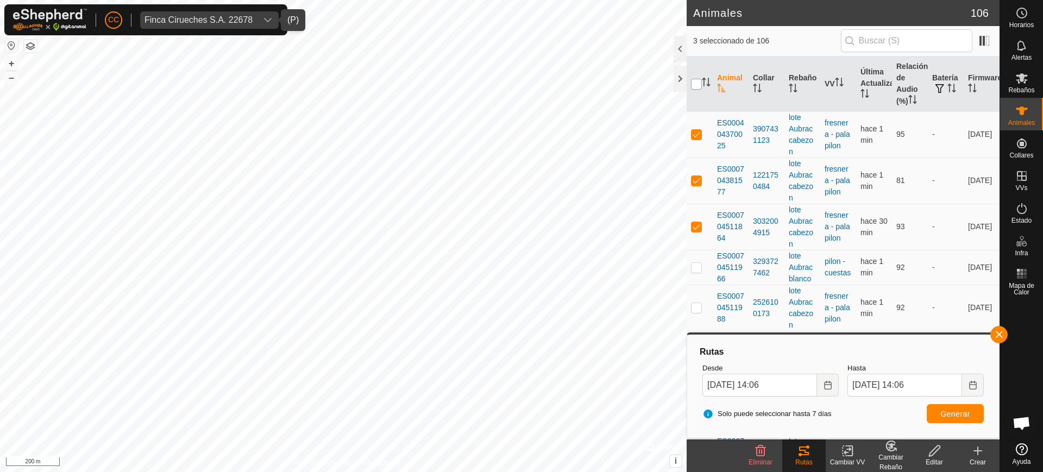
checkbox input "true"
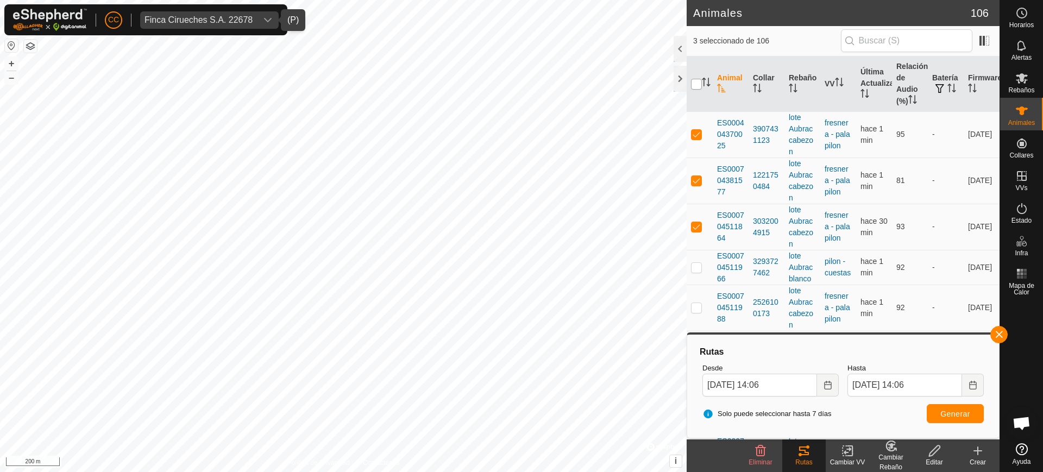
checkbox input "true"
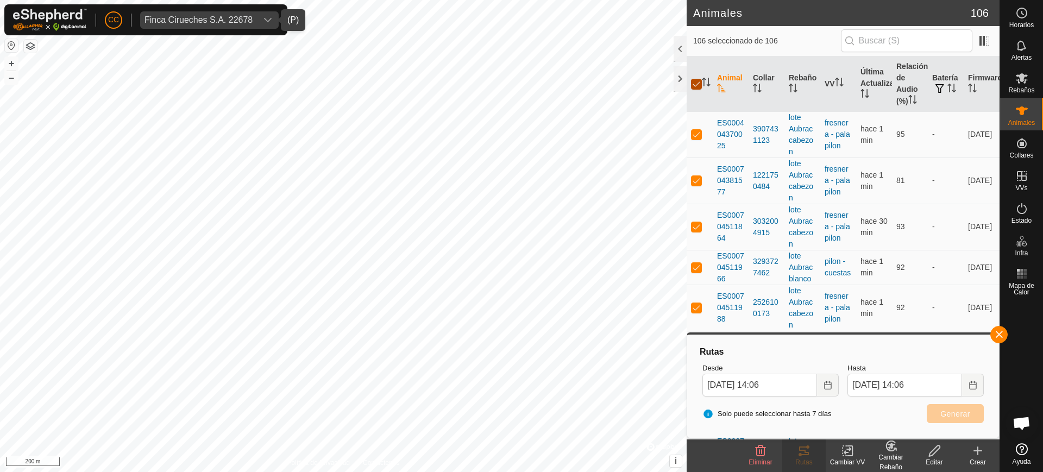
click at [696, 80] on input "checkbox" at bounding box center [696, 84] width 11 height 11
checkbox input "false"
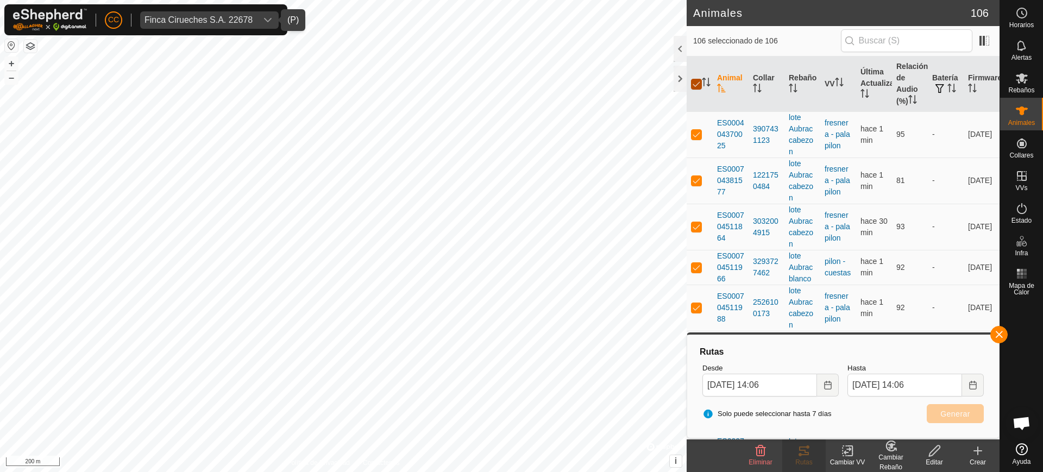
checkbox input "false"
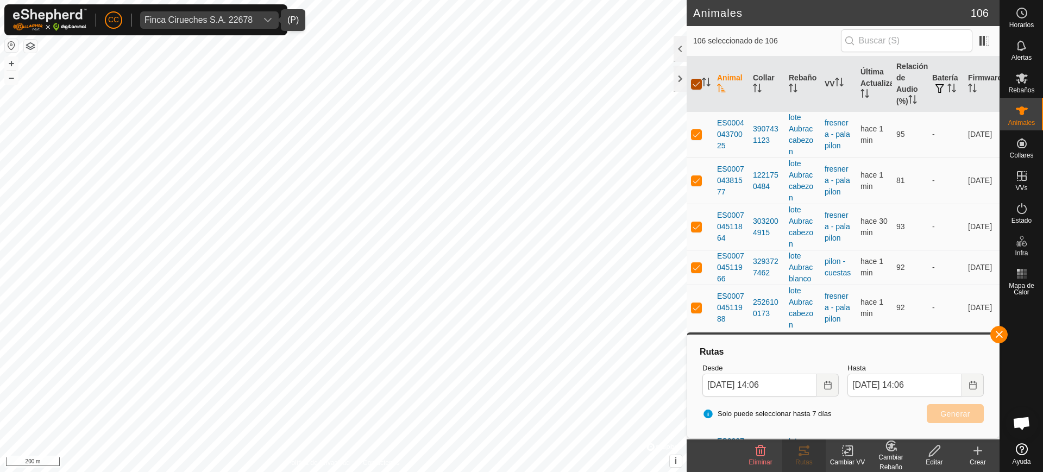
checkbox input "false"
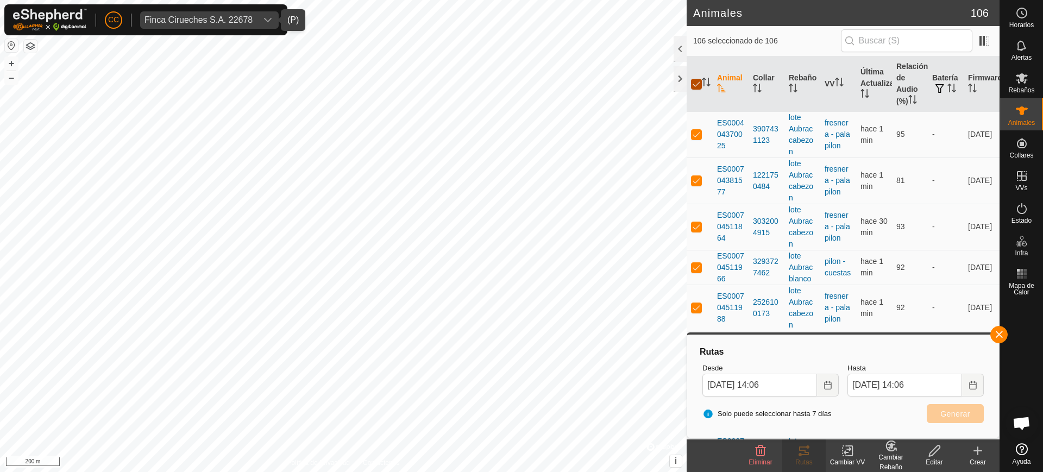
checkbox input "false"
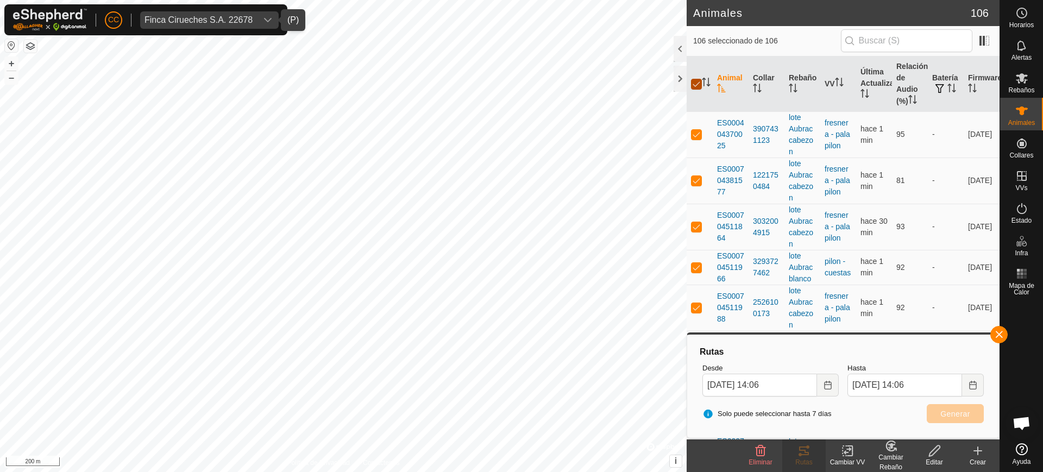
checkbox input "false"
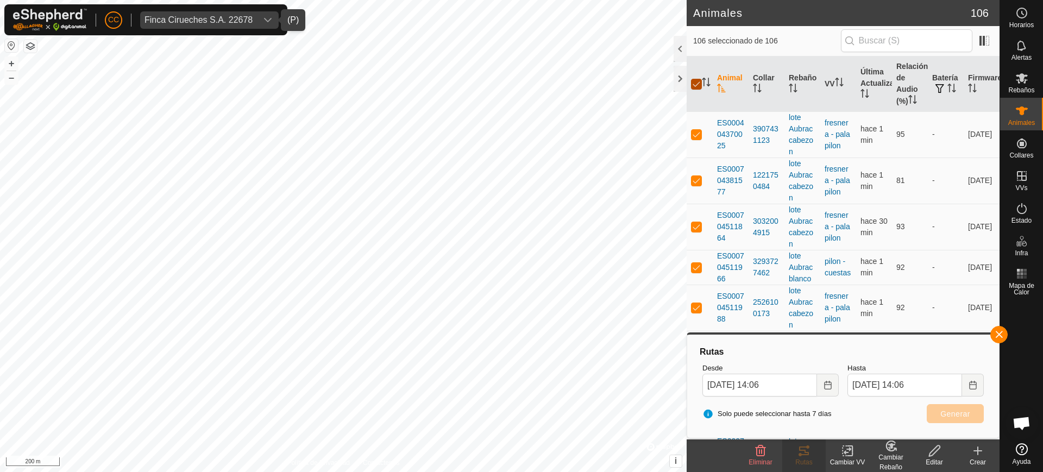
checkbox input "false"
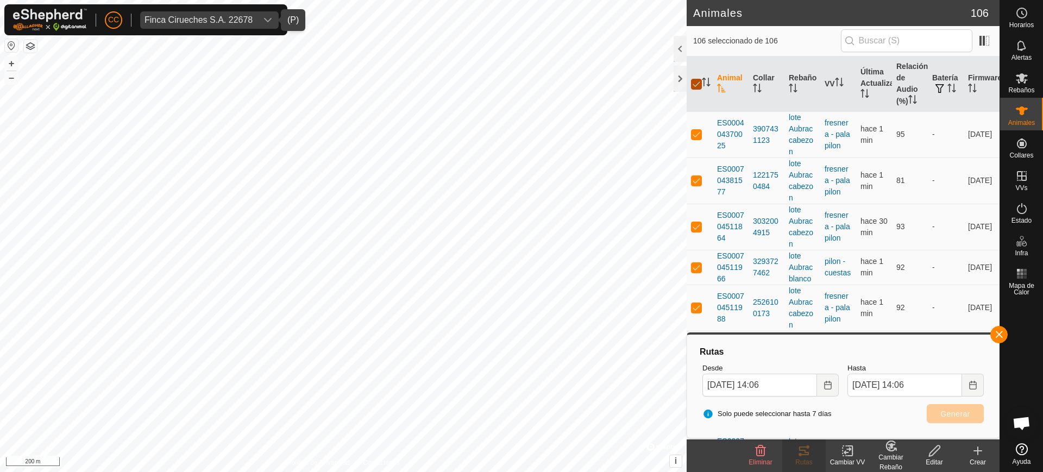
checkbox input "false"
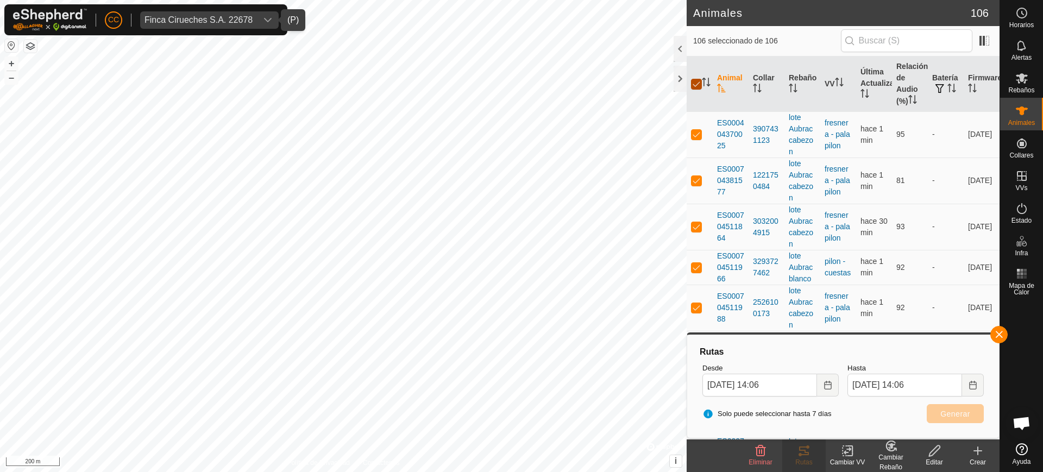
checkbox input "false"
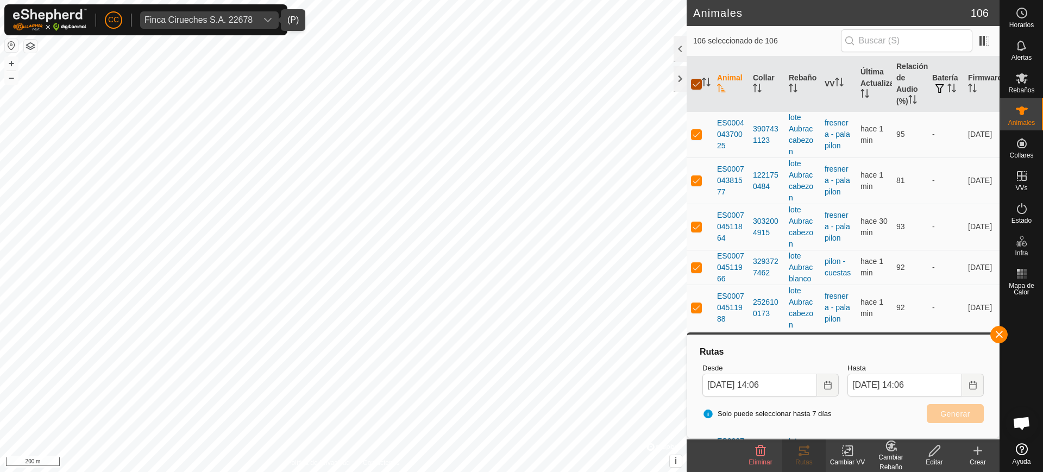
checkbox input "false"
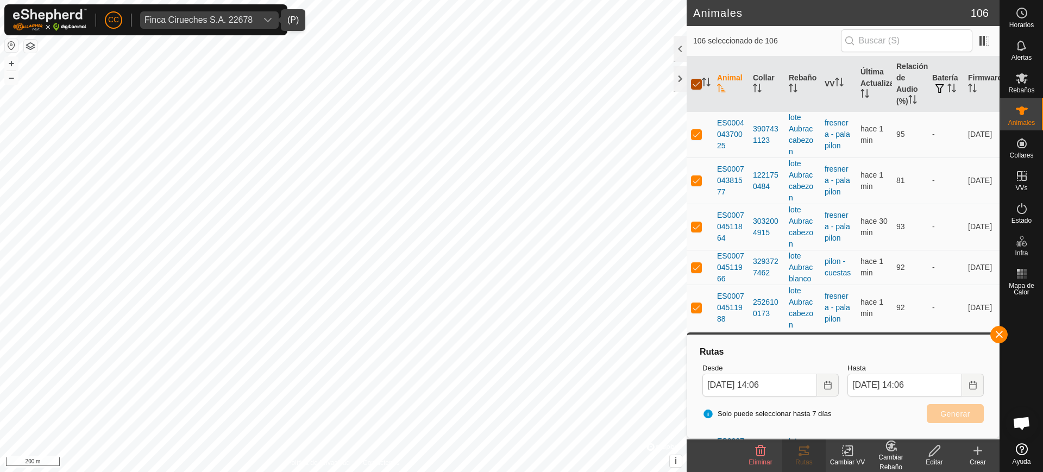
checkbox input "false"
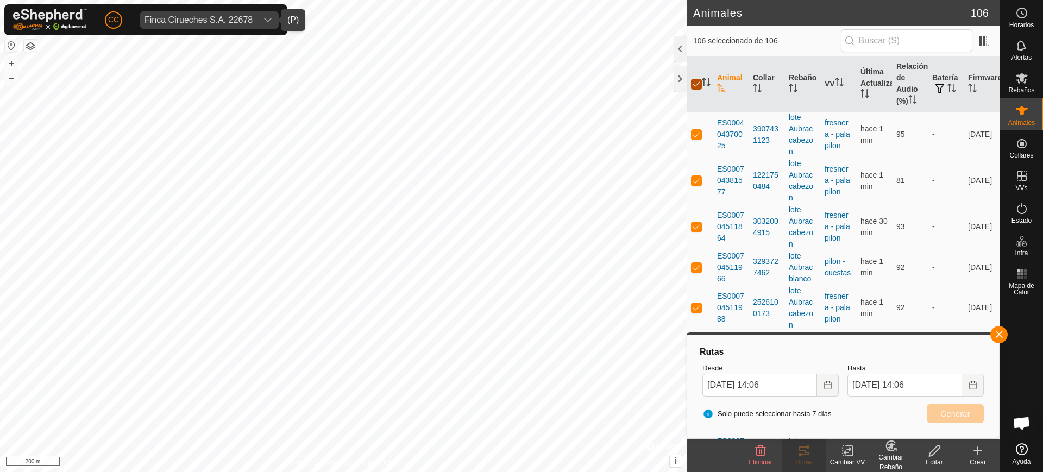
checkbox input "false"
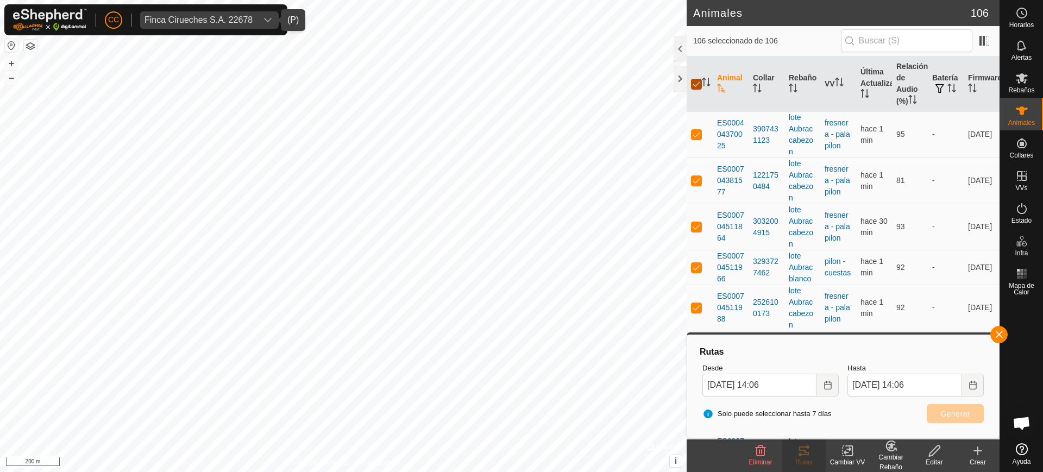
checkbox input "false"
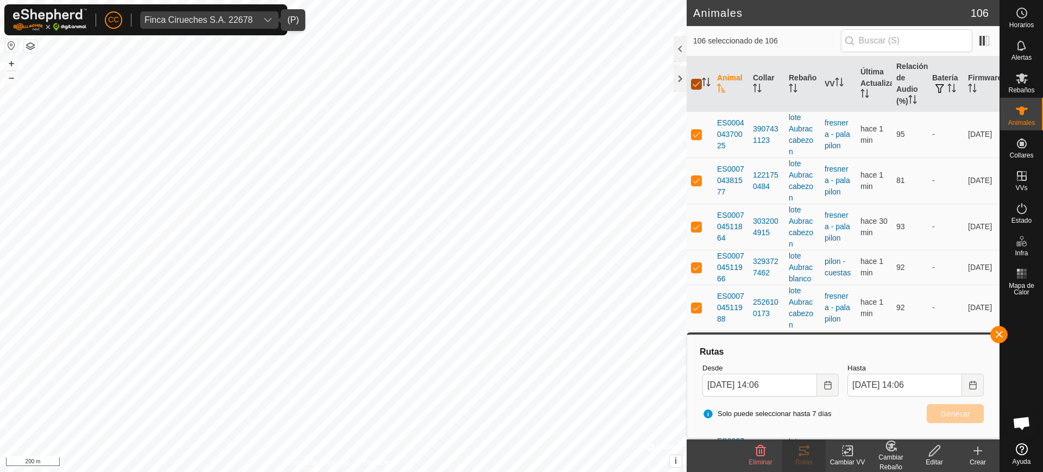
checkbox input "false"
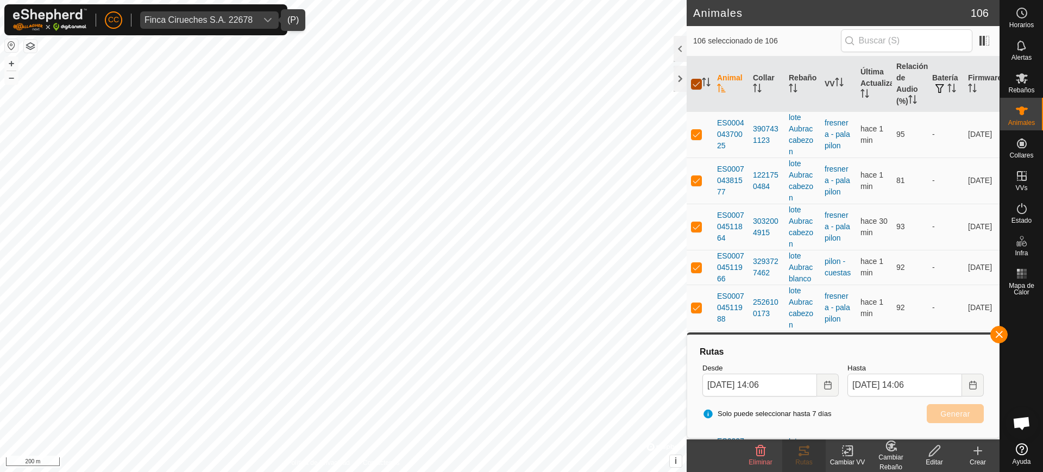
checkbox input "false"
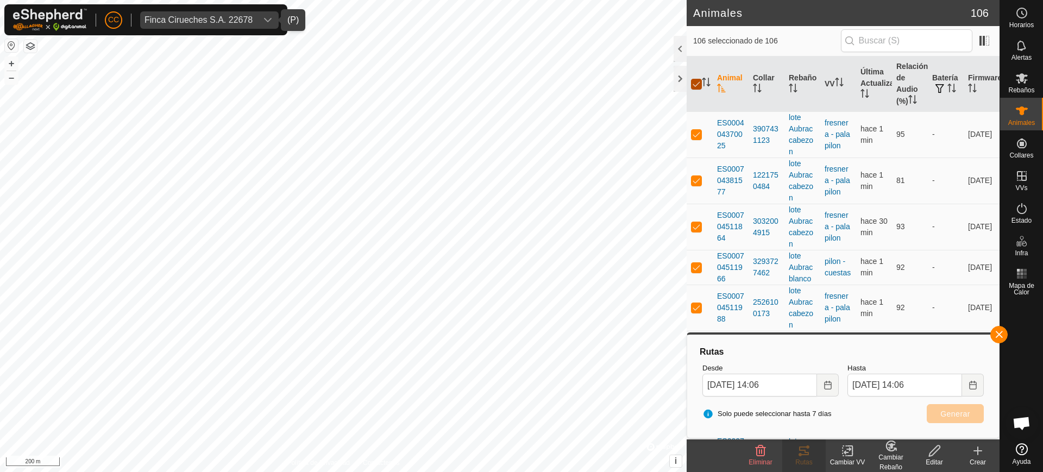
checkbox input "false"
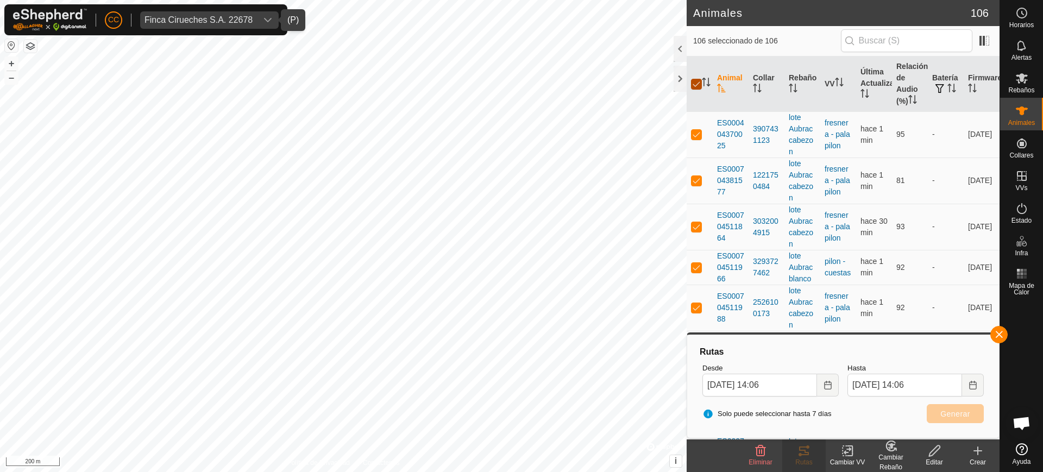
checkbox input "false"
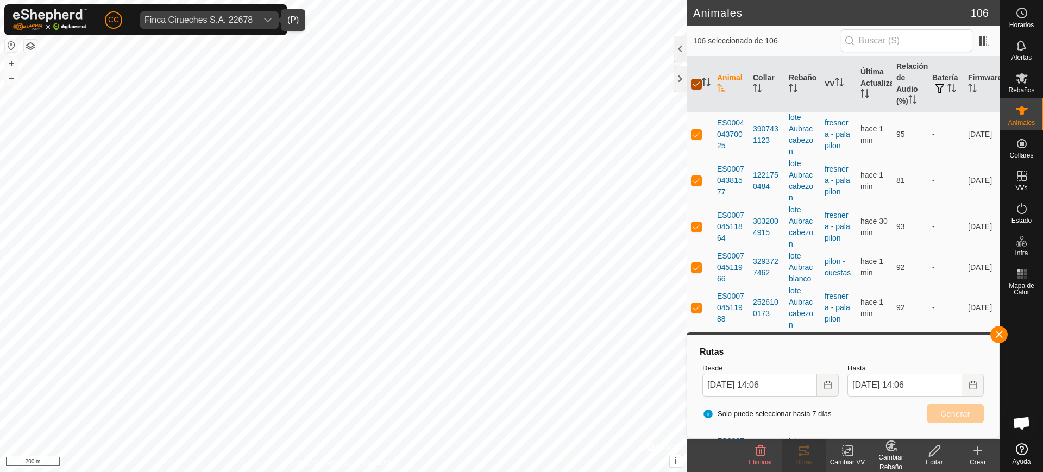
checkbox input "false"
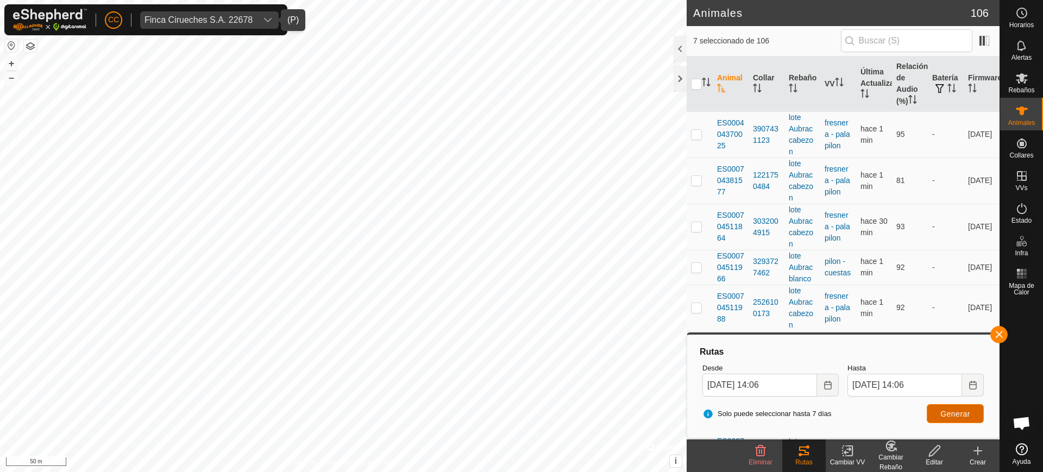
click at [949, 410] on span "Generar" at bounding box center [955, 413] width 30 height 9
click at [824, 385] on icon "Choose Date" at bounding box center [827, 385] width 7 height 9
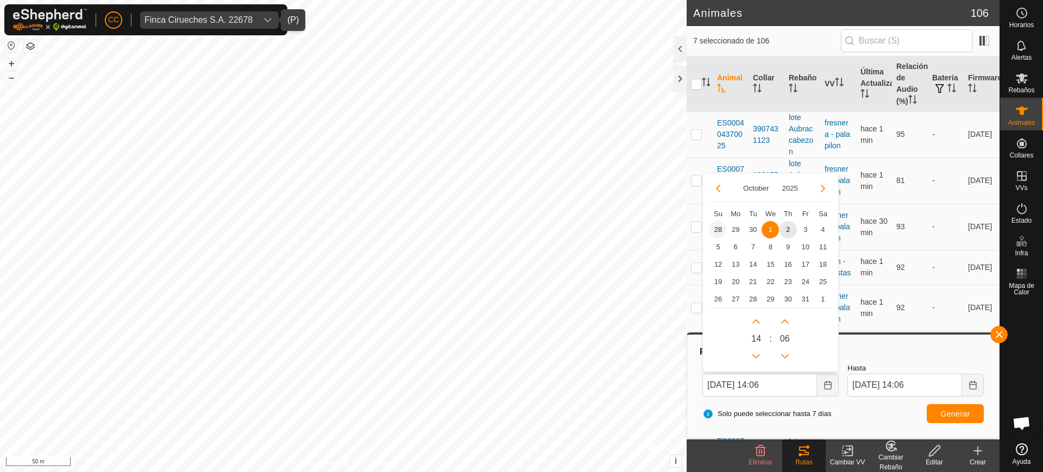
click at [724, 230] on span "28" at bounding box center [717, 229] width 17 height 17
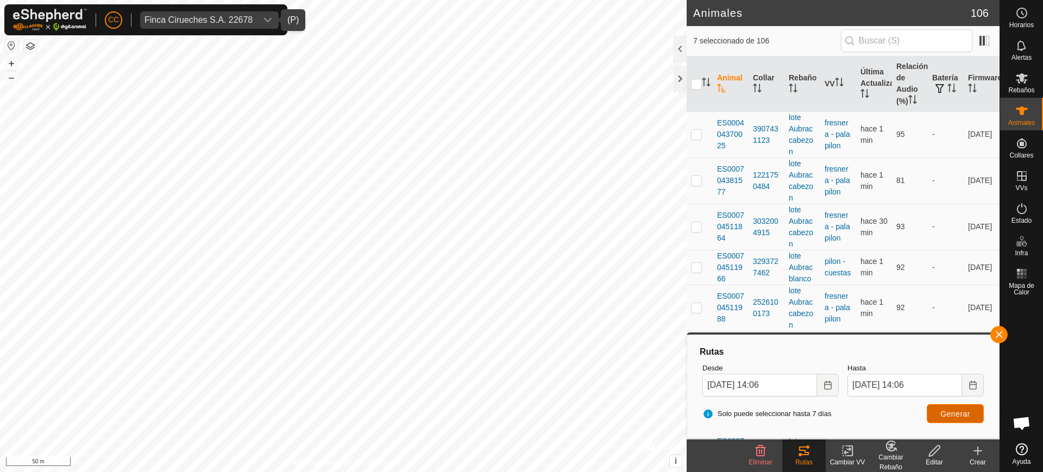
click at [948, 414] on span "Generar" at bounding box center [955, 413] width 30 height 9
click at [887, 37] on input "text" at bounding box center [906, 40] width 131 height 23
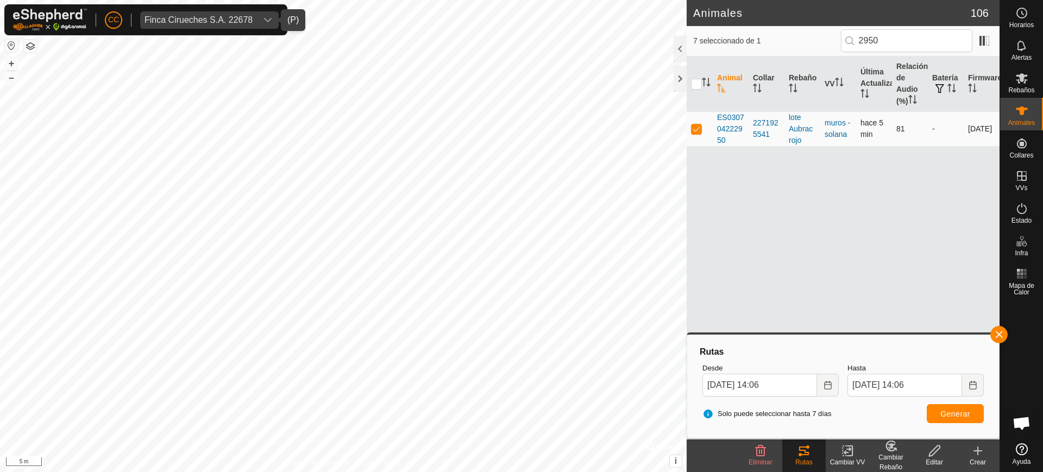
click at [698, 129] on p-checkbox at bounding box center [696, 128] width 11 height 9
click at [696, 86] on input "checkbox" at bounding box center [696, 84] width 11 height 11
click at [699, 135] on td at bounding box center [699, 128] width 26 height 35
click at [956, 412] on span "Generar" at bounding box center [955, 413] width 30 height 9
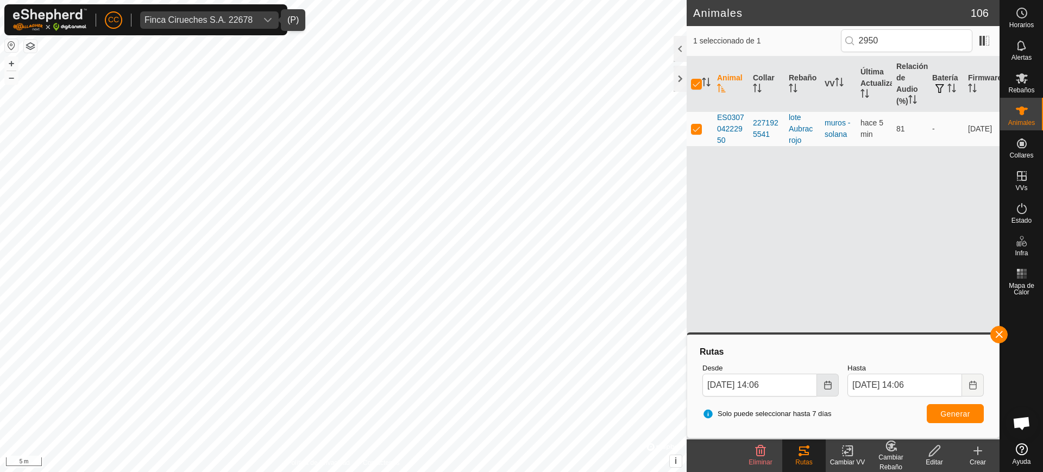
click at [819, 383] on button "Choose Date" at bounding box center [828, 385] width 22 height 23
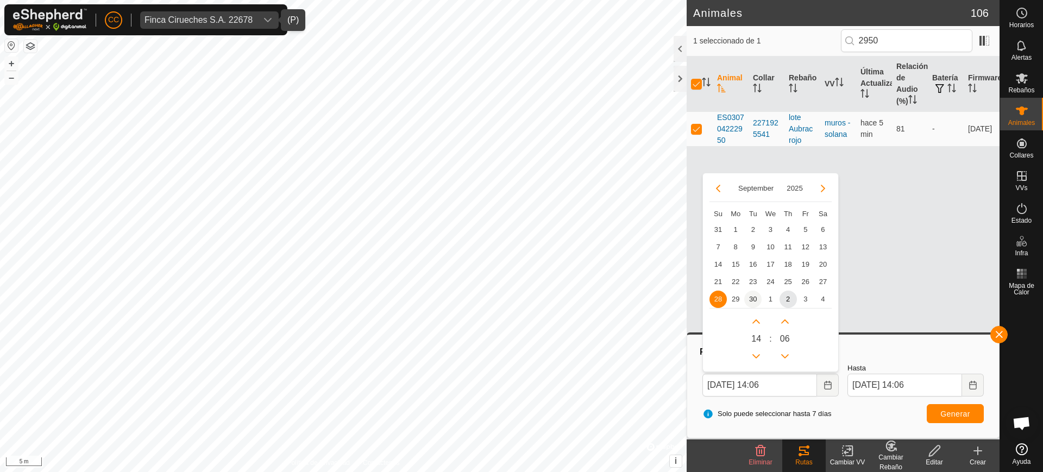
click at [753, 300] on span "30" at bounding box center [752, 299] width 17 height 17
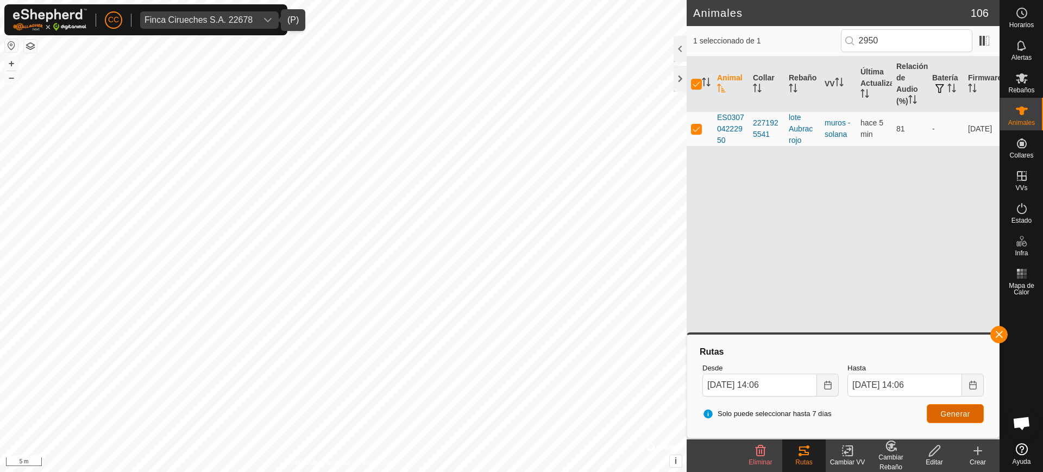
click at [960, 414] on span "Generar" at bounding box center [955, 413] width 30 height 9
click at [685, 78] on div at bounding box center [679, 79] width 13 height 26
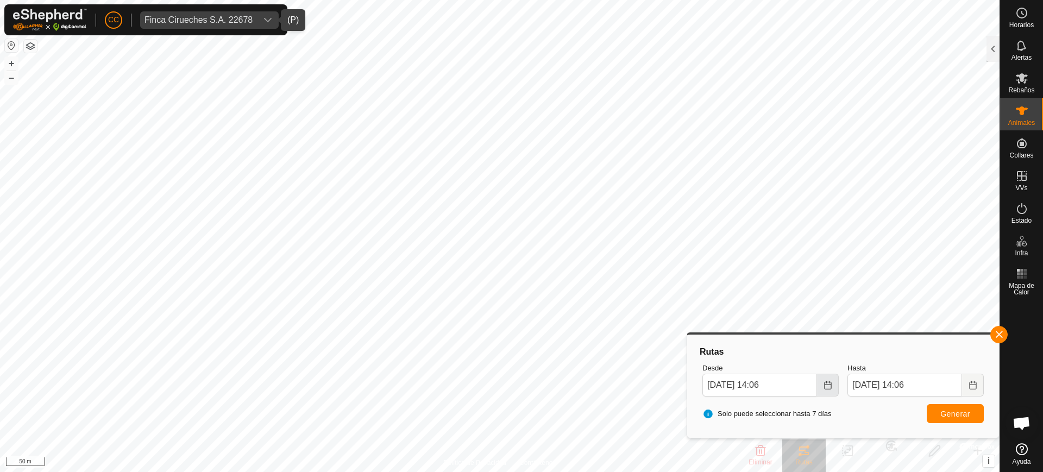
click at [825, 393] on button "Choose Date" at bounding box center [828, 385] width 22 height 23
click at [734, 298] on span "29" at bounding box center [735, 299] width 17 height 17
click at [954, 413] on span "Generar" at bounding box center [955, 413] width 30 height 9
click at [229, 20] on div "Finca Cirueches S.A. 22678" at bounding box center [198, 20] width 108 height 9
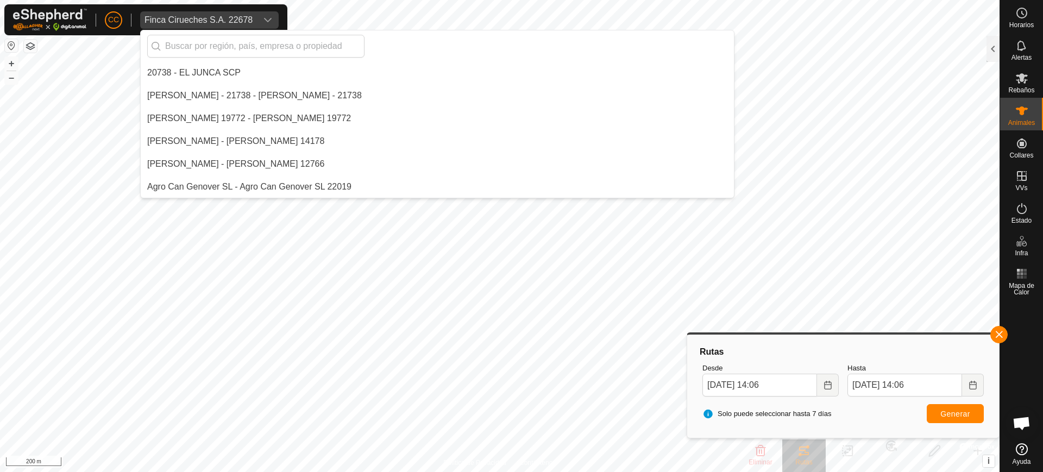
scroll to position [3056, 0]
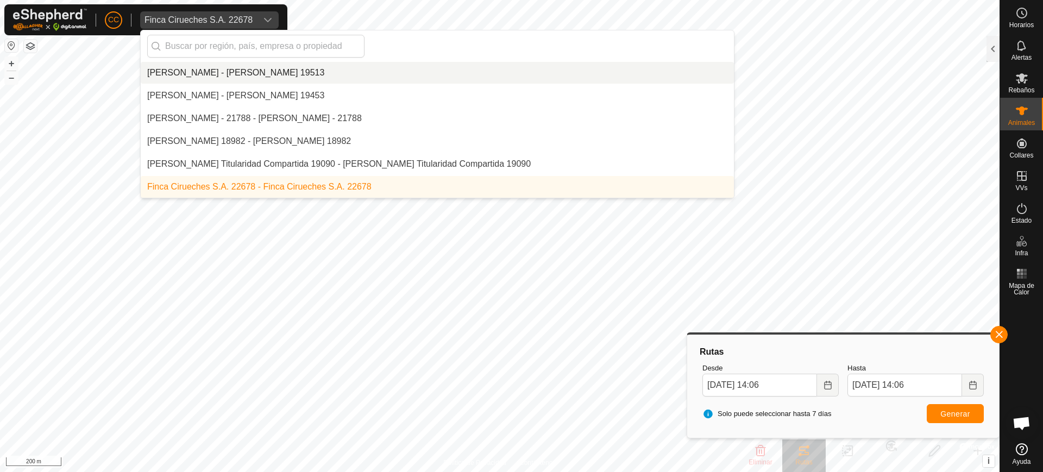
click at [235, 73] on li "[PERSON_NAME] - [PERSON_NAME] 19513" at bounding box center [437, 73] width 593 height 22
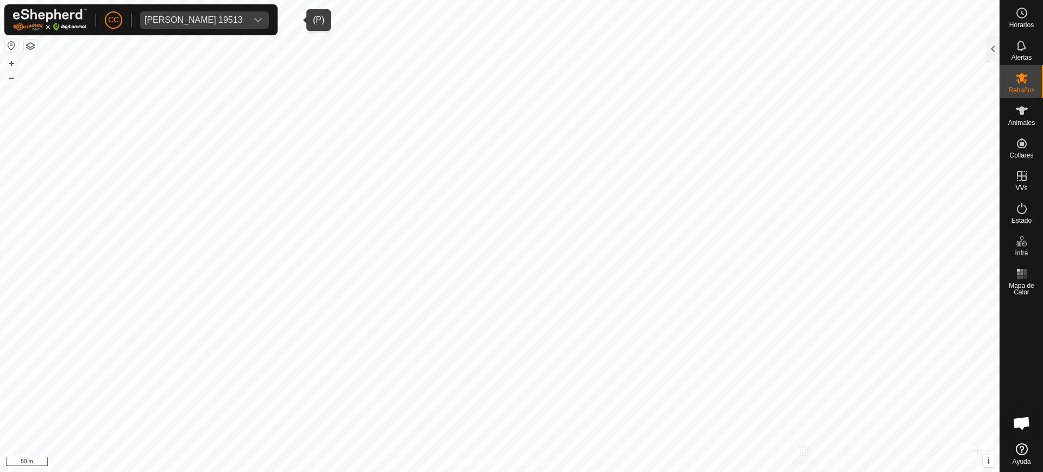
click at [243, 22] on div "[PERSON_NAME] 19513" at bounding box center [193, 20] width 98 height 9
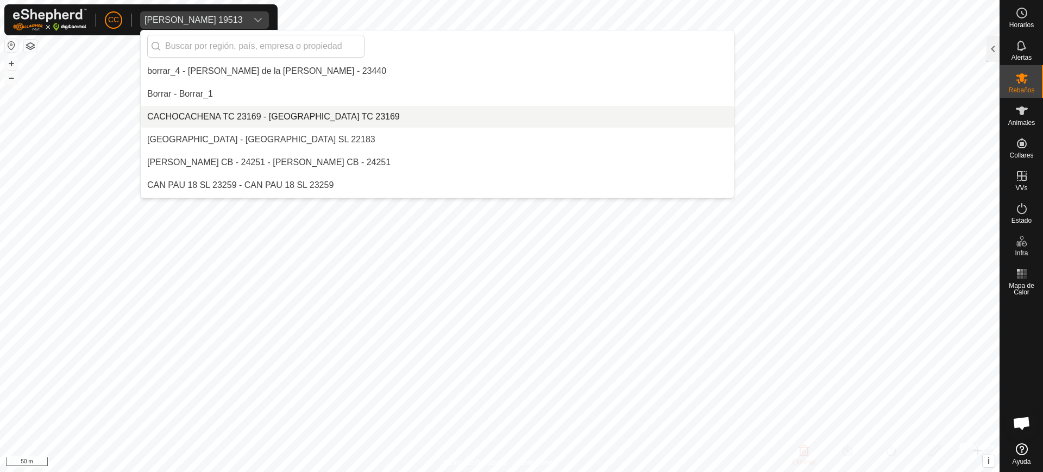
scroll to position [1740, 0]
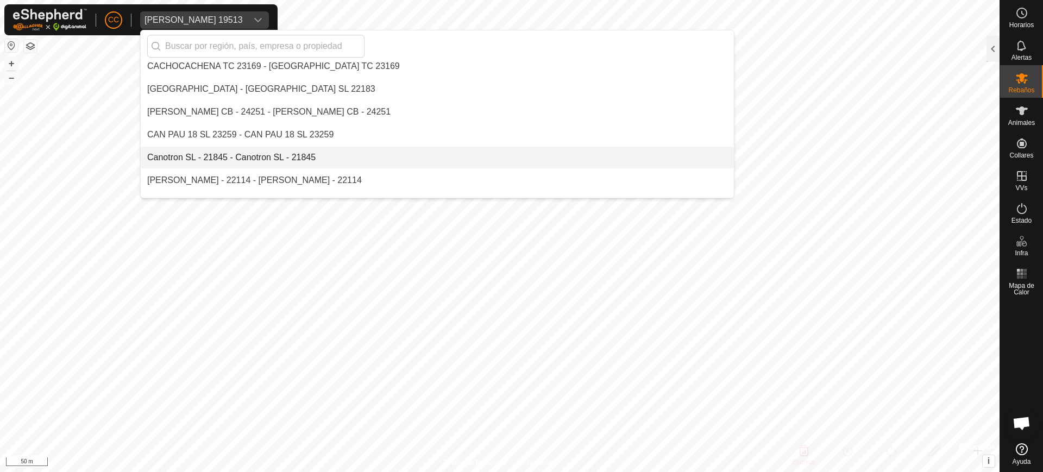
click at [201, 161] on li "Canotron SL - 21845 - Canotron SL - 21845" at bounding box center [437, 158] width 593 height 22
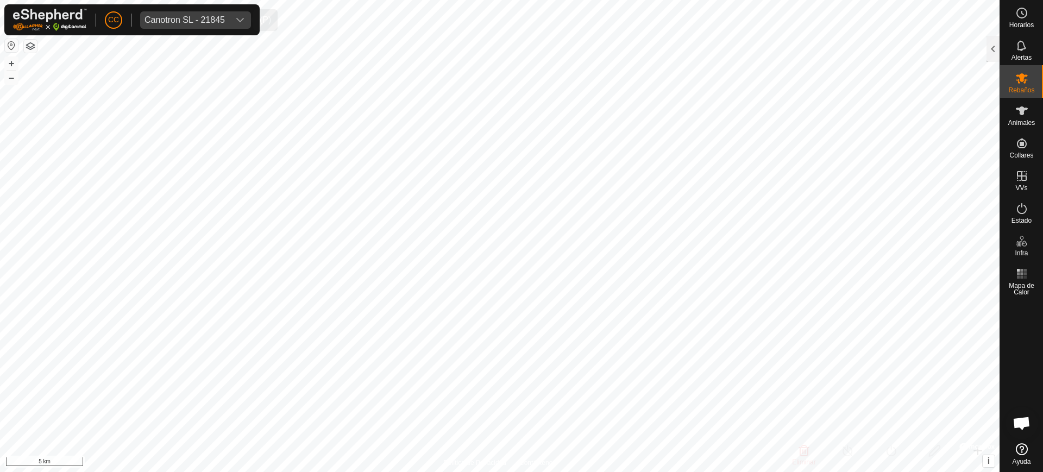
scroll to position [2942, 0]
click at [12, 45] on button "button" at bounding box center [11, 45] width 13 height 13
click at [988, 51] on div at bounding box center [992, 49] width 13 height 26
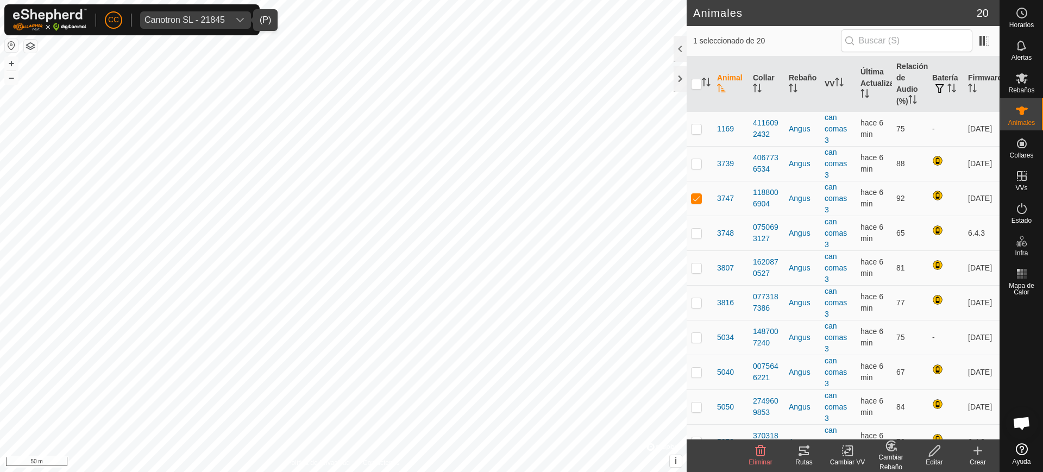
click at [797, 455] on icon at bounding box center [803, 450] width 13 height 13
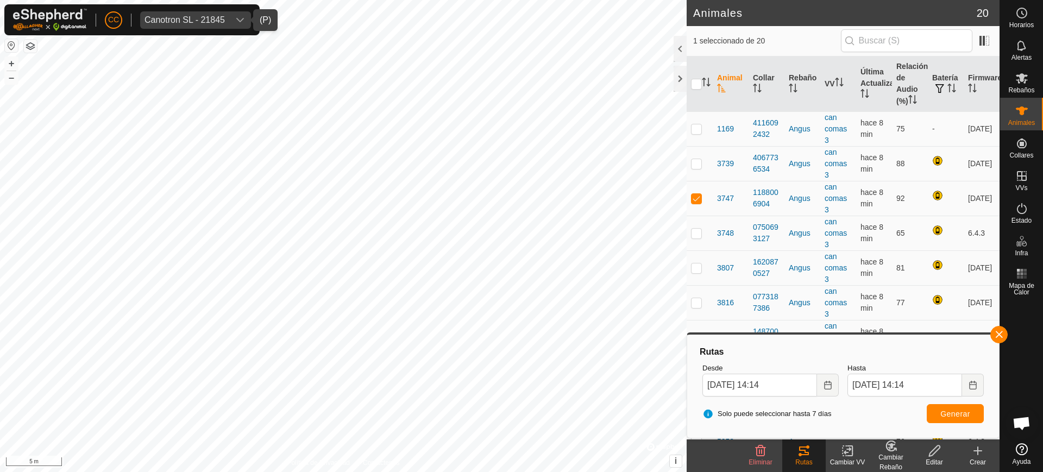
click at [222, 21] on div "Canotron SL - 21845" at bounding box center [184, 20] width 80 height 9
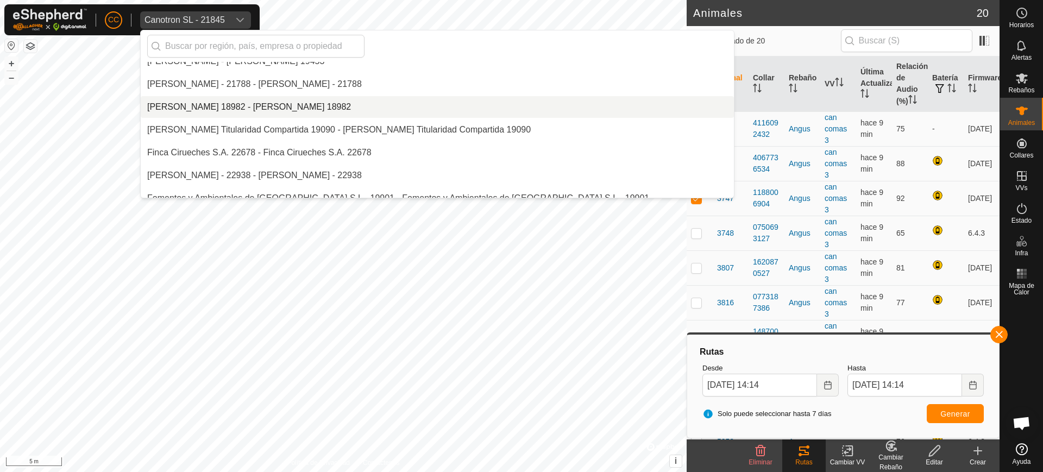
scroll to position [3092, 0]
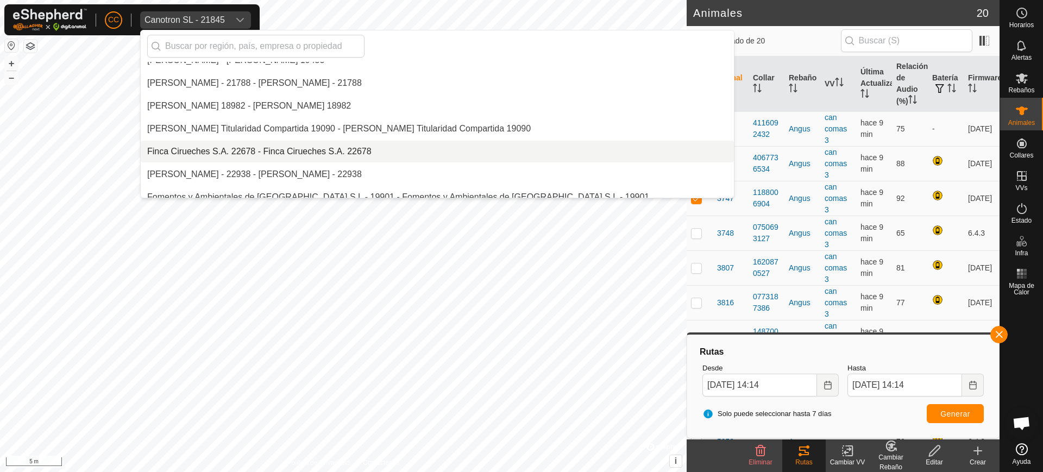
click at [238, 148] on li "Finca Cirueches S.A. 22678 - Finca Cirueches S.A. 22678" at bounding box center [437, 152] width 593 height 22
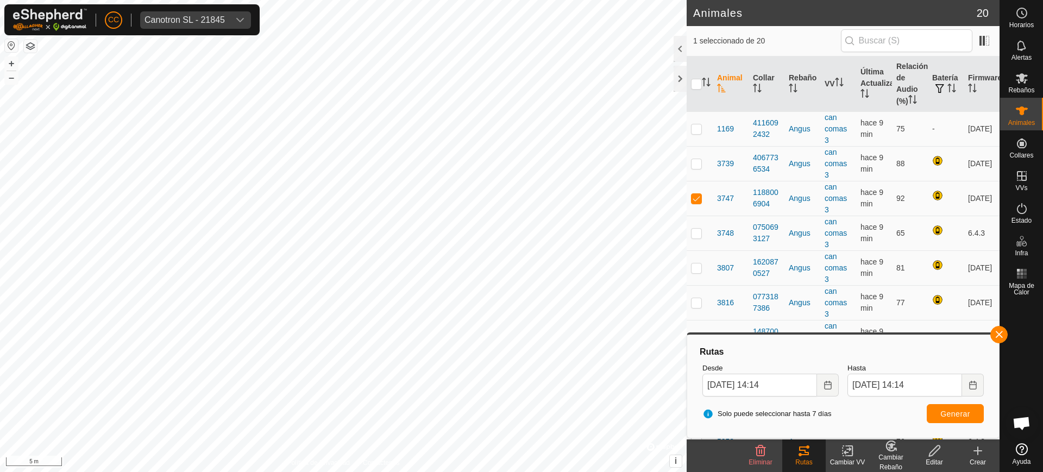
scroll to position [1825, 0]
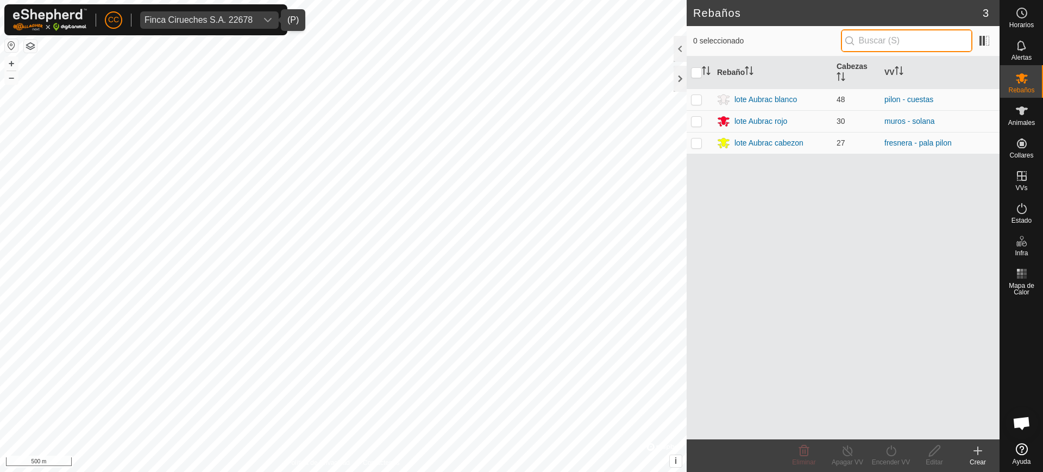
click at [886, 41] on input "text" at bounding box center [906, 40] width 131 height 23
click at [1029, 116] on es-animals-svg-icon at bounding box center [1022, 110] width 20 height 17
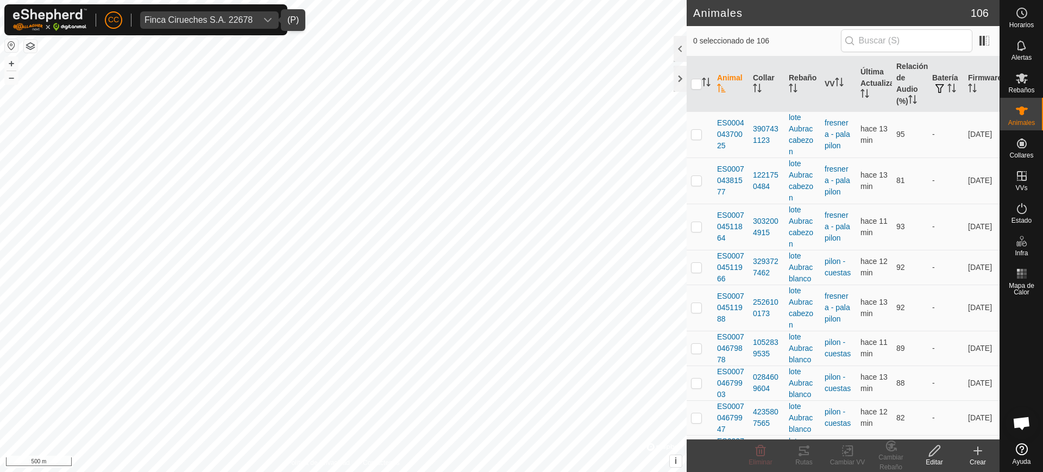
click at [917, 46] on input "text" at bounding box center [906, 40] width 131 height 23
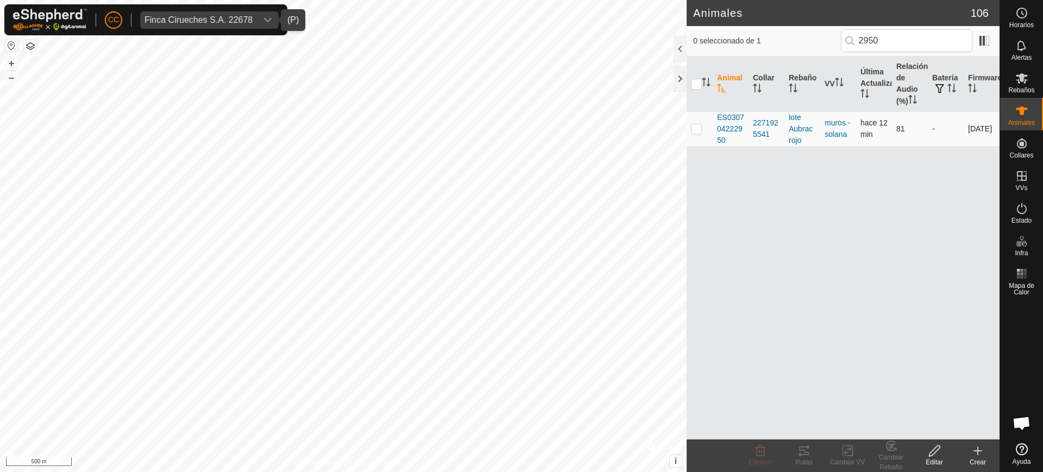
type input "2950"
click at [695, 128] on p-checkbox at bounding box center [696, 128] width 11 height 9
checkbox input "true"
click at [803, 447] on icon at bounding box center [804, 450] width 10 height 9
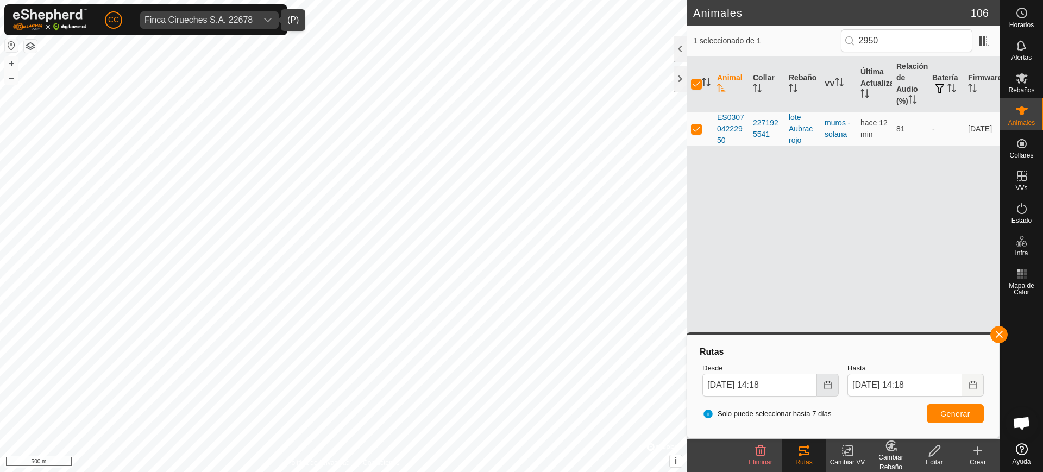
click at [827, 392] on button "Choose Date" at bounding box center [828, 385] width 22 height 23
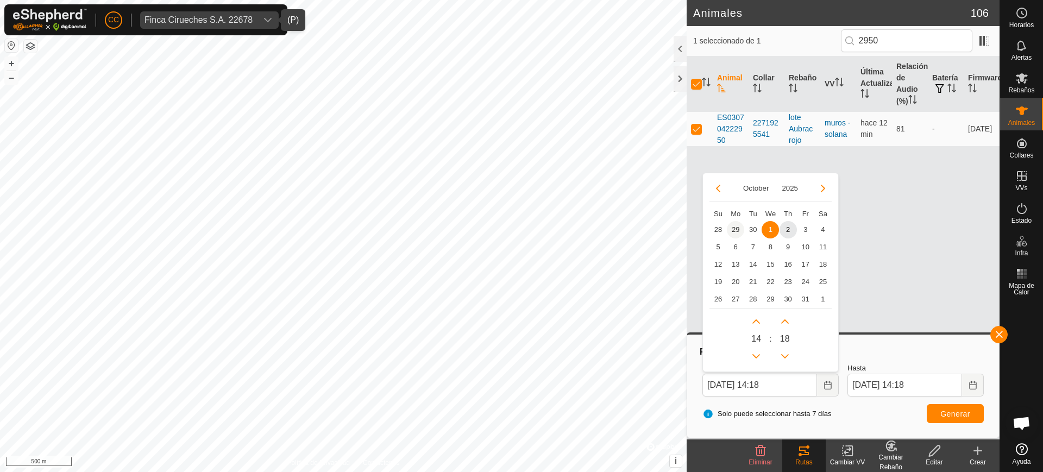
click at [734, 226] on span "29" at bounding box center [735, 229] width 17 height 17
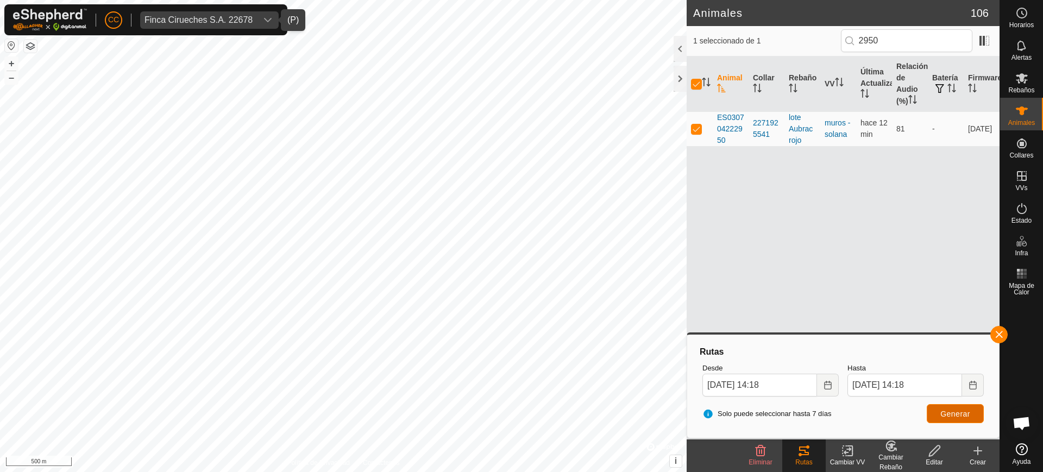
click at [948, 416] on span "Generar" at bounding box center [955, 413] width 30 height 9
click at [831, 386] on icon "Choose Date" at bounding box center [827, 385] width 9 height 9
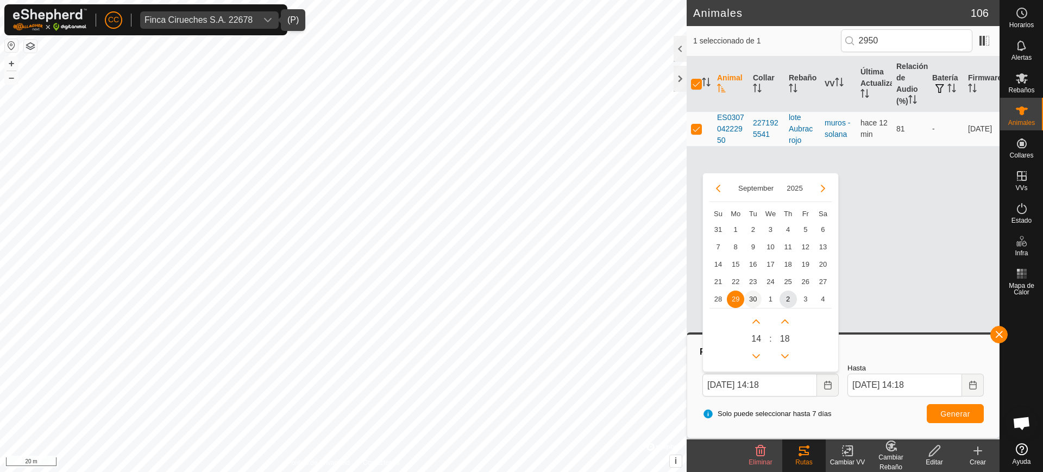
click at [755, 296] on span "30" at bounding box center [752, 299] width 17 height 17
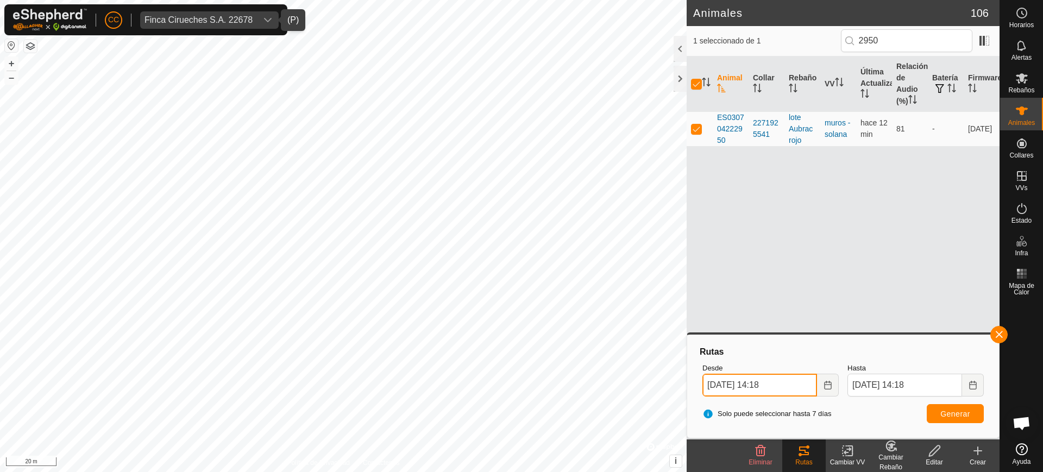
drag, startPoint x: 771, startPoint y: 382, endPoint x: 763, endPoint y: 382, distance: 7.6
click at [763, 382] on input "30 Sep, 2025 14:18" at bounding box center [759, 385] width 115 height 23
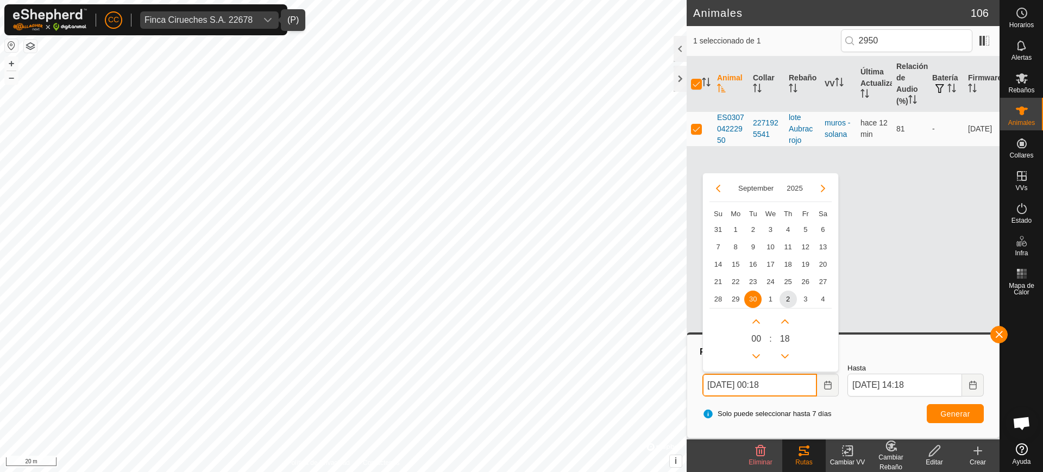
click at [790, 383] on input "30 Sep, 2025 00:18" at bounding box center [759, 385] width 115 height 23
click at [667, 386] on body "CC Finca Cirueches S.A. 22678 Horarios Alertas Rebaños Animales Collares VVs Es…" at bounding box center [521, 236] width 1043 height 472
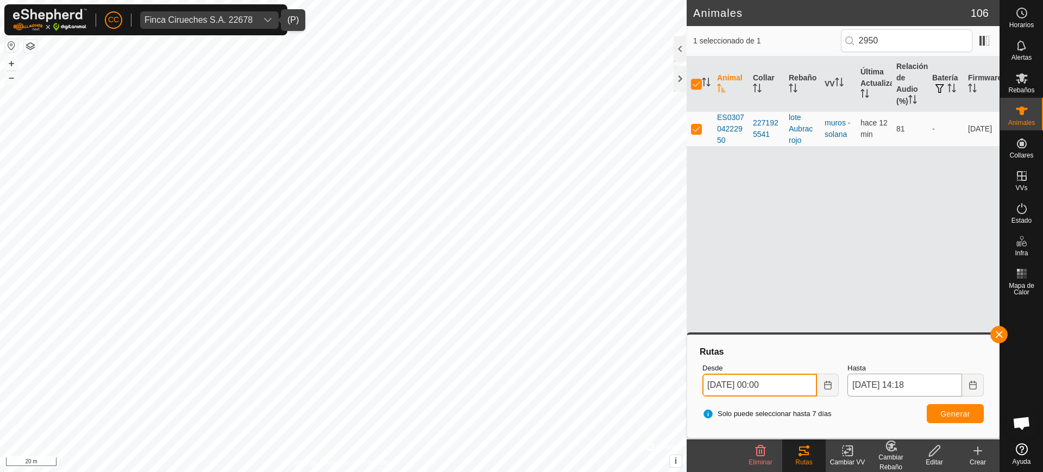
type input "30 Sep, 2025 00:00"
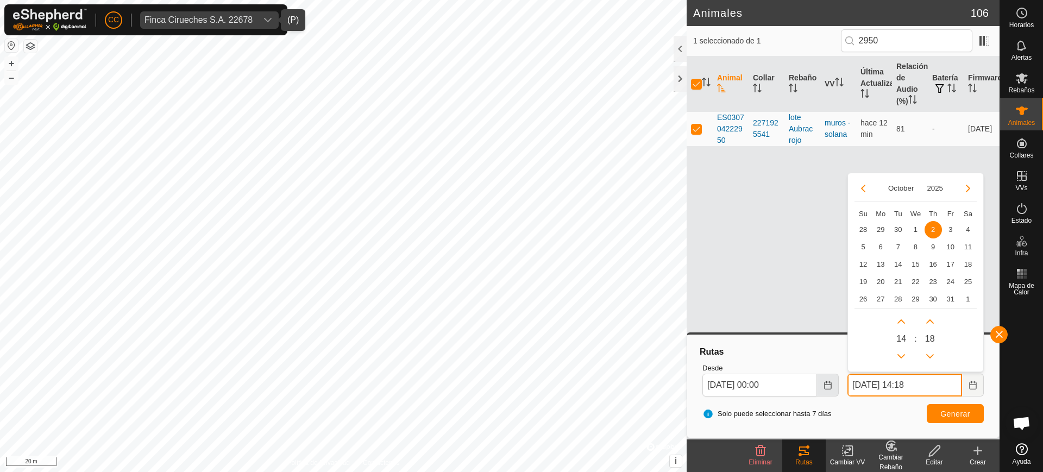
drag, startPoint x: 935, startPoint y: 379, endPoint x: 829, endPoint y: 381, distance: 106.5
click at [829, 381] on div "Desde 30 Sep, 2025 00:00 Hasta 02 Oct, 2025 14:18 October 2025 Su Mo Tu We Th F…" at bounding box center [843, 379] width 290 height 42
paste input "30 Sep, 2025 00:00"
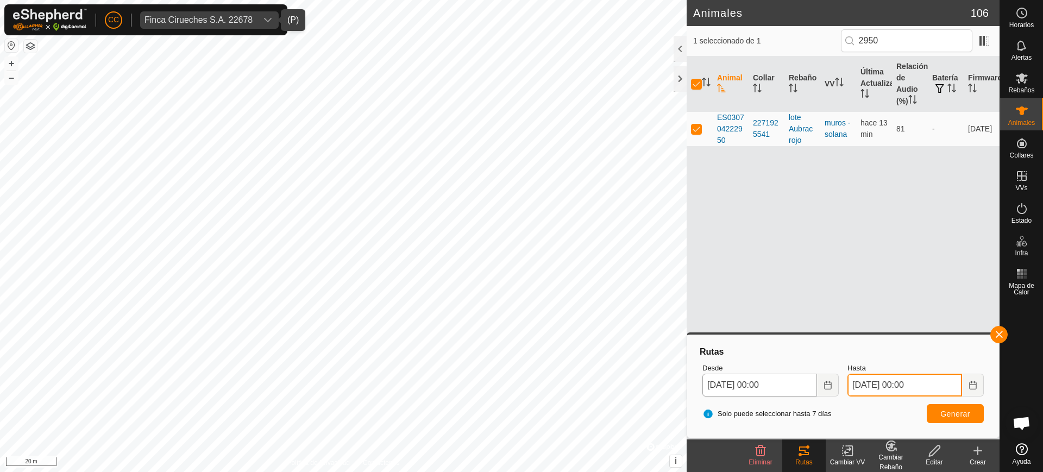
type input "30 Sep, 2025 00:00"
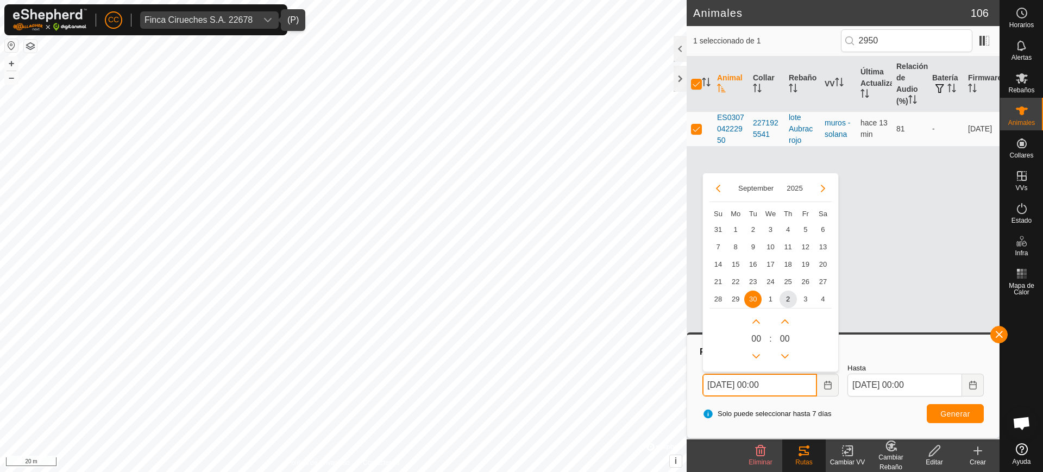
click at [680, 381] on body "CC Finca Cirueches S.A. 22678 Horarios Alertas Rebaños Animales Collares VVs Es…" at bounding box center [521, 236] width 1043 height 472
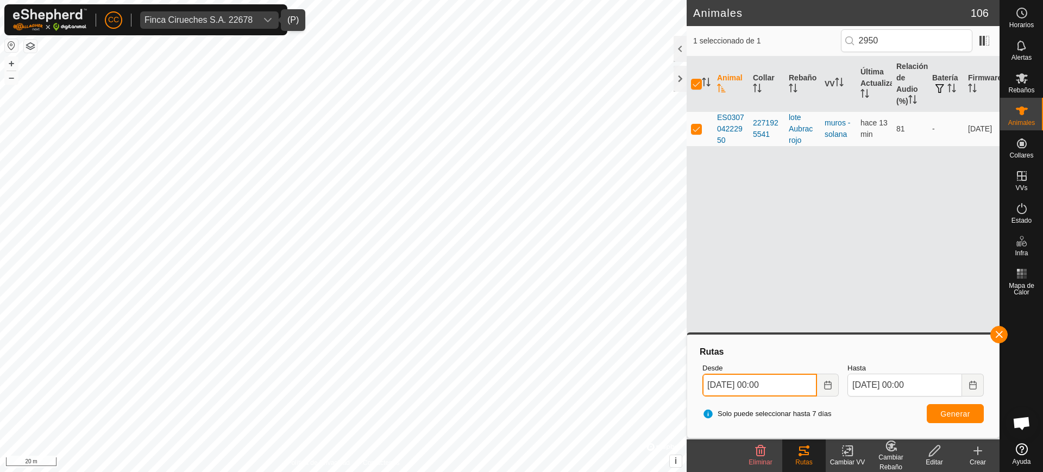
type input "29 Sep, 2025 00:00"
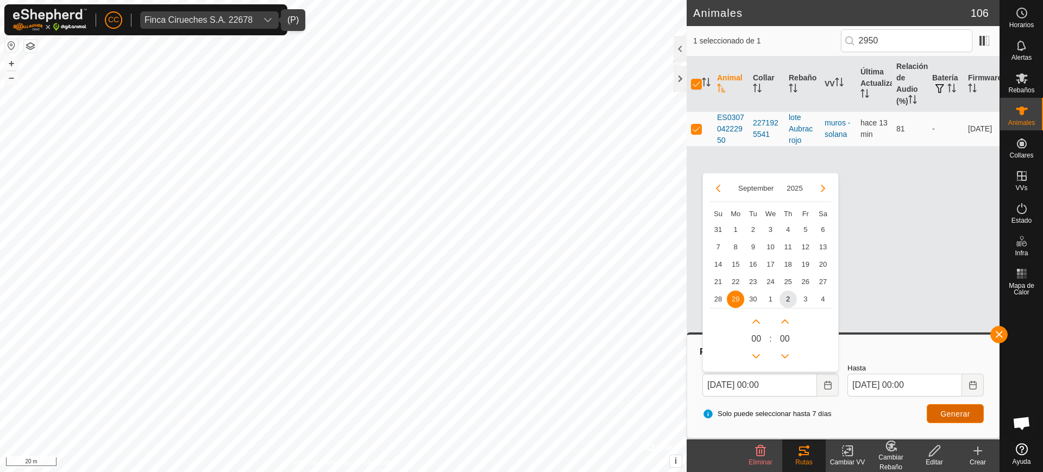
click at [971, 417] on button "Generar" at bounding box center [954, 413] width 57 height 19
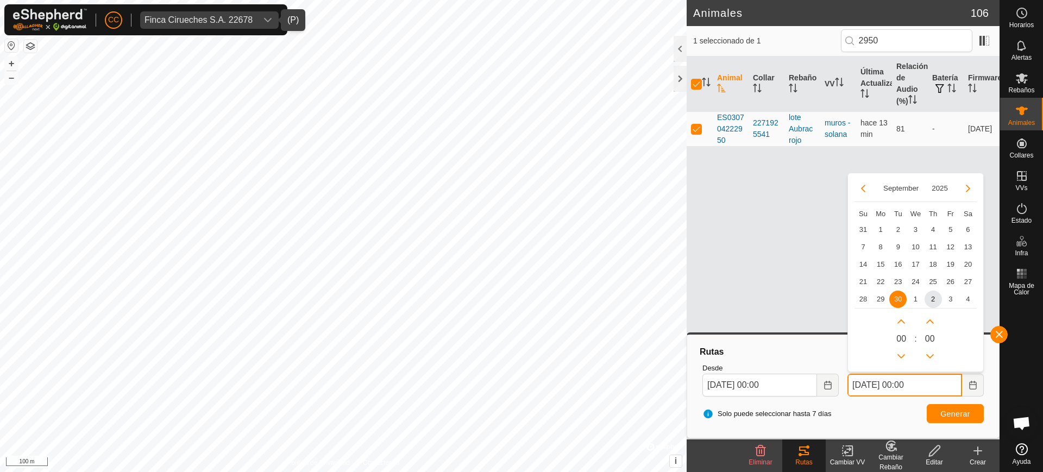
drag, startPoint x: 913, startPoint y: 383, endPoint x: 905, endPoint y: 383, distance: 8.1
click at [905, 383] on input "30 Sep, 2025 00:00" at bounding box center [904, 385] width 115 height 23
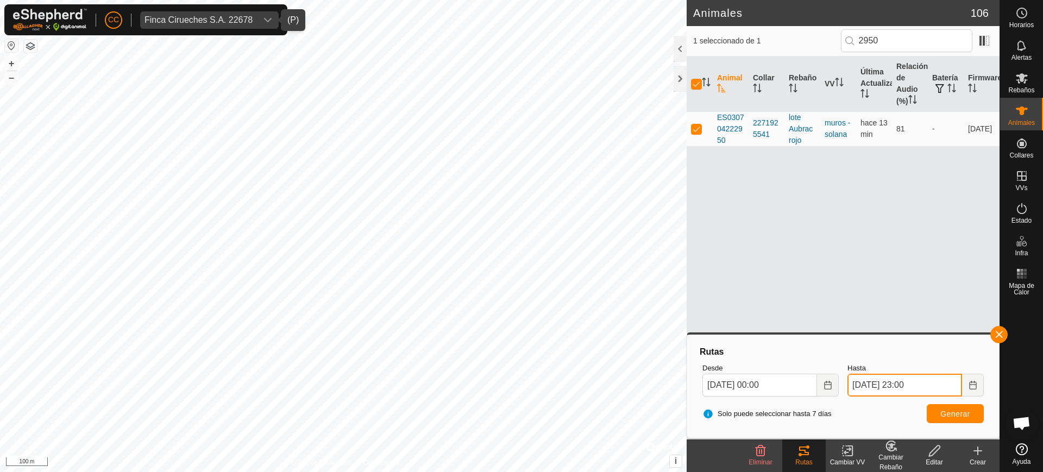
type input "30 Sep, 2025 23:00"
click at [951, 418] on button "Generar" at bounding box center [954, 413] width 57 height 19
